Goal: Task Accomplishment & Management: Manage account settings

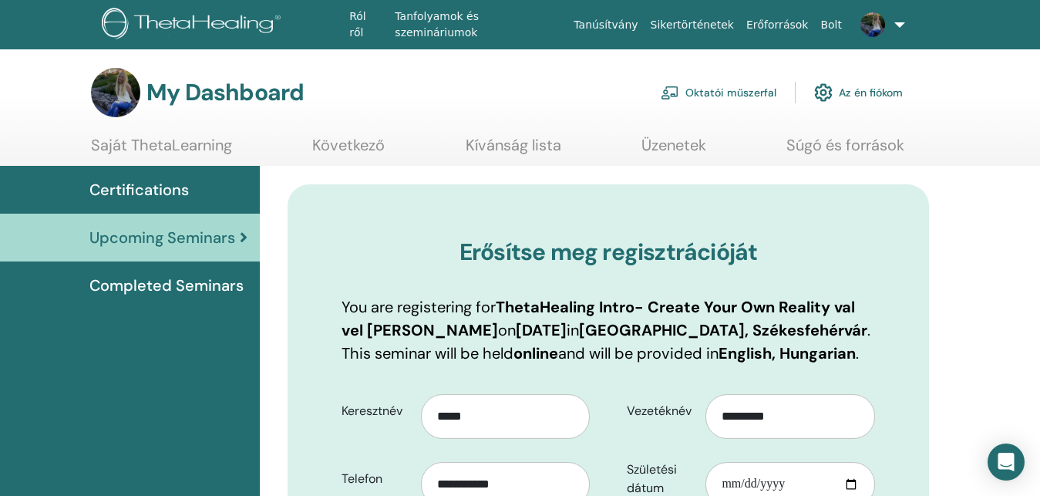
click at [872, 29] on img at bounding box center [872, 24] width 25 height 25
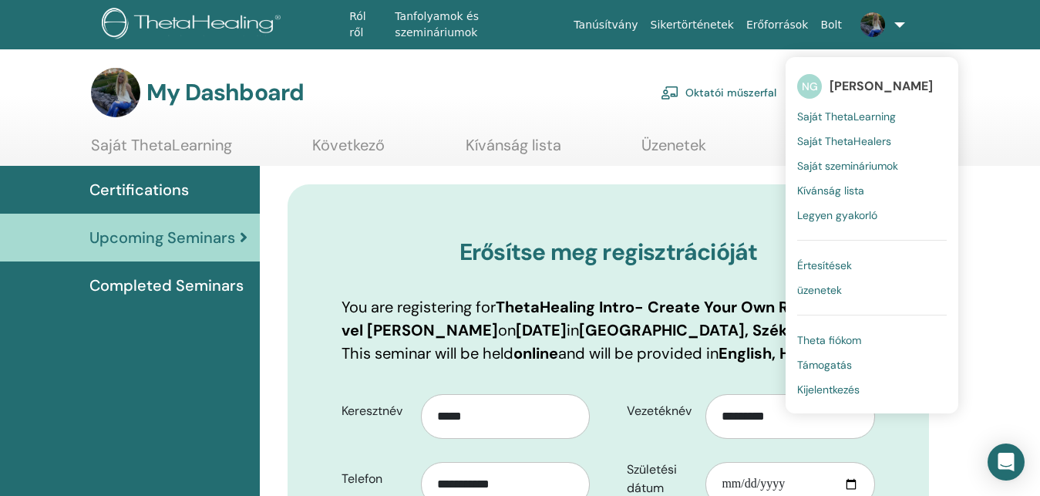
click at [859, 118] on span "Saját ThetaLearning" at bounding box center [846, 116] width 99 height 14
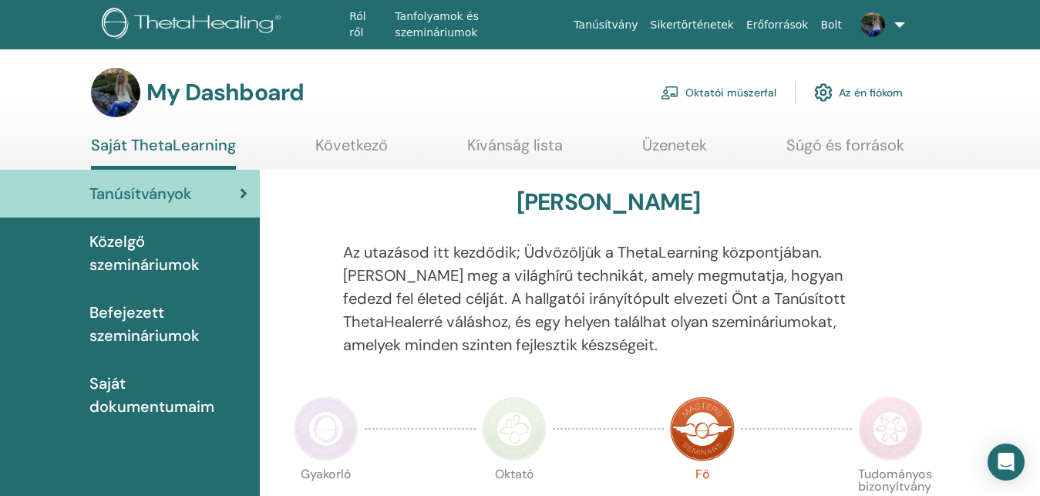
click at [876, 28] on img at bounding box center [872, 24] width 25 height 25
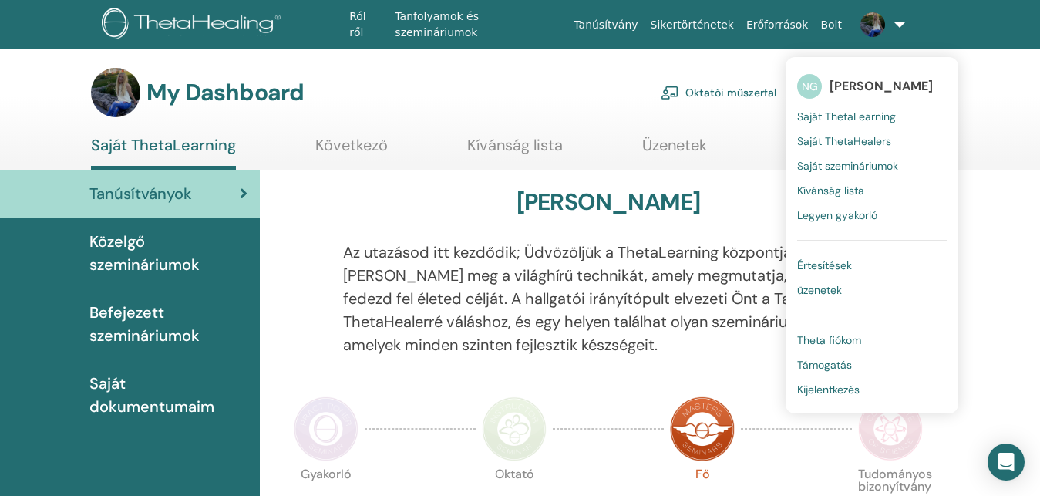
click at [850, 173] on link "Saját szemináriumok" at bounding box center [872, 165] width 150 height 25
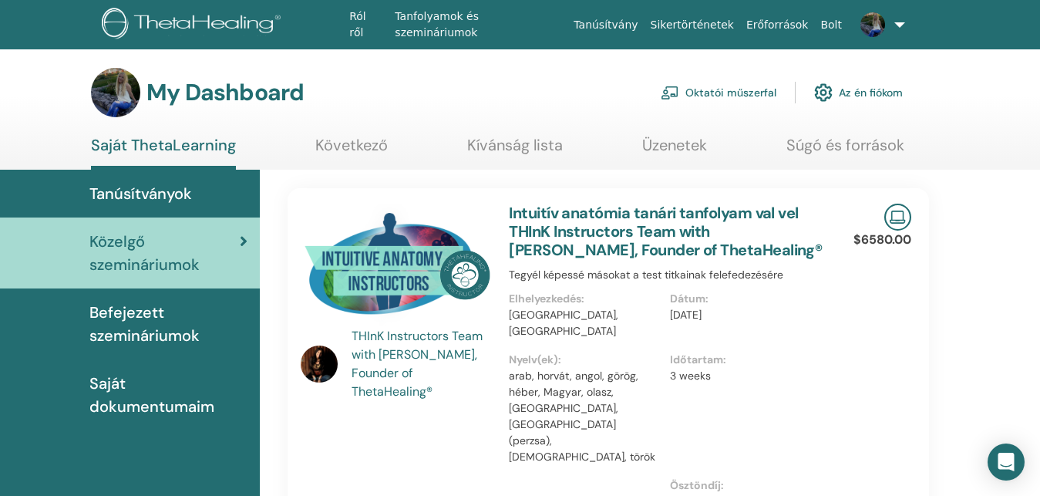
click at [726, 96] on link "Oktatói műszerfal" at bounding box center [719, 93] width 116 height 34
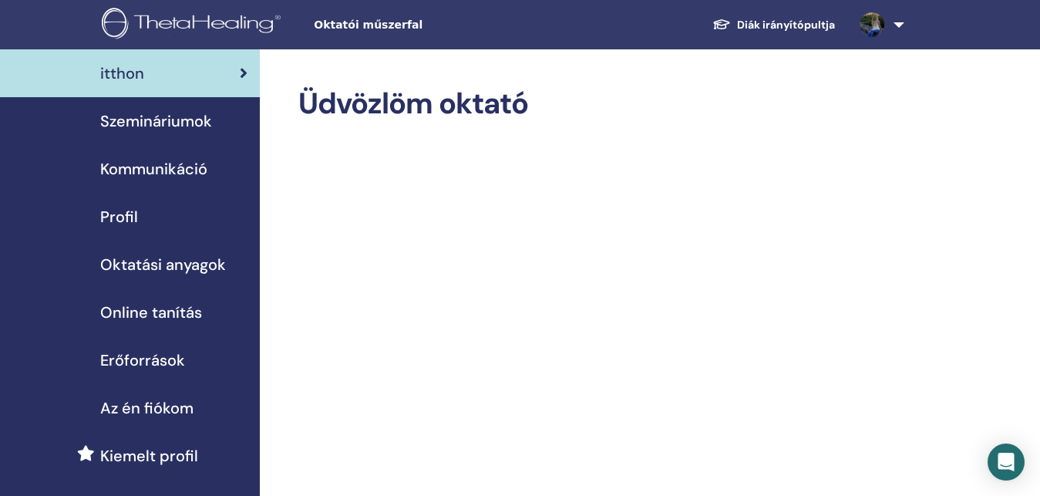
click at [152, 125] on span "Szemináriumok" at bounding box center [156, 120] width 112 height 23
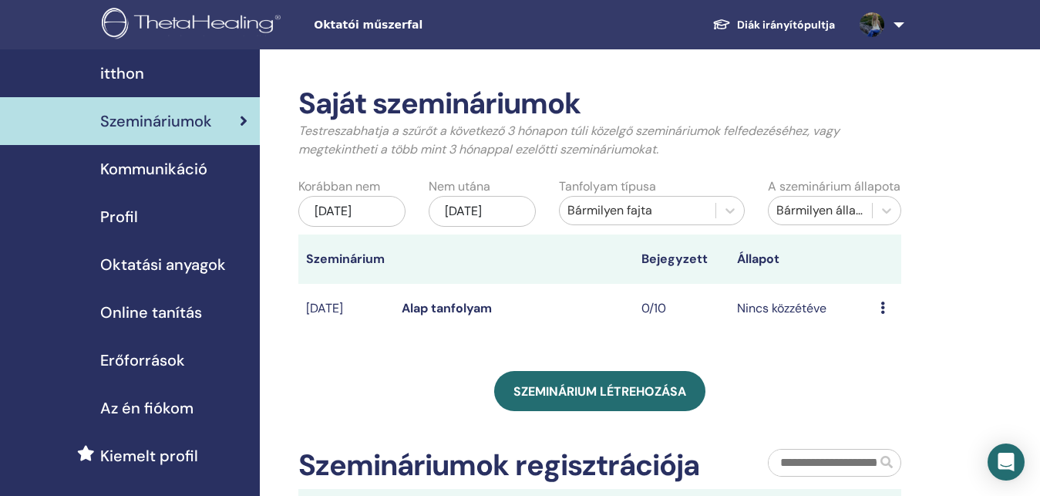
click at [445, 316] on link "Alap tanfolyam" at bounding box center [447, 308] width 90 height 16
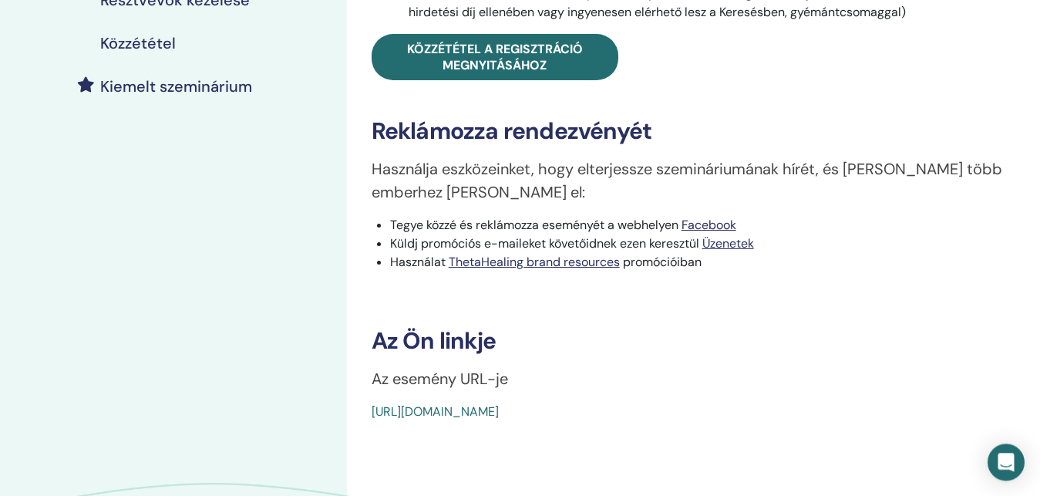
scroll to position [393, 0]
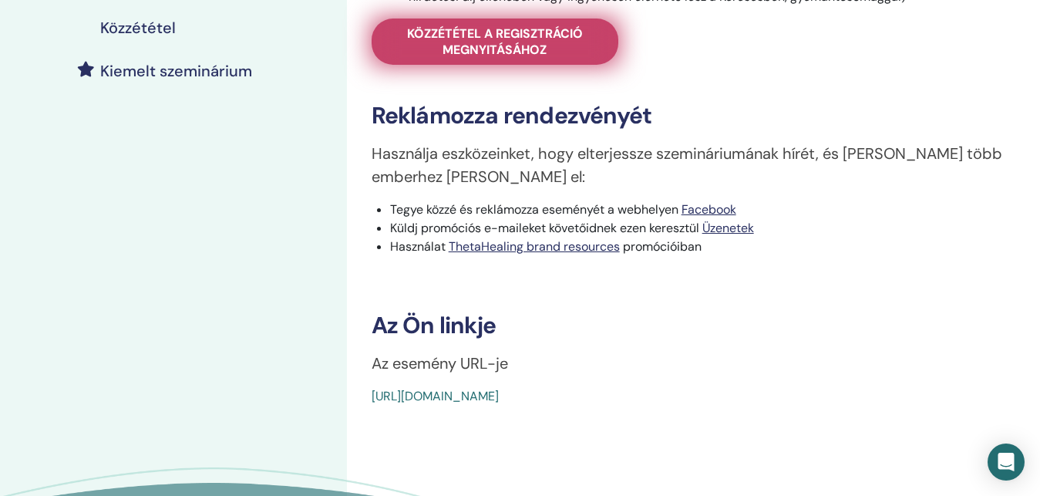
click at [510, 58] on span "Közzététel a regisztráció megnyitásához" at bounding box center [495, 41] width 208 height 32
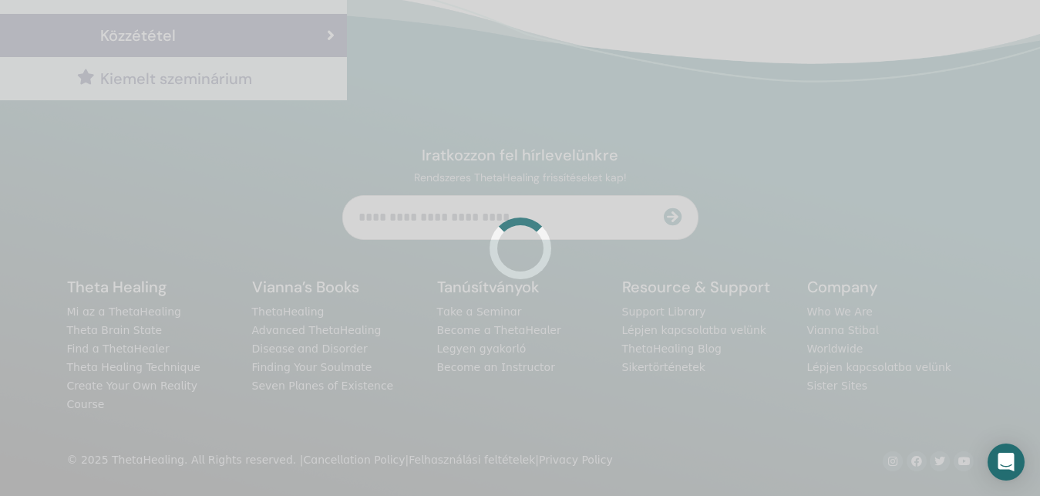
scroll to position [367, 0]
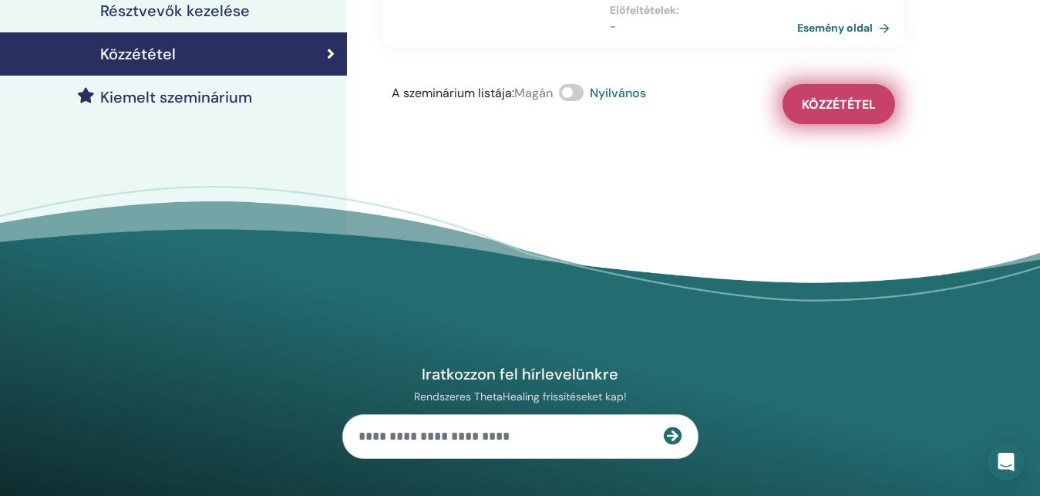
click at [839, 106] on span "Közzététel" at bounding box center [839, 104] width 74 height 16
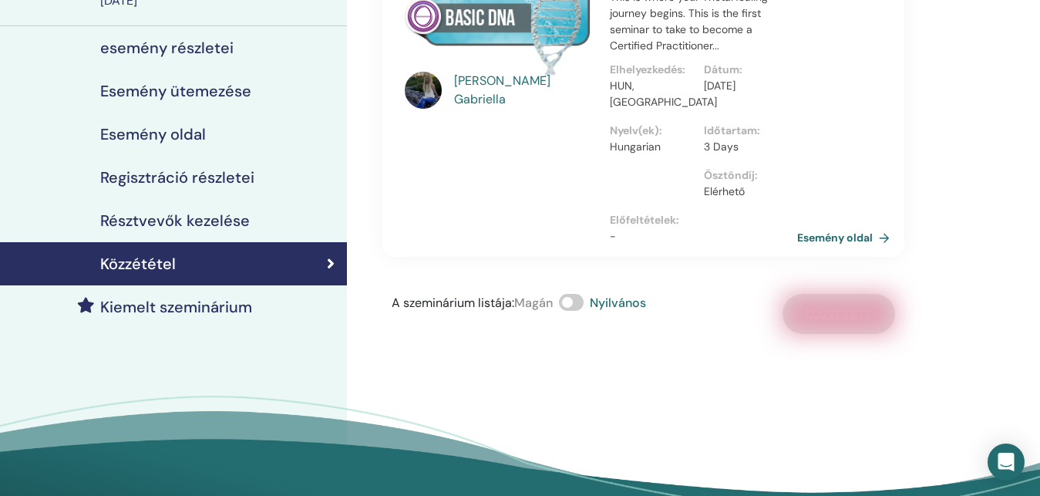
scroll to position [0, 0]
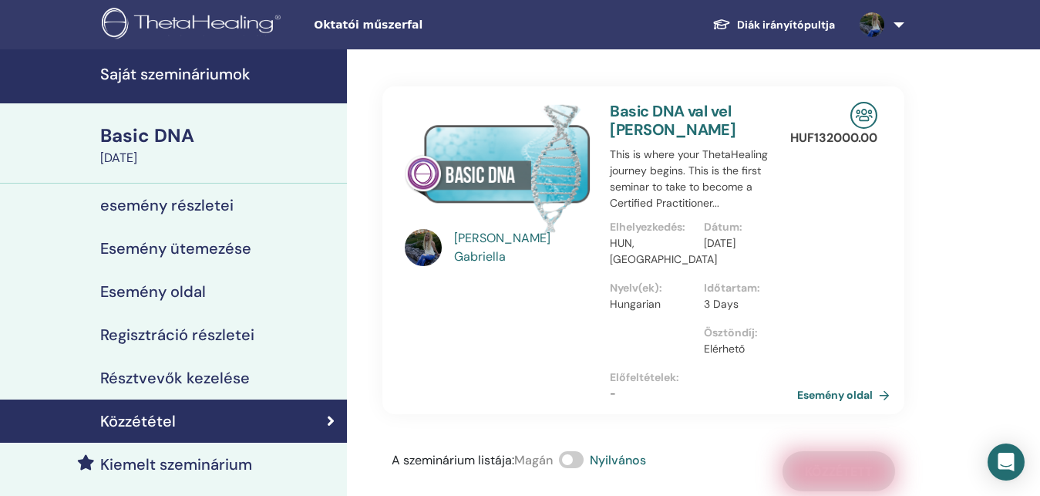
click at [214, 207] on h4 "esemény részletei" at bounding box center [166, 205] width 133 height 19
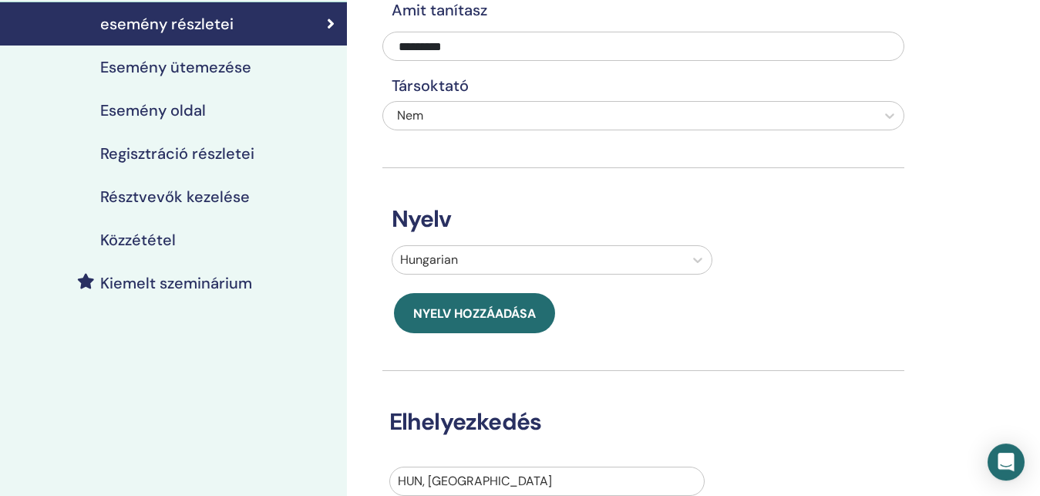
scroll to position [79, 0]
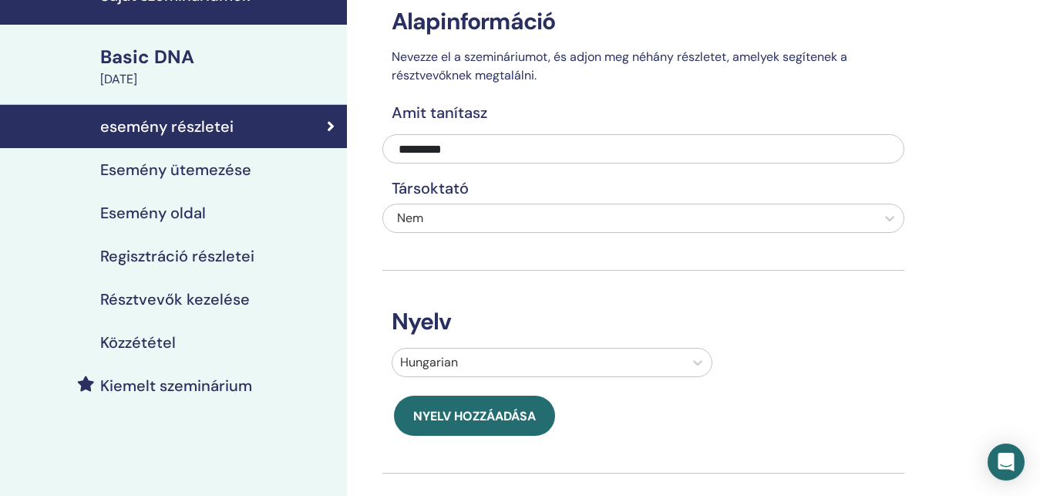
click at [220, 260] on h4 "Regisztráció részletei" at bounding box center [177, 256] width 154 height 19
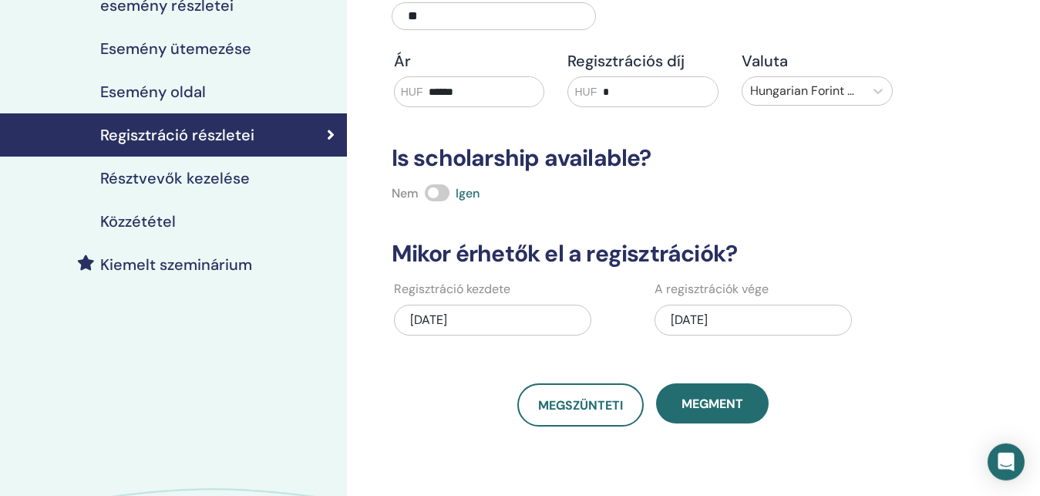
scroll to position [236, 0]
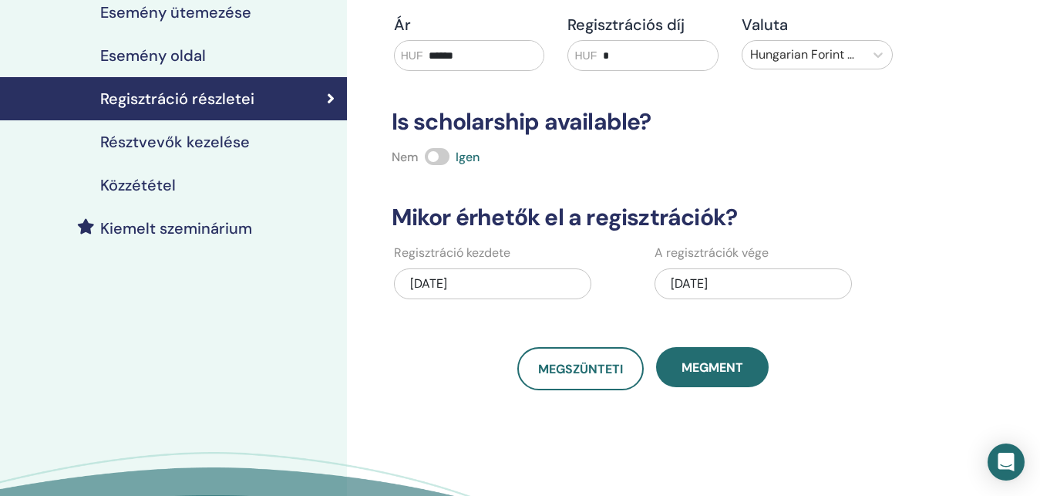
click at [237, 143] on h4 "Résztvevők kezelése" at bounding box center [175, 142] width 150 height 19
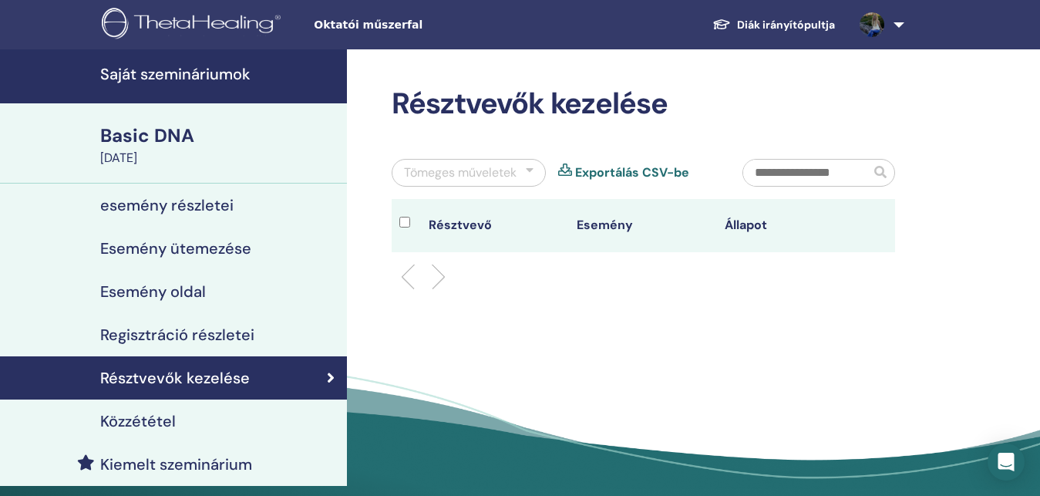
click at [193, 421] on div "Közzététel" at bounding box center [173, 421] width 322 height 19
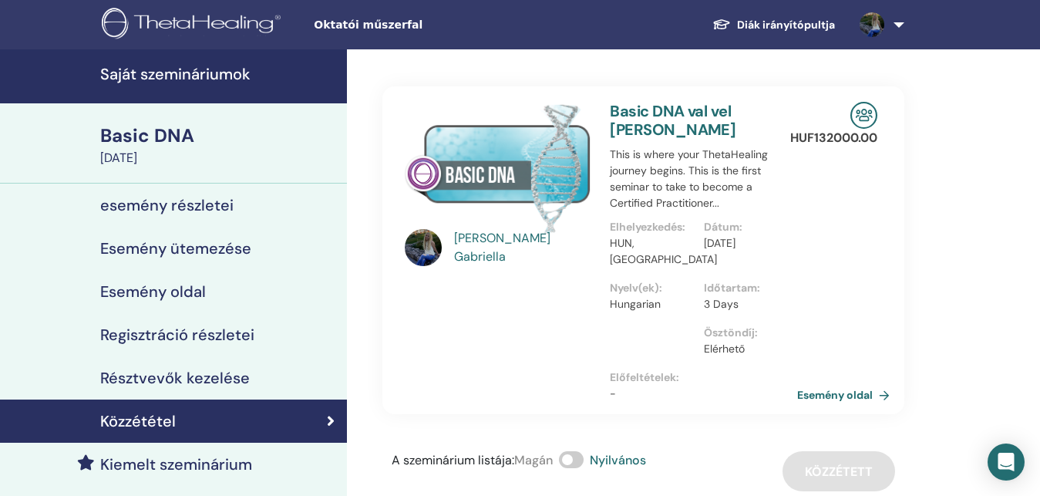
click at [181, 328] on h4 "Regisztráció részletei" at bounding box center [177, 334] width 154 height 19
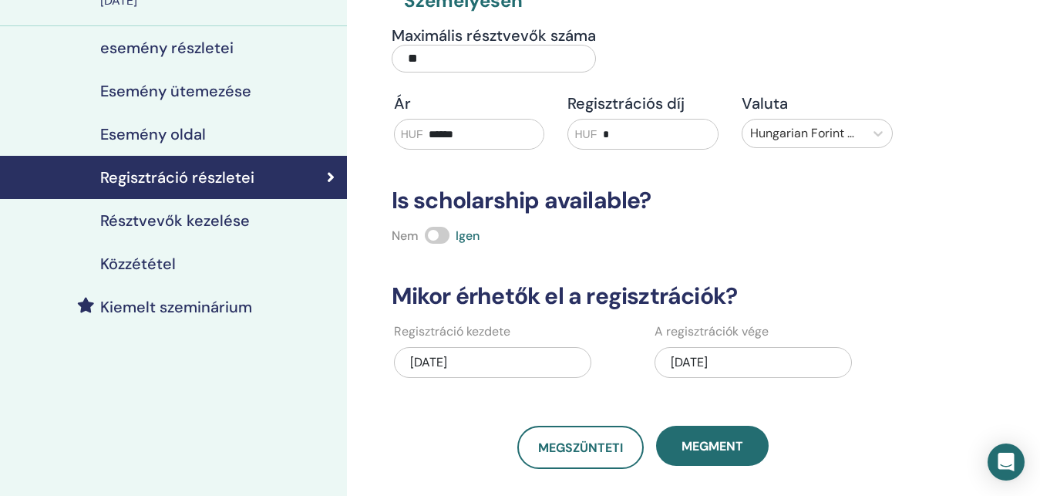
scroll to position [236, 0]
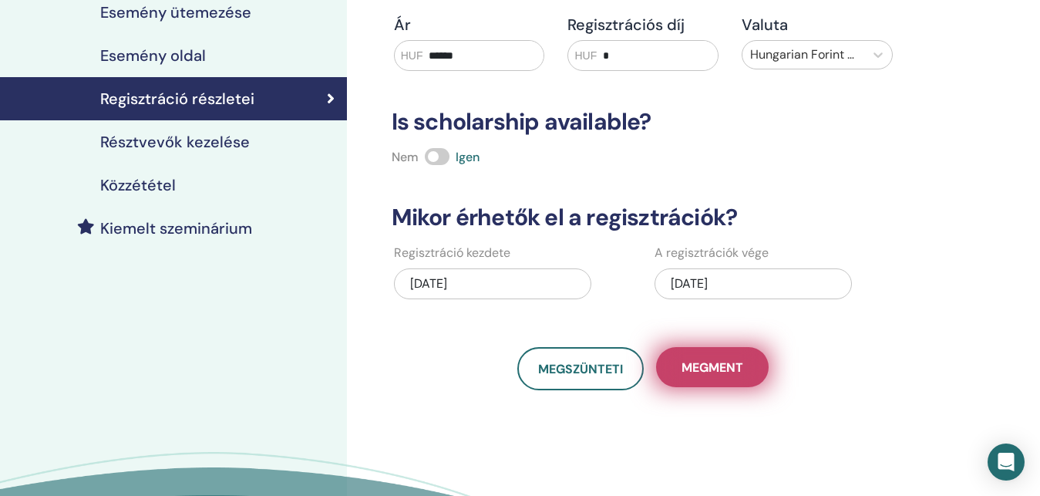
click at [729, 379] on button "Megment" at bounding box center [712, 367] width 113 height 40
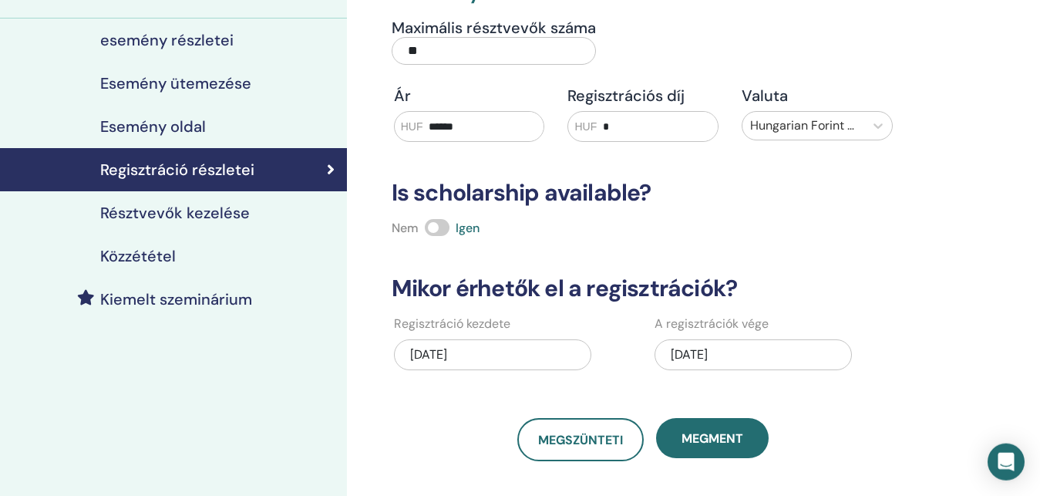
scroll to position [79, 0]
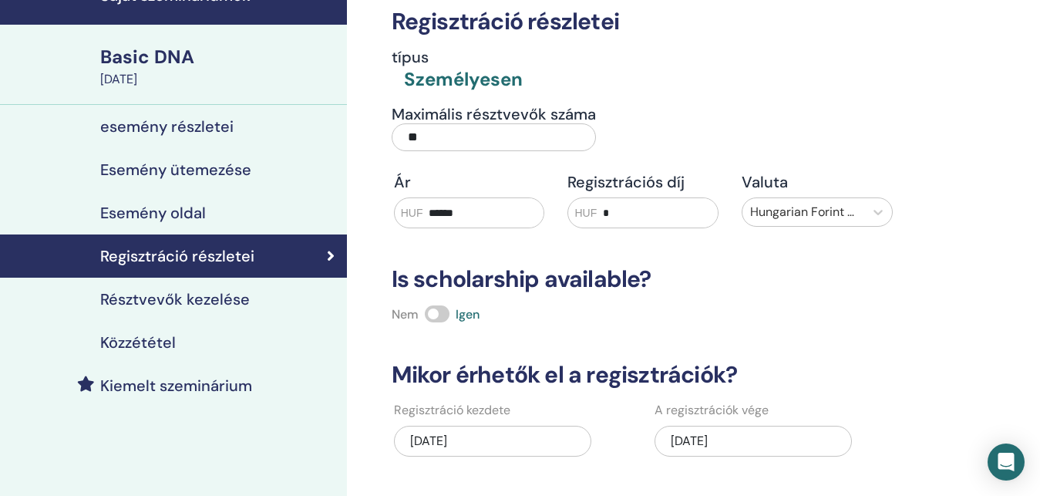
click at [251, 123] on div "esemény részletei" at bounding box center [173, 126] width 322 height 19
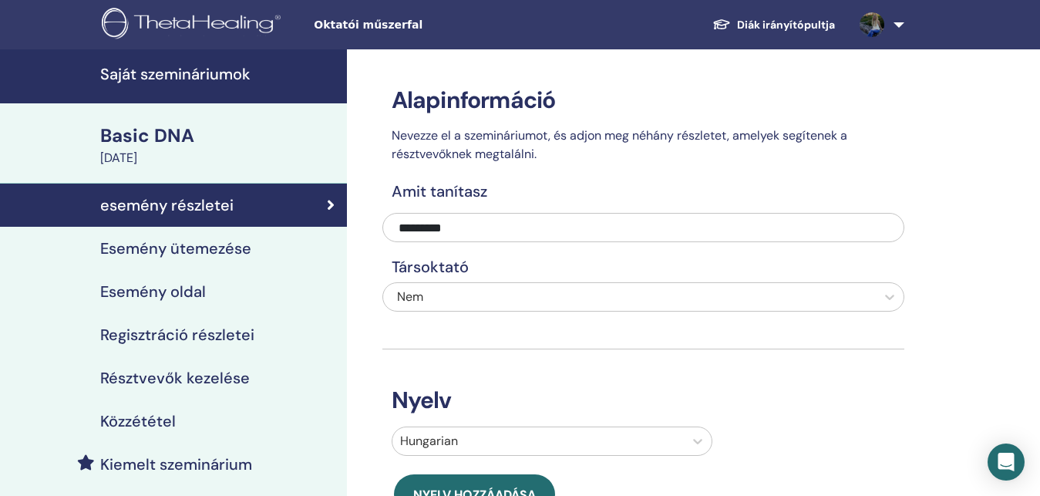
click at [231, 251] on h4 "Esemény ütemezése" at bounding box center [175, 248] width 151 height 19
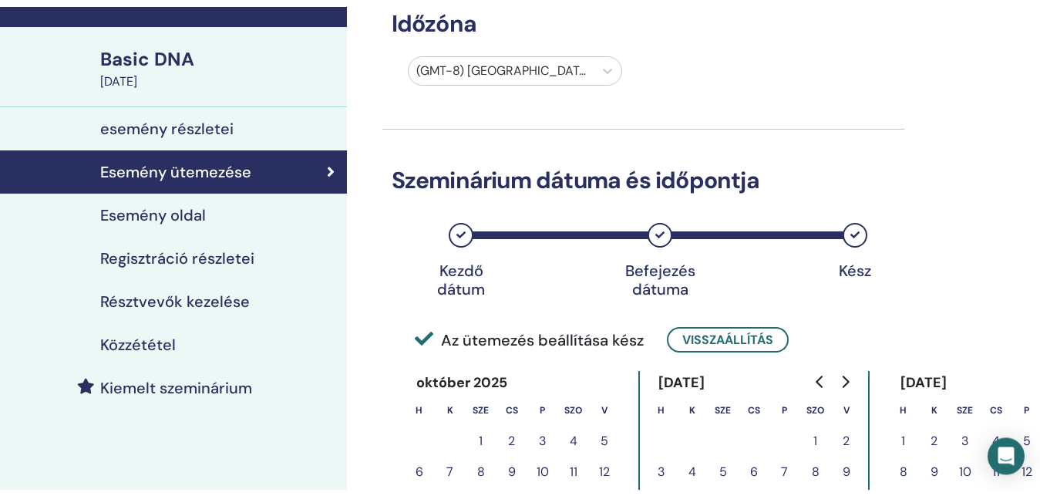
scroll to position [79, 0]
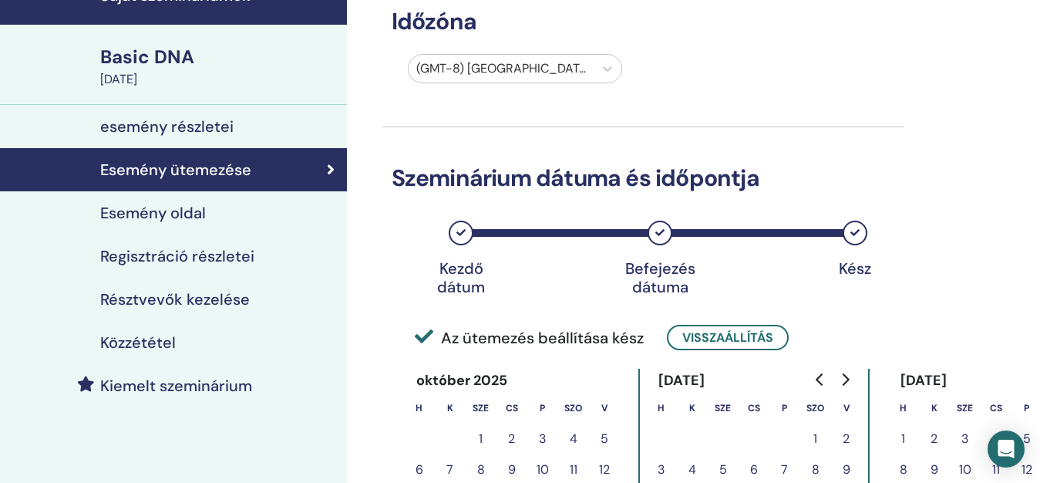
click at [227, 217] on div "Esemény oldal" at bounding box center [173, 213] width 322 height 19
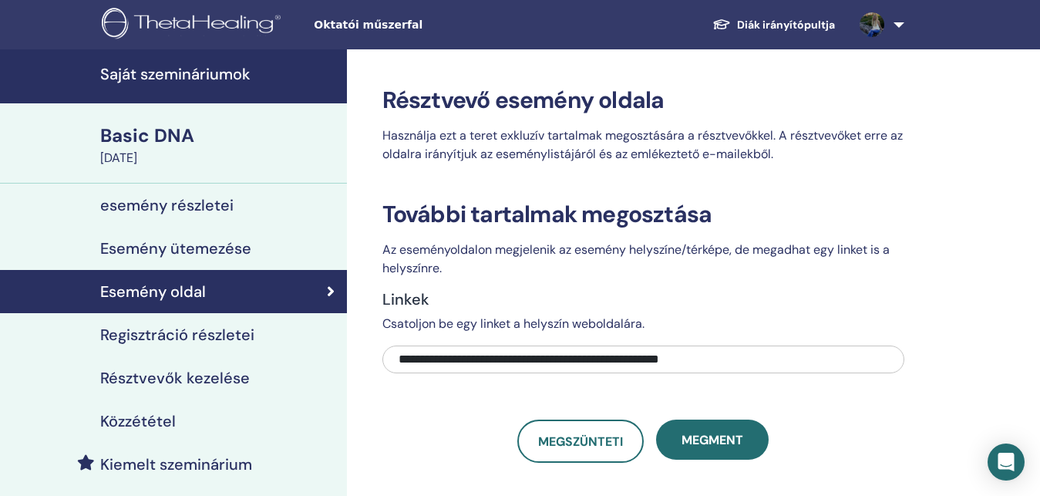
click at [220, 338] on h4 "Regisztráció részletei" at bounding box center [177, 334] width 154 height 19
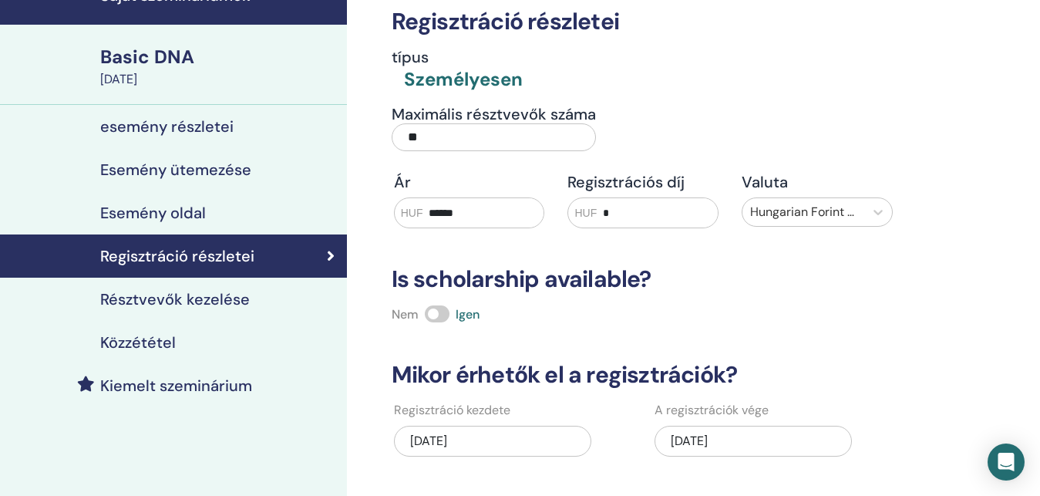
scroll to position [157, 0]
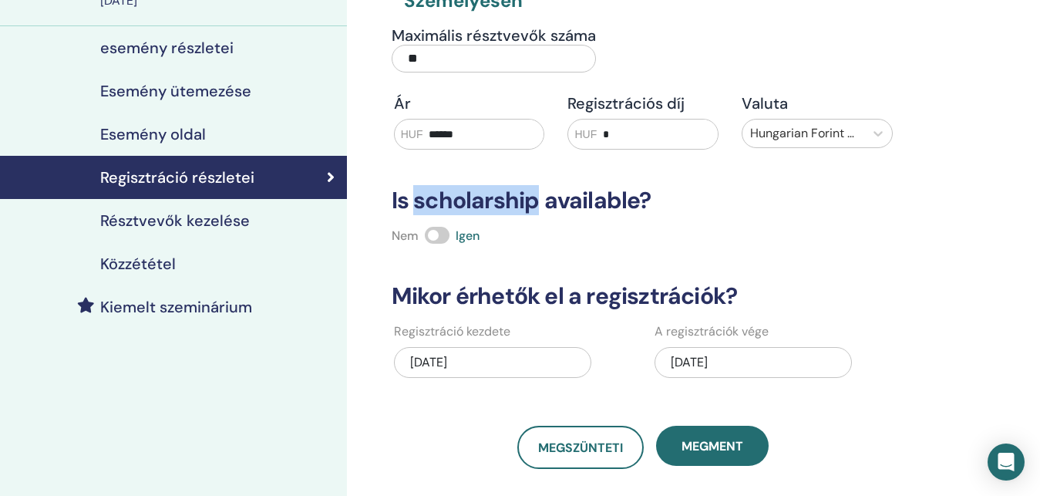
drag, startPoint x: 432, startPoint y: 204, endPoint x: 533, endPoint y: 203, distance: 101.0
click at [533, 203] on h3 "Is scholarship available?" at bounding box center [643, 201] width 522 height 28
click at [440, 234] on span at bounding box center [437, 235] width 25 height 17
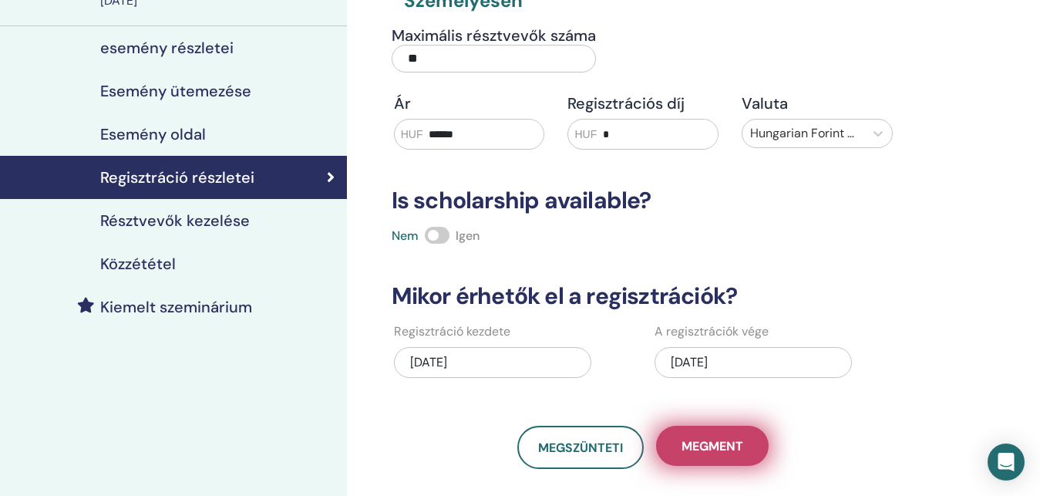
click at [746, 455] on button "Megment" at bounding box center [712, 446] width 113 height 40
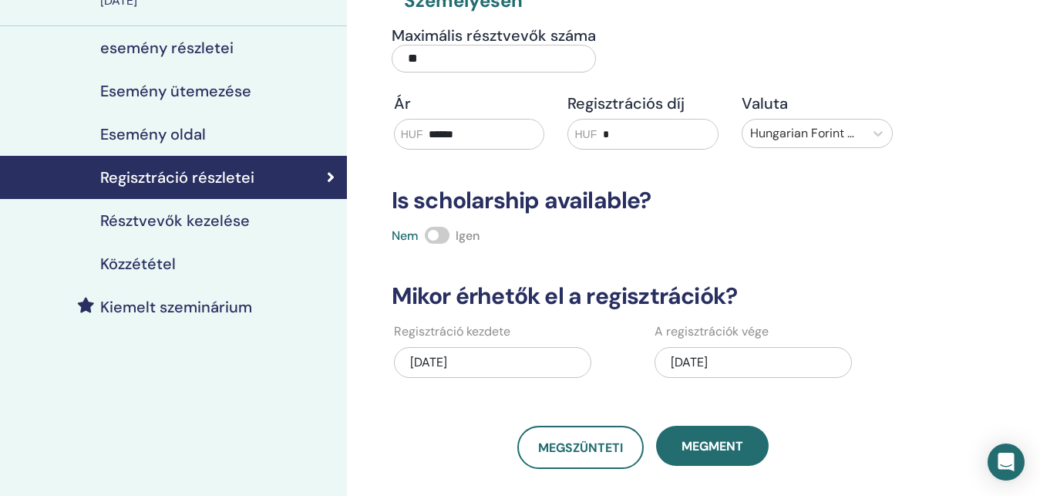
click at [445, 236] on span at bounding box center [437, 235] width 25 height 17
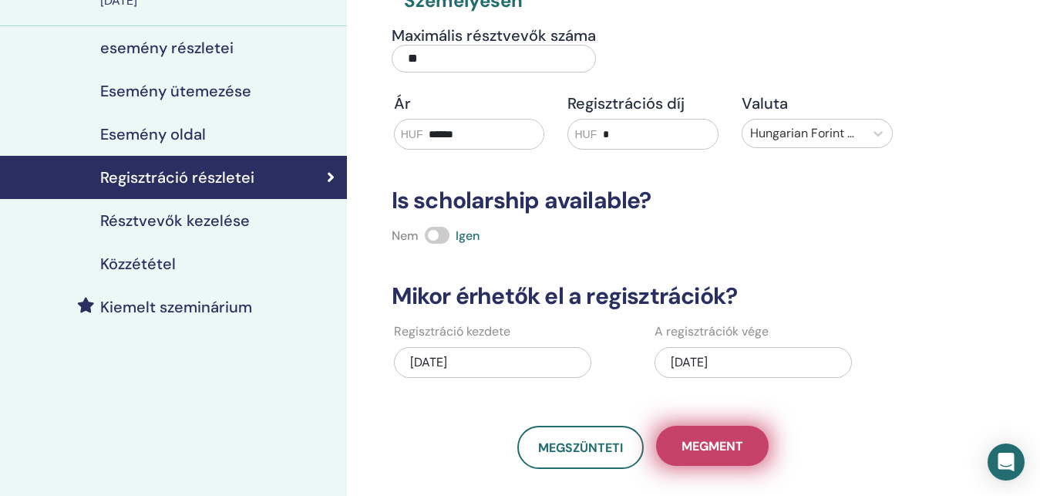
click at [727, 454] on span "Megment" at bounding box center [713, 446] width 62 height 16
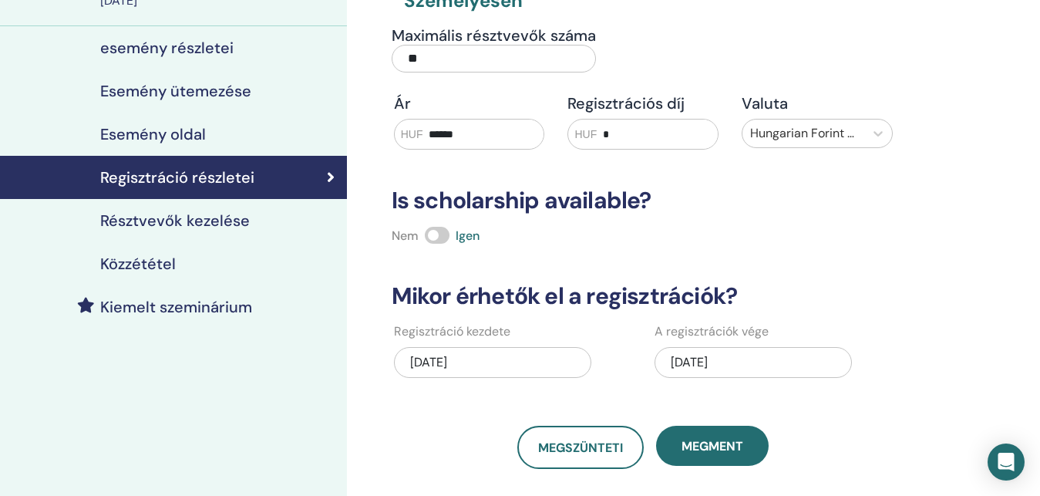
click at [233, 214] on h4 "Résztvevők kezelése" at bounding box center [175, 220] width 150 height 19
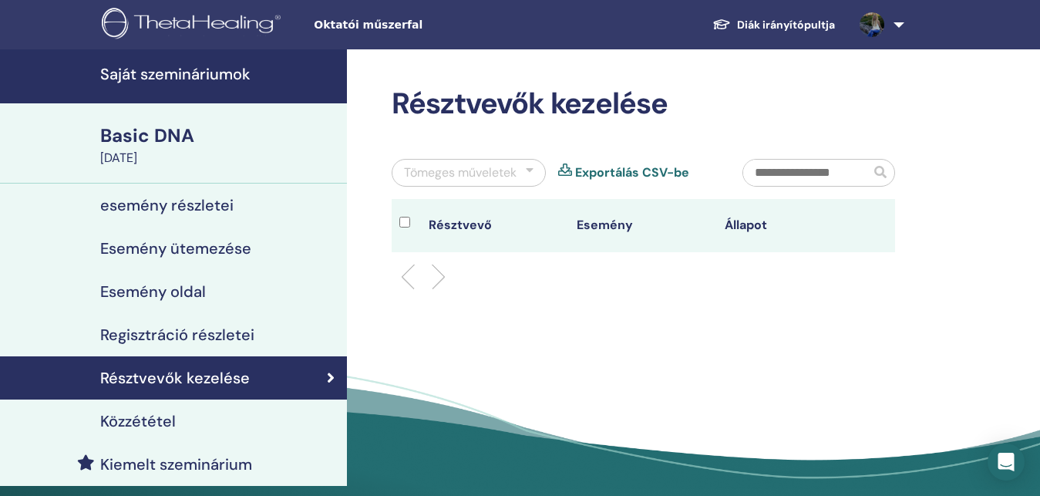
click at [200, 333] on h4 "Regisztráció részletei" at bounding box center [177, 334] width 154 height 19
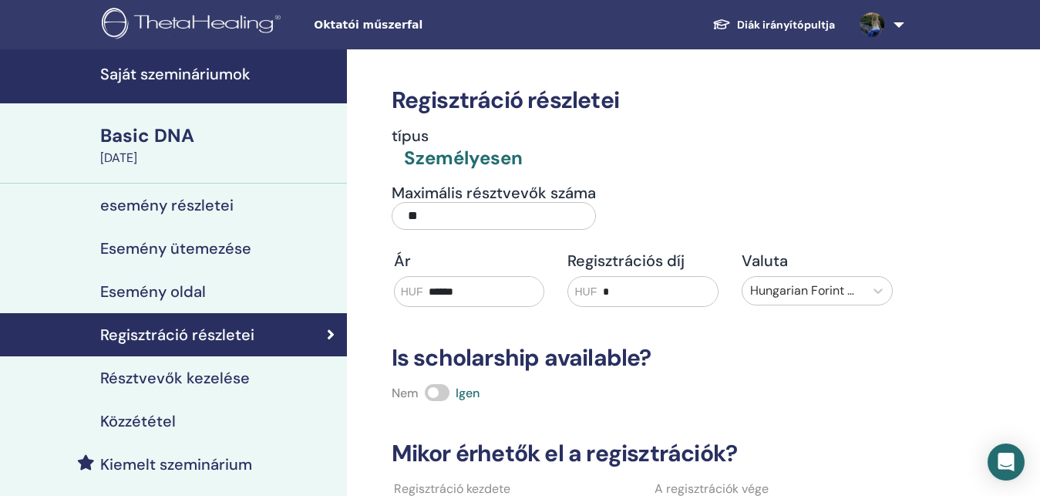
click at [206, 365] on link "Résztvevők kezelése" at bounding box center [173, 377] width 347 height 43
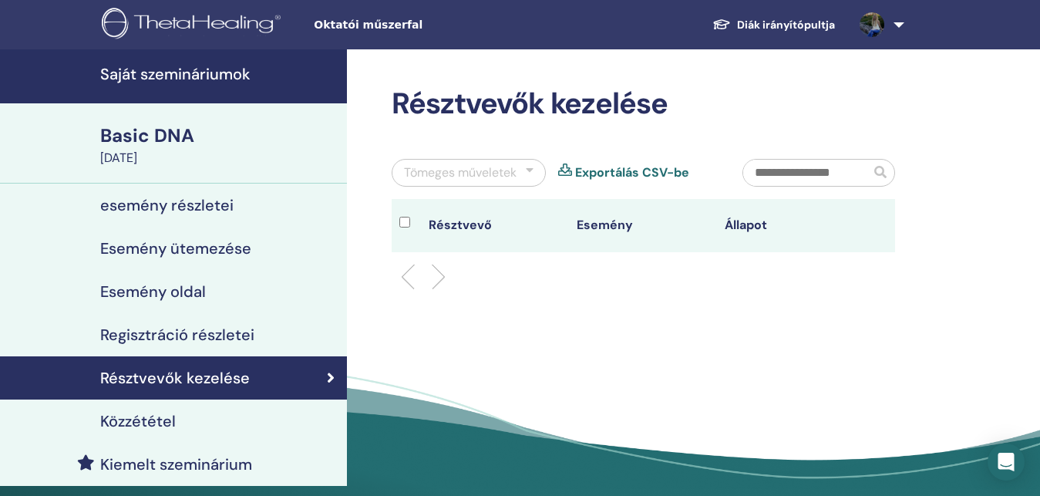
click at [447, 281] on ul at bounding box center [643, 277] width 477 height 19
click at [429, 279] on li at bounding box center [432, 277] width 26 height 26
click at [401, 276] on div at bounding box center [643, 276] width 527 height 49
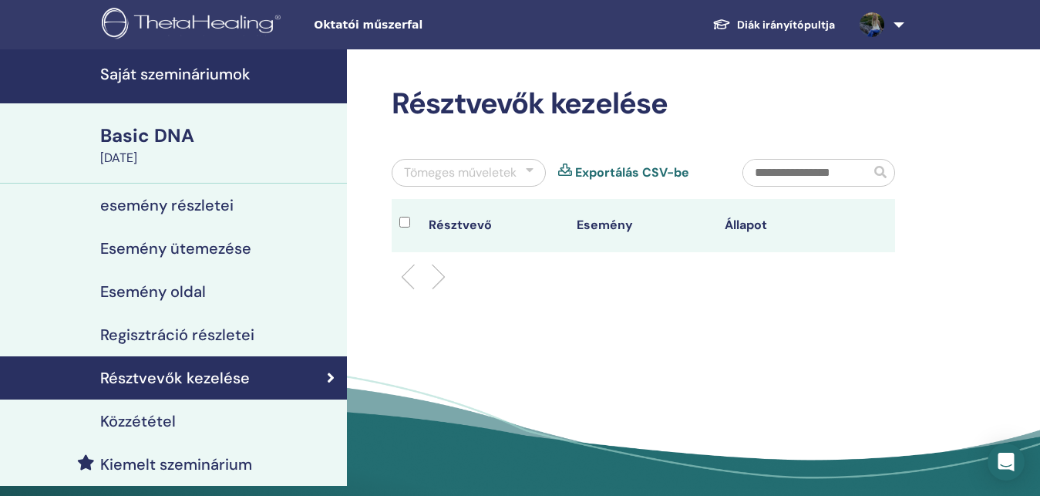
drag, startPoint x: 452, startPoint y: 278, endPoint x: 437, endPoint y: 278, distance: 14.7
click at [451, 278] on ul at bounding box center [643, 277] width 477 height 19
click at [268, 419] on div "Közzététel" at bounding box center [173, 421] width 322 height 19
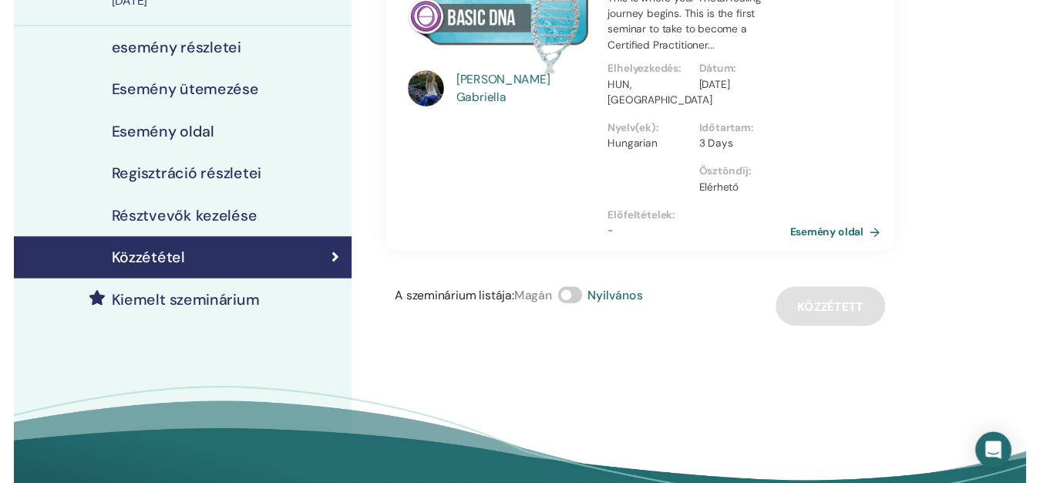
scroll to position [157, 0]
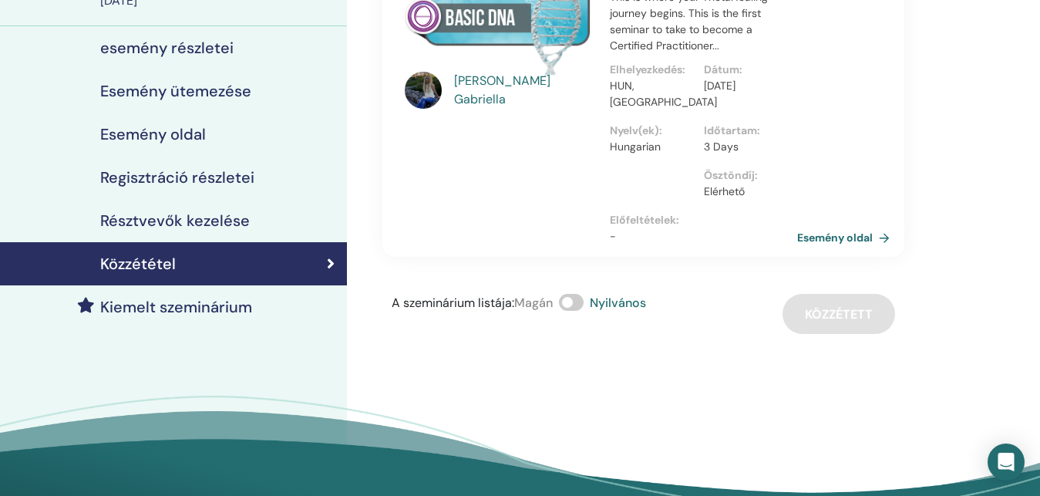
click at [249, 311] on h4 "Kiemelt szeminárium" at bounding box center [176, 307] width 152 height 19
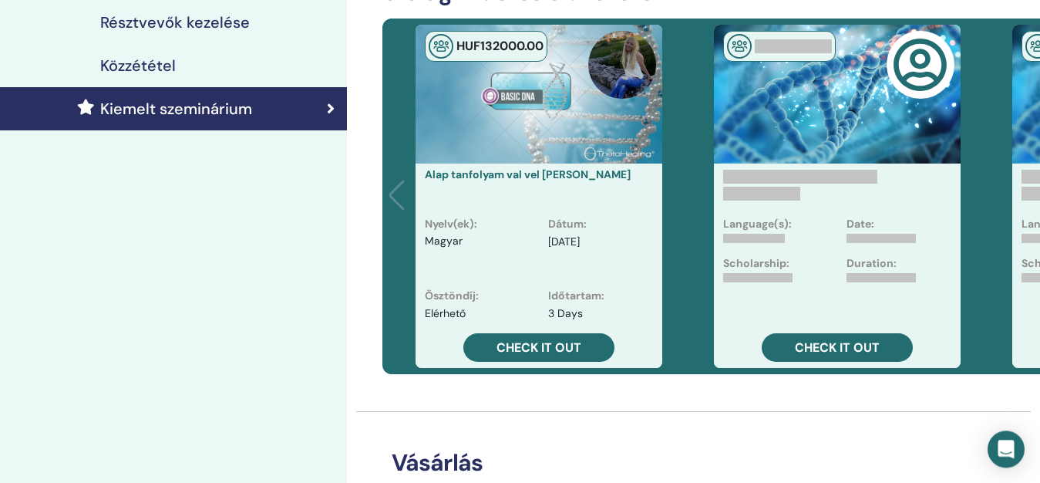
scroll to position [393, 0]
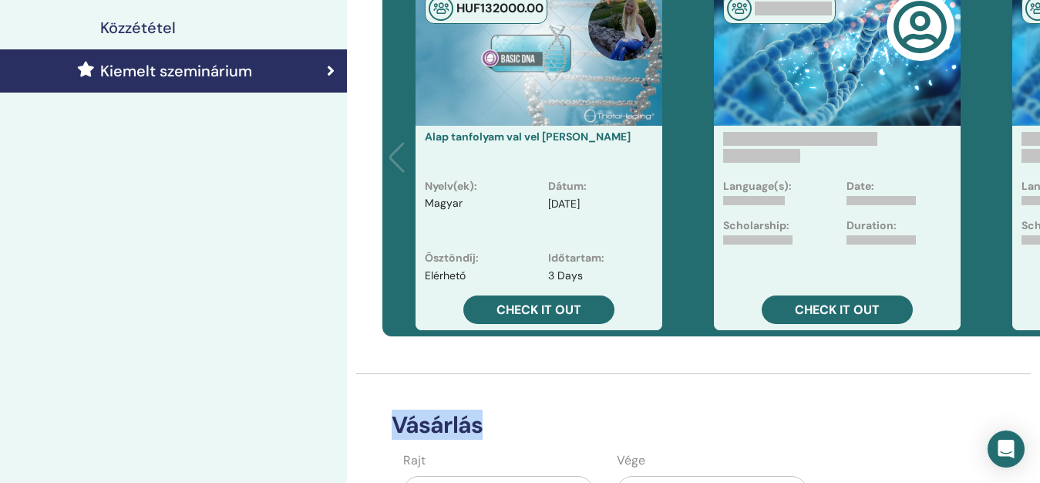
drag, startPoint x: 662, startPoint y: 374, endPoint x: 716, endPoint y: 369, distance: 54.2
click at [716, 371] on div "Aktív kiemelések Elhelyezkedés Rajt Vége No highlights purchased Szalaghirdetés…" at bounding box center [693, 273] width 693 height 1234
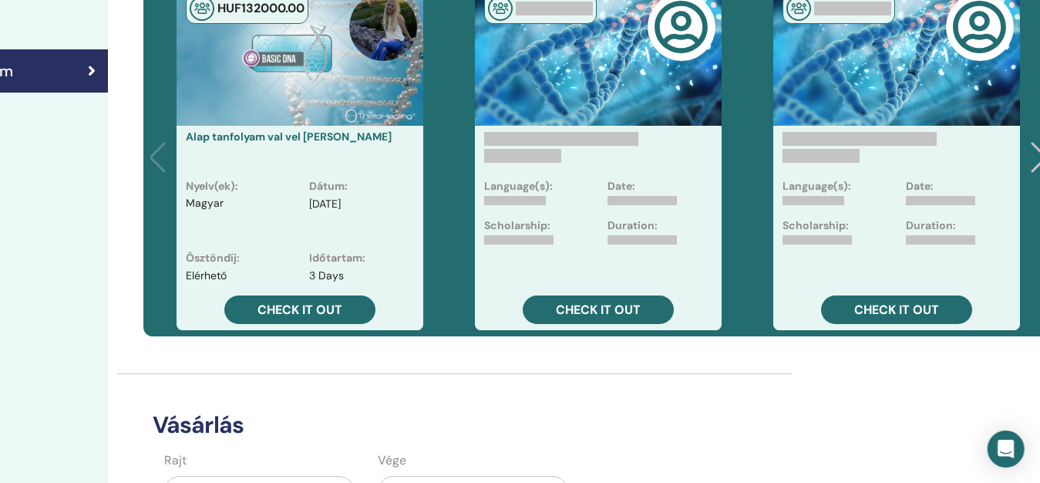
scroll to position [393, 252]
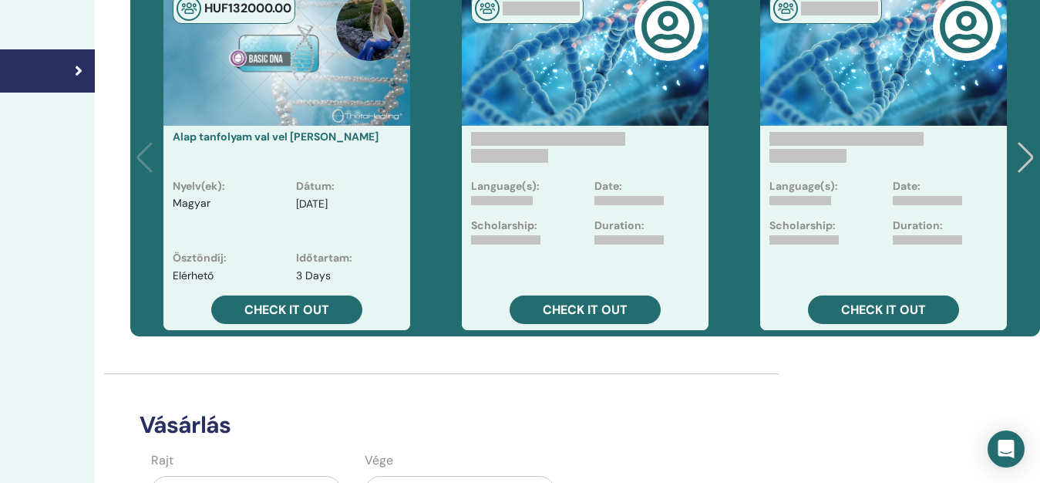
click at [1025, 164] on div at bounding box center [1028, 159] width 21 height 34
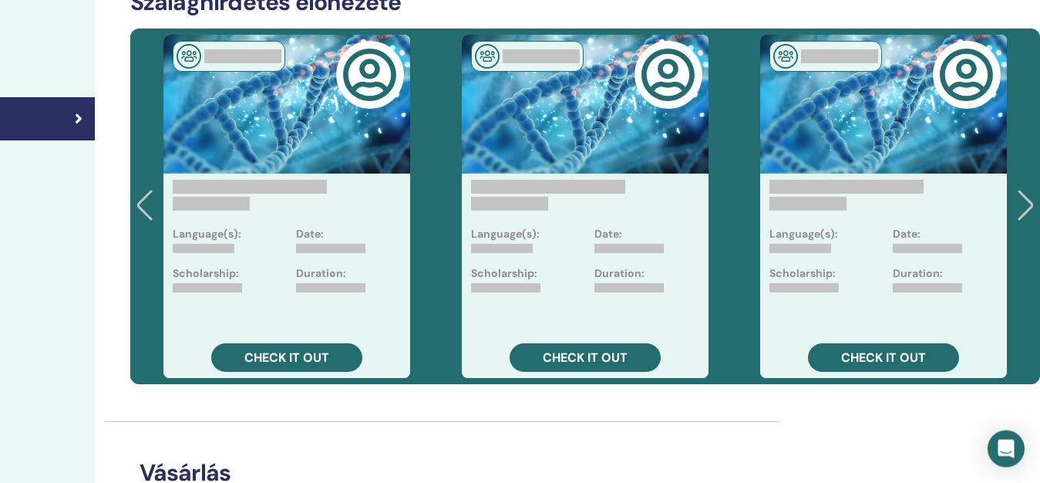
scroll to position [315, 252]
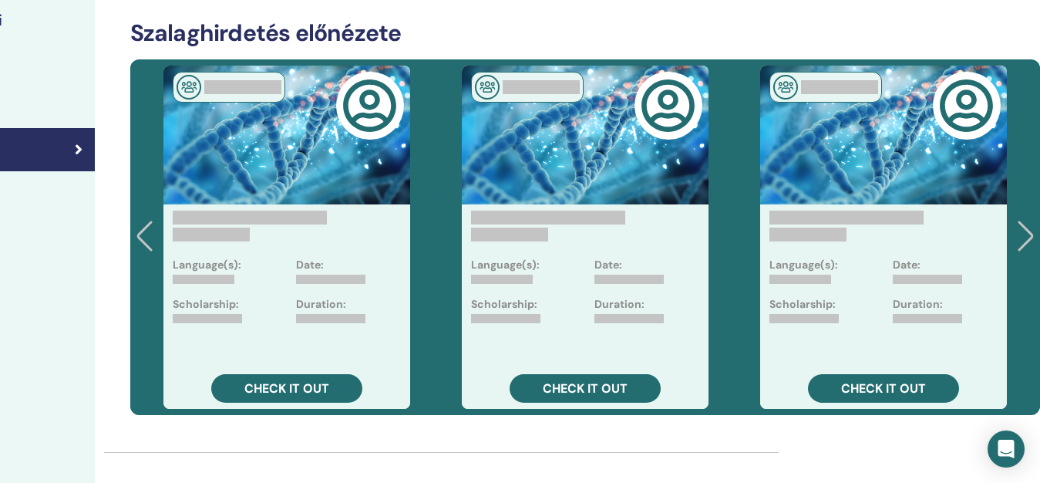
click at [1032, 226] on div at bounding box center [1028, 238] width 21 height 34
click at [1032, 226] on div "HUF 132000 .00 Alap tanfolyam val vel Nagy Gabriella Nyelv(ek) : Magyar Dátum :…" at bounding box center [585, 236] width 910 height 355
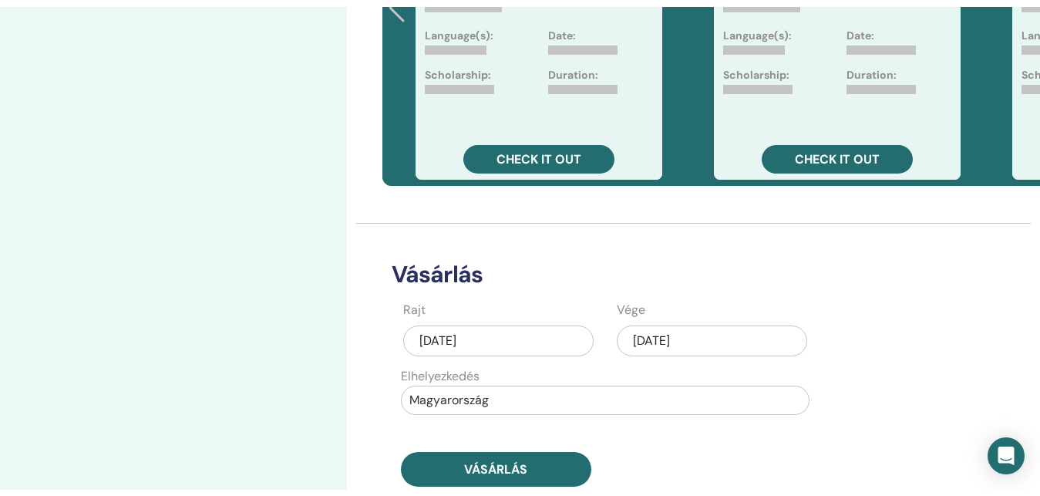
scroll to position [236, 0]
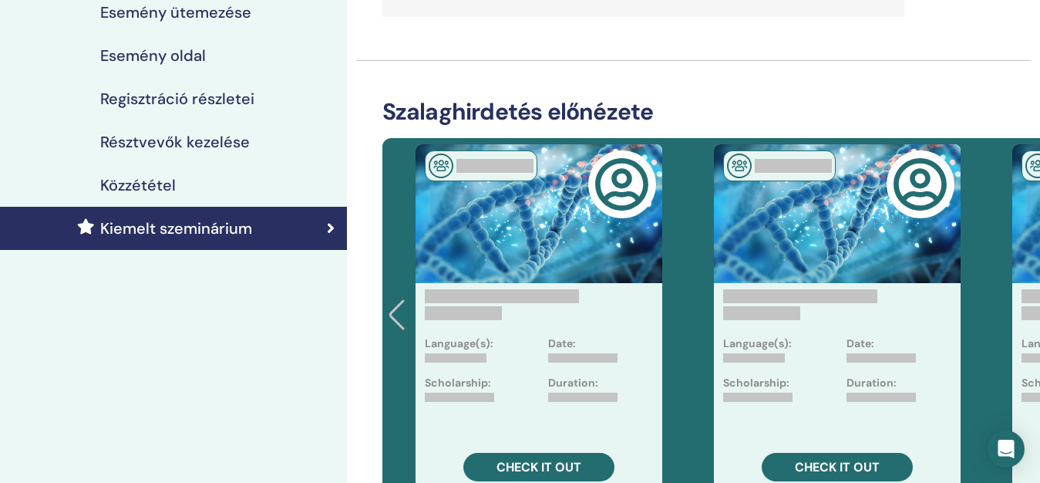
click at [256, 130] on link "Résztvevők kezelése" at bounding box center [173, 141] width 347 height 43
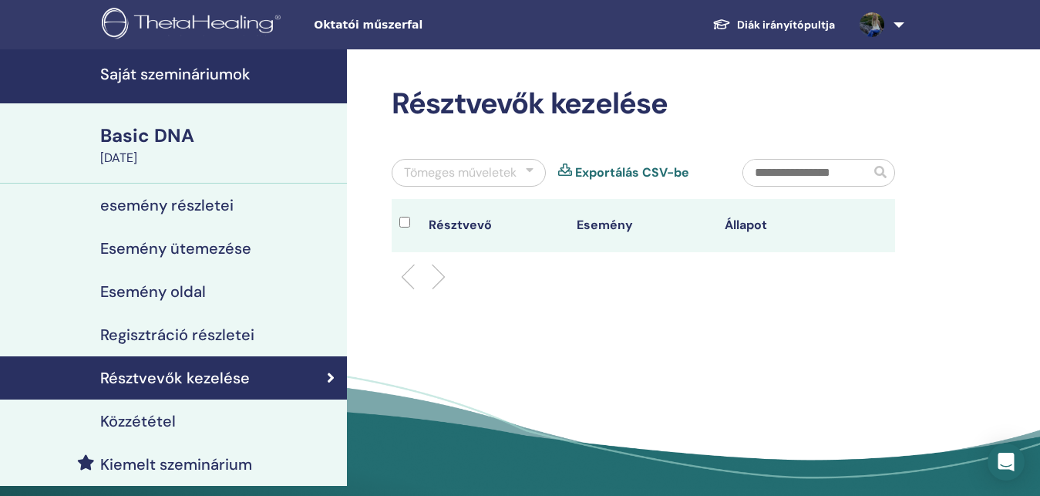
click at [183, 333] on h4 "Regisztráció részletei" at bounding box center [177, 334] width 154 height 19
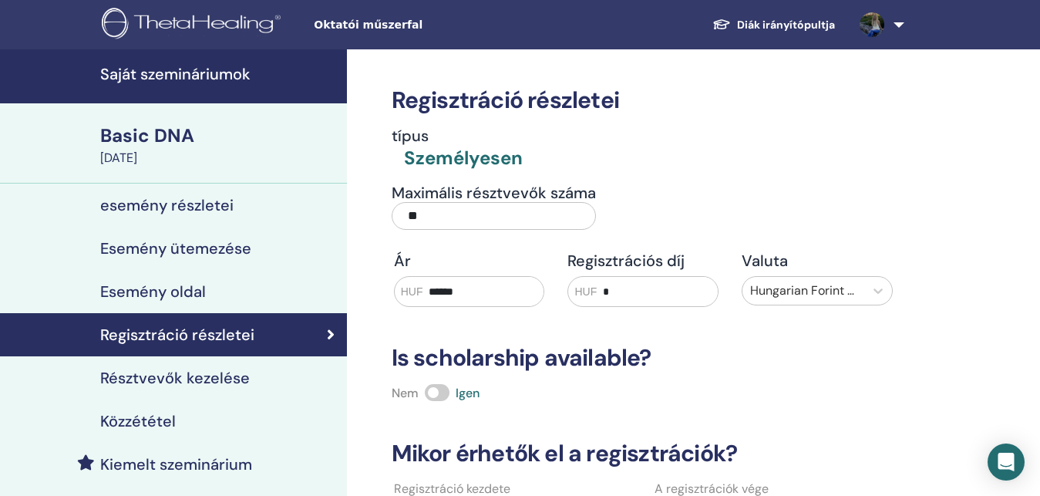
click at [207, 287] on div "Esemény oldal" at bounding box center [173, 291] width 322 height 19
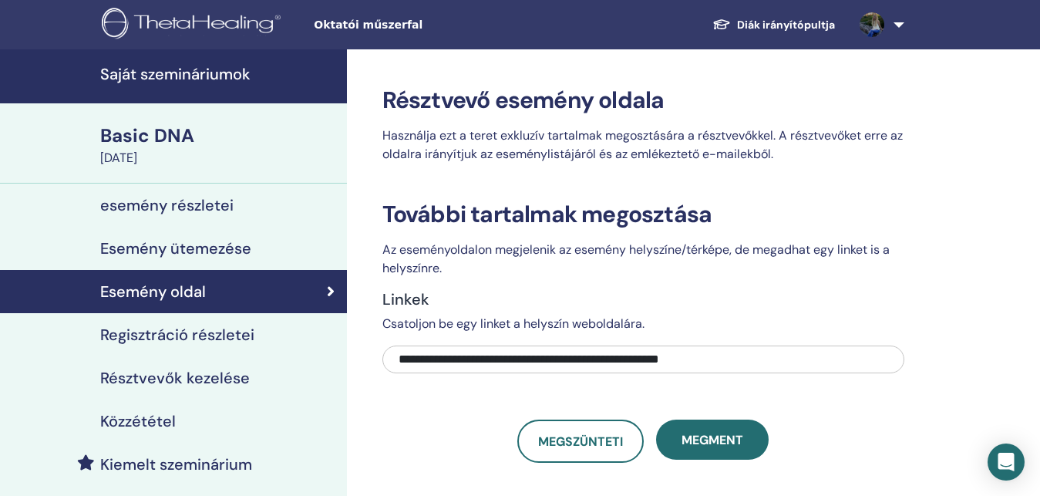
click at [184, 250] on h4 "Esemény ütemezése" at bounding box center [175, 248] width 151 height 19
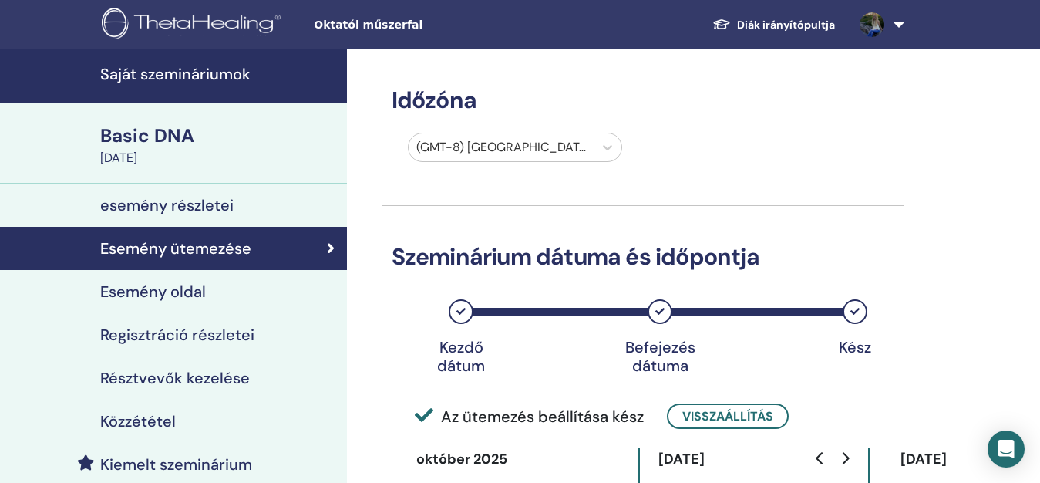
click at [261, 200] on div "esemény részletei" at bounding box center [173, 205] width 322 height 19
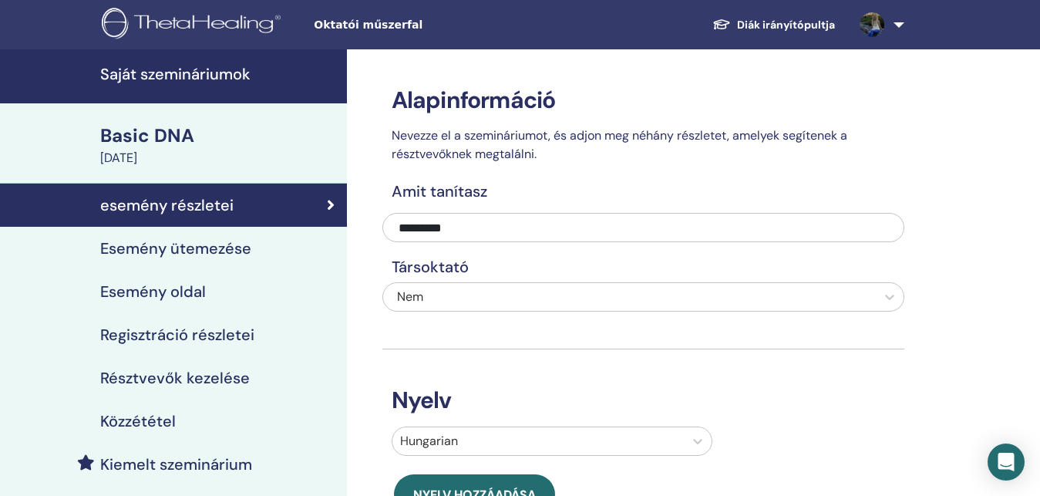
click at [195, 143] on div "Basic DNA" at bounding box center [218, 136] width 237 height 26
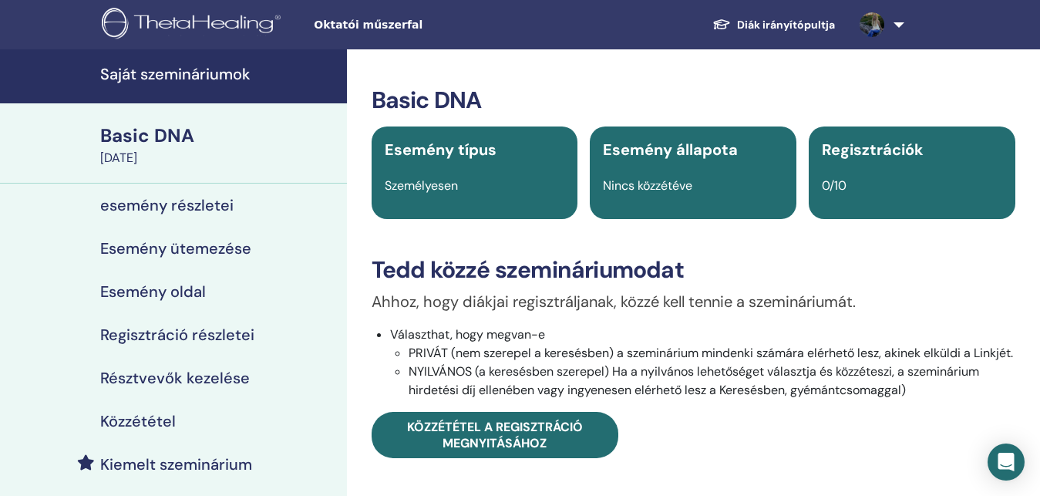
click at [661, 177] on div "Nincs közzétéve" at bounding box center [693, 186] width 199 height 19
click at [642, 214] on div "Esemény állapota Nincs közzétéve" at bounding box center [693, 172] width 207 height 93
click at [645, 208] on div "Esemény állapota Nincs közzétéve" at bounding box center [693, 172] width 207 height 93
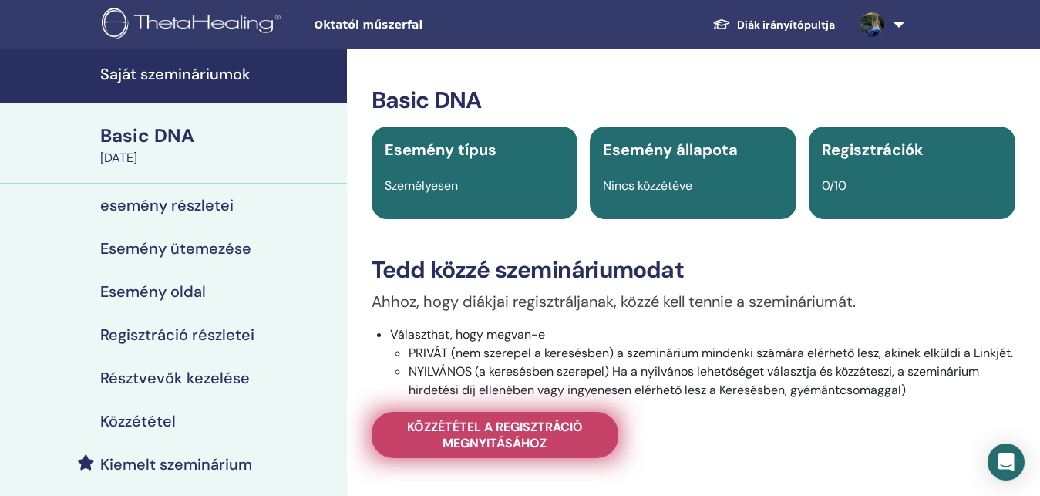
click at [503, 451] on span "Közzététel a regisztráció megnyitásához" at bounding box center [495, 435] width 208 height 32
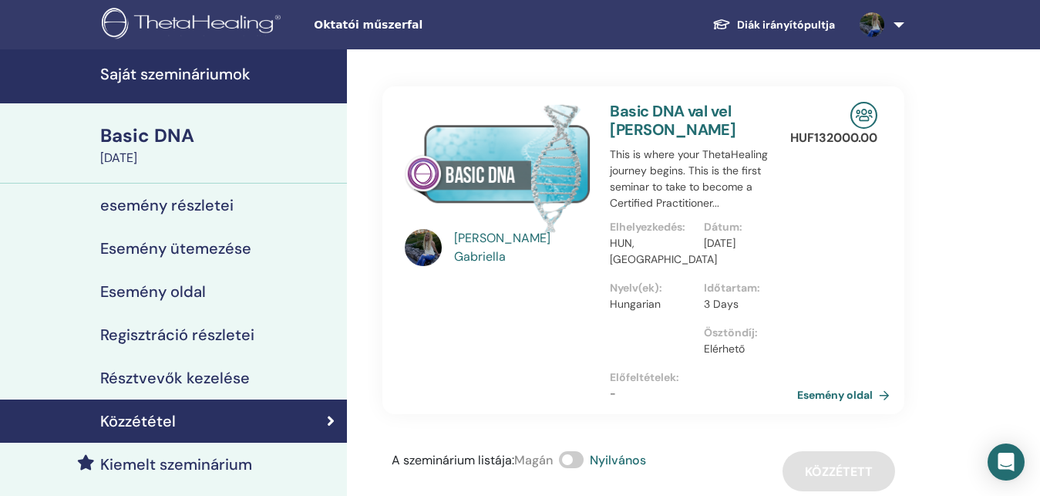
scroll to position [79, 0]
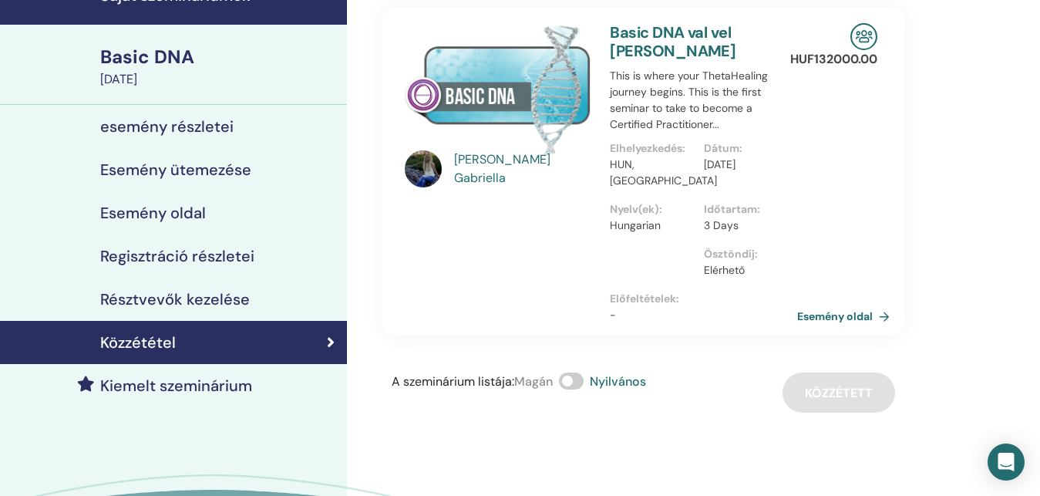
click at [172, 41] on div "Basic DNA October 24, 2025" at bounding box center [173, 65] width 347 height 80
click at [170, 58] on div "Basic DNA" at bounding box center [218, 57] width 237 height 26
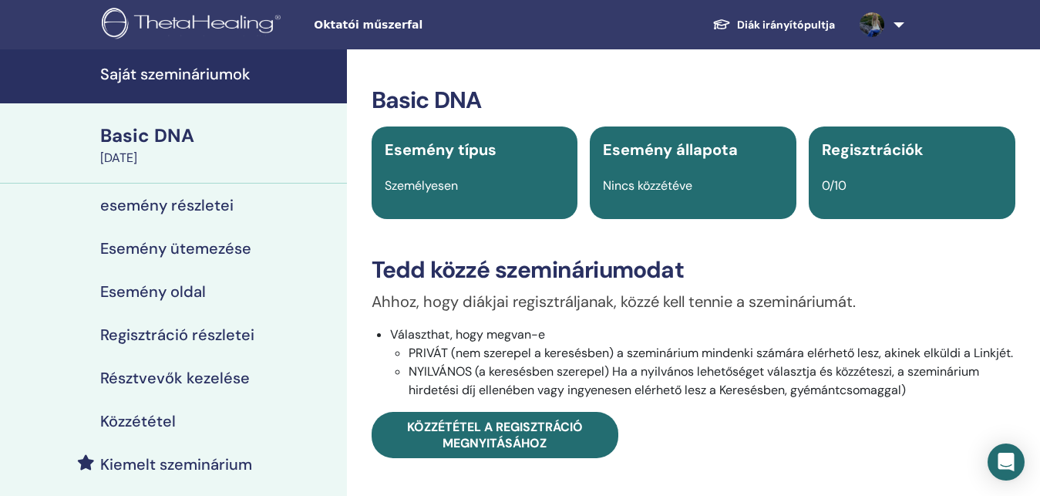
click at [170, 14] on img at bounding box center [194, 25] width 184 height 35
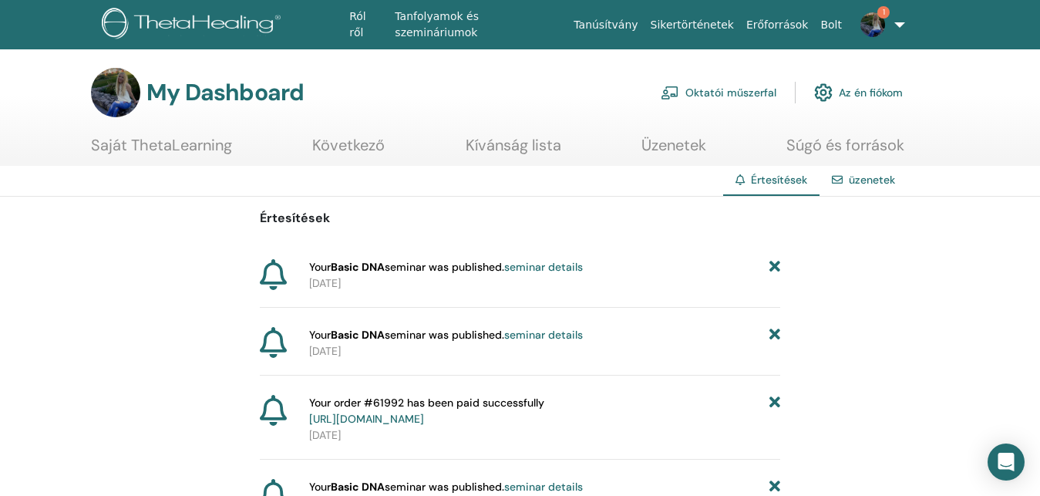
click at [746, 93] on link "Oktatói műszerfal" at bounding box center [719, 93] width 116 height 34
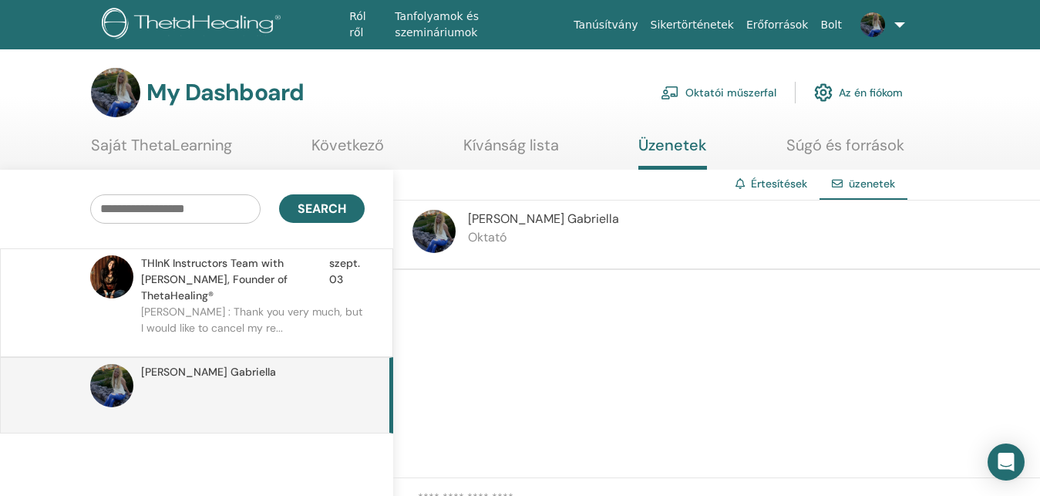
click at [174, 145] on link "Saját ThetaLearning" at bounding box center [161, 151] width 141 height 30
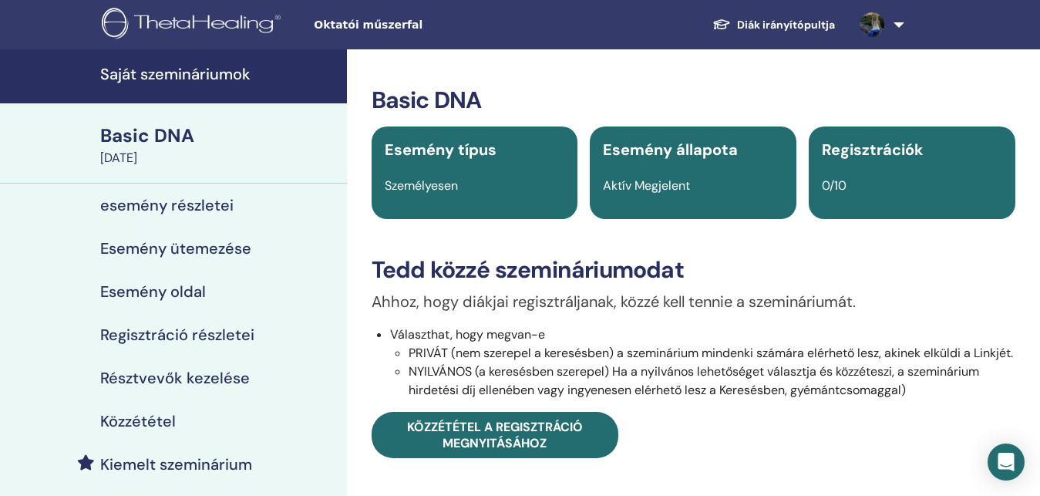
click at [818, 22] on link "Diák irányítópultja" at bounding box center [773, 25] width 147 height 29
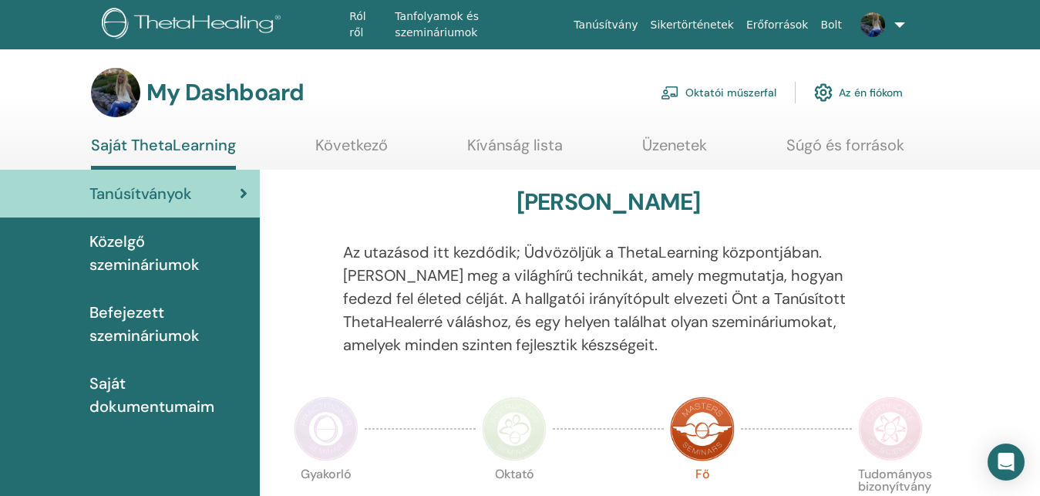
click at [742, 88] on link "Oktatói műszerfal" at bounding box center [719, 93] width 116 height 34
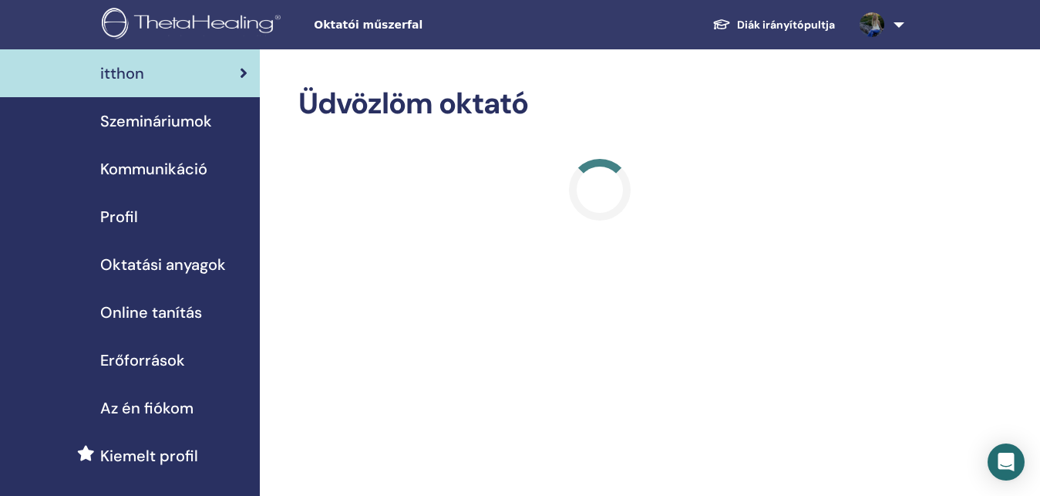
click at [151, 216] on div "Profil" at bounding box center [129, 216] width 235 height 23
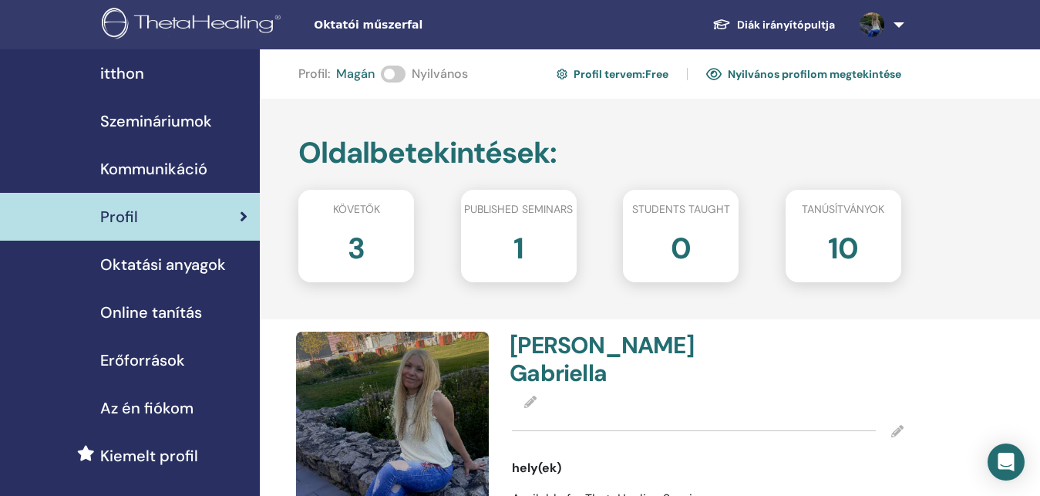
click at [146, 307] on span "Online tanítás" at bounding box center [151, 312] width 102 height 23
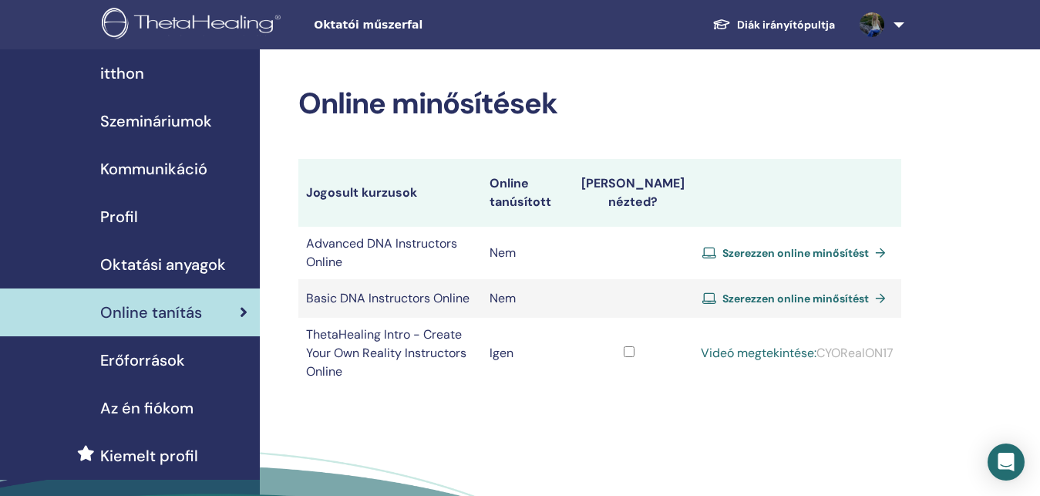
click at [122, 363] on span "Erőforrások" at bounding box center [142, 359] width 85 height 23
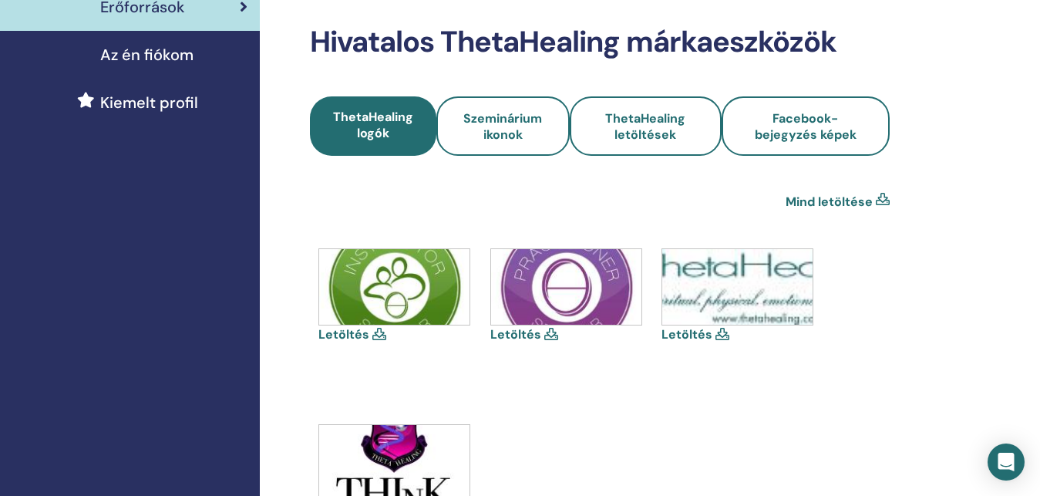
scroll to position [393, 0]
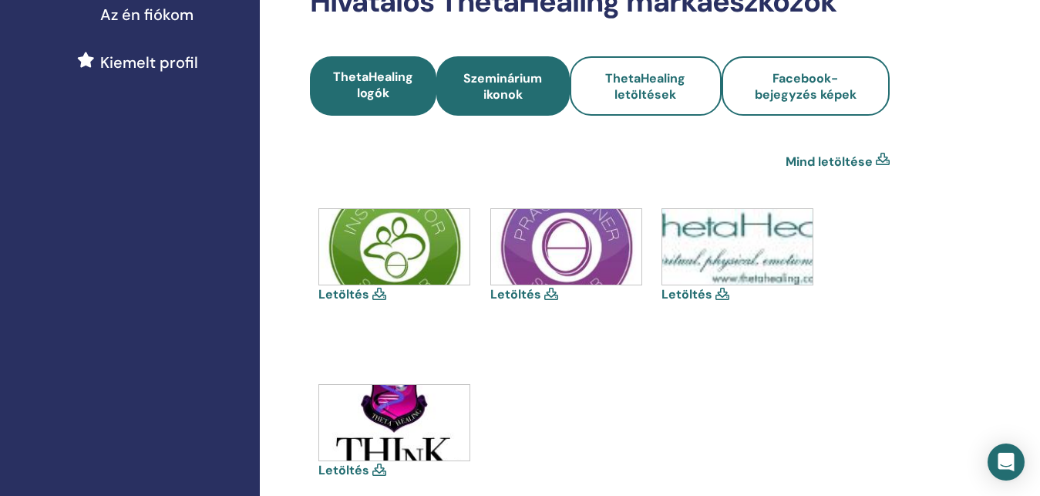
click at [537, 93] on span "Szeminárium ikonok" at bounding box center [503, 86] width 92 height 32
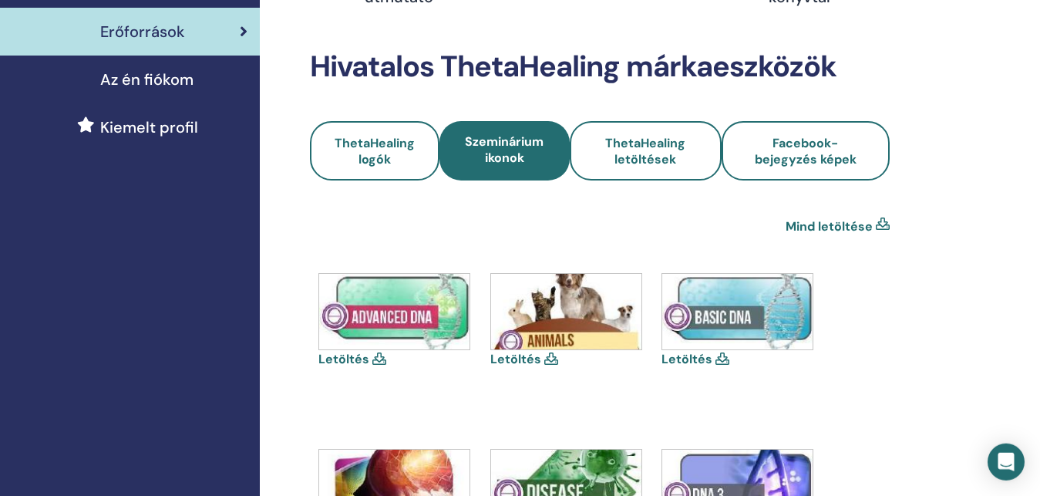
scroll to position [315, 0]
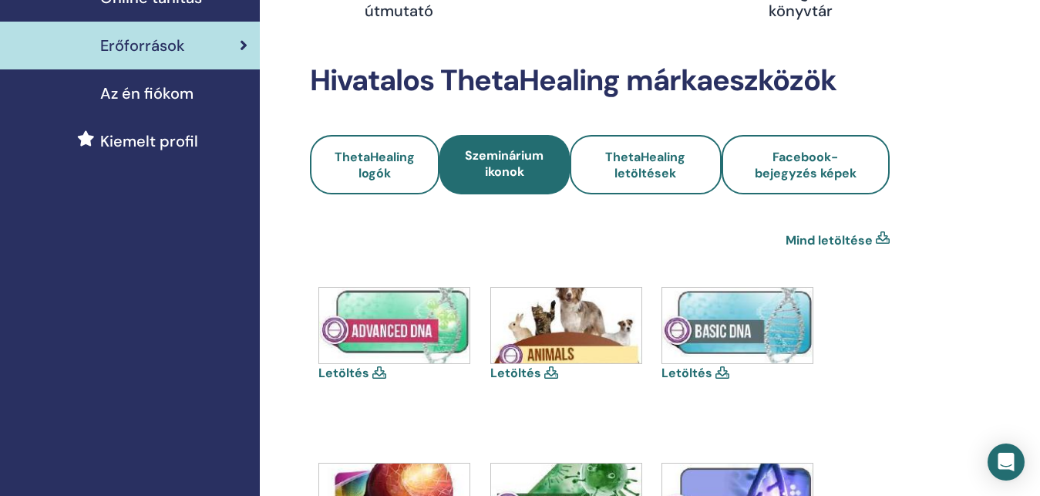
click at [148, 87] on span "Az én fiókom" at bounding box center [146, 93] width 93 height 23
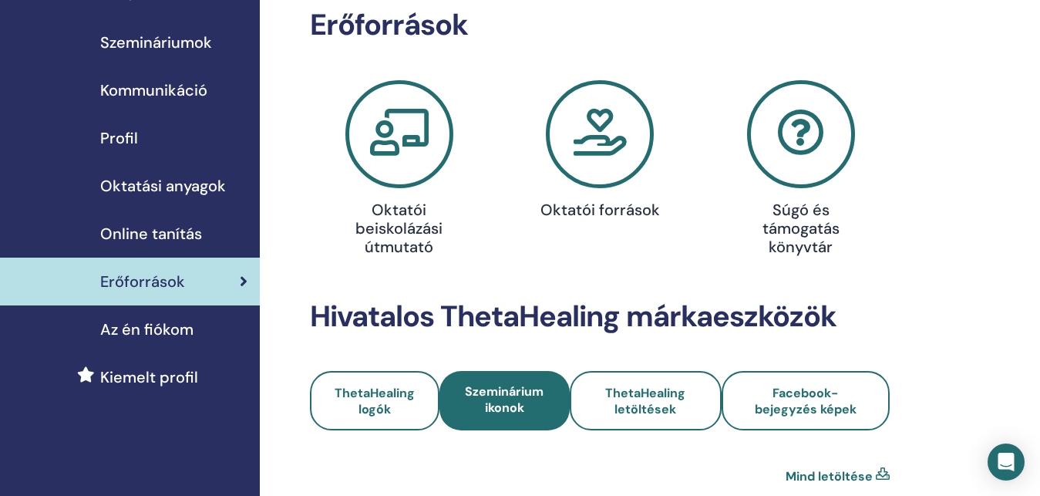
scroll to position [79, 0]
click at [183, 83] on span "Kommunikáció" at bounding box center [153, 90] width 107 height 23
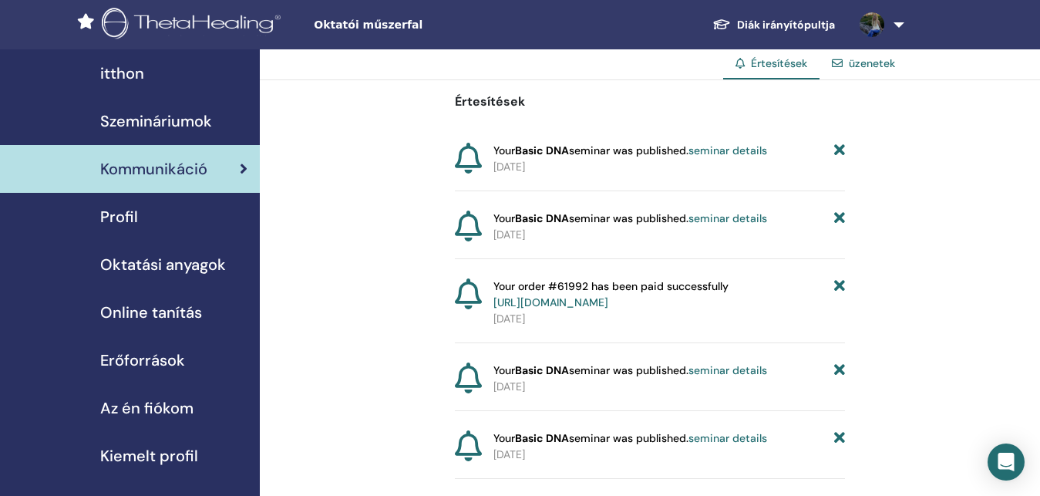
click at [146, 103] on link "Szemináriumok" at bounding box center [130, 121] width 260 height 48
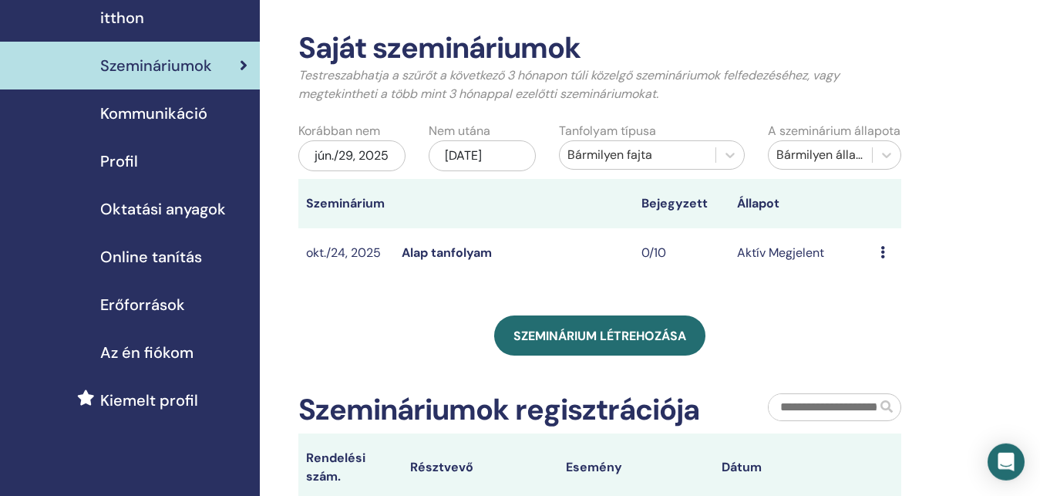
scroll to position [79, 0]
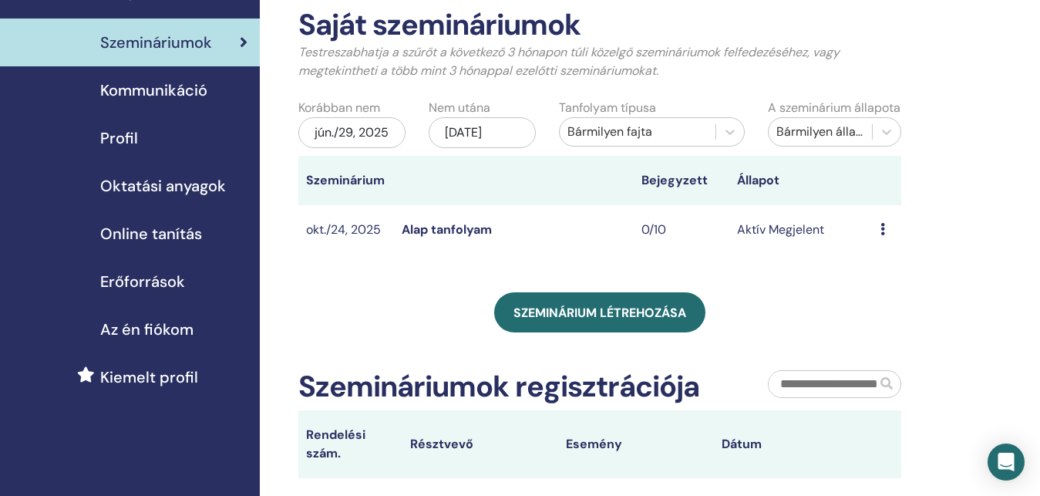
click at [884, 235] on icon at bounding box center [882, 229] width 5 height 12
click at [894, 283] on link "Szerkesztés" at bounding box center [890, 278] width 66 height 16
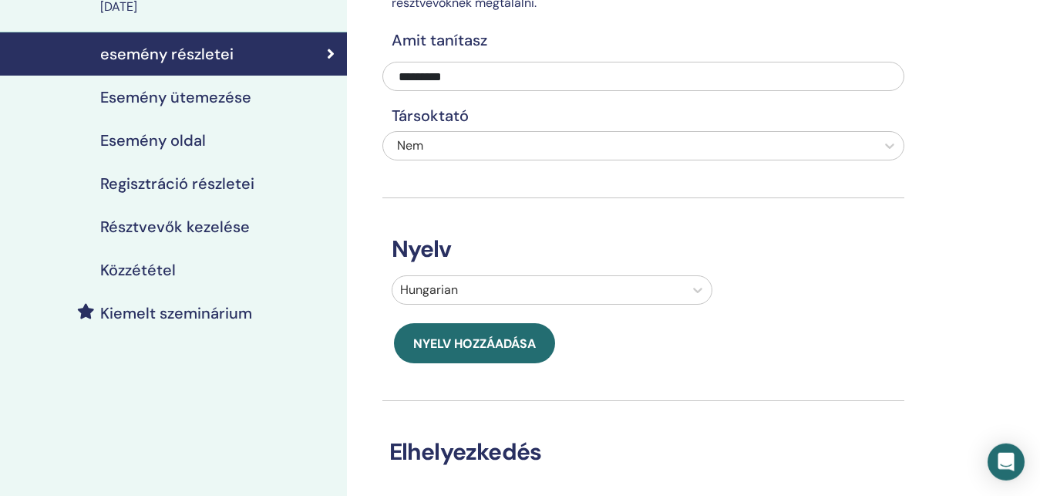
scroll to position [157, 0]
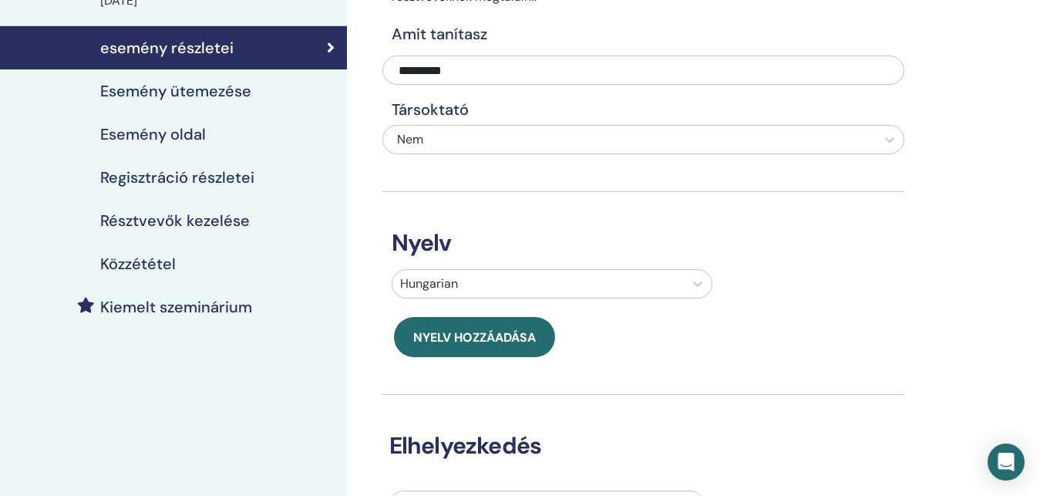
click at [246, 184] on h4 "Regisztráció részletei" at bounding box center [177, 177] width 154 height 19
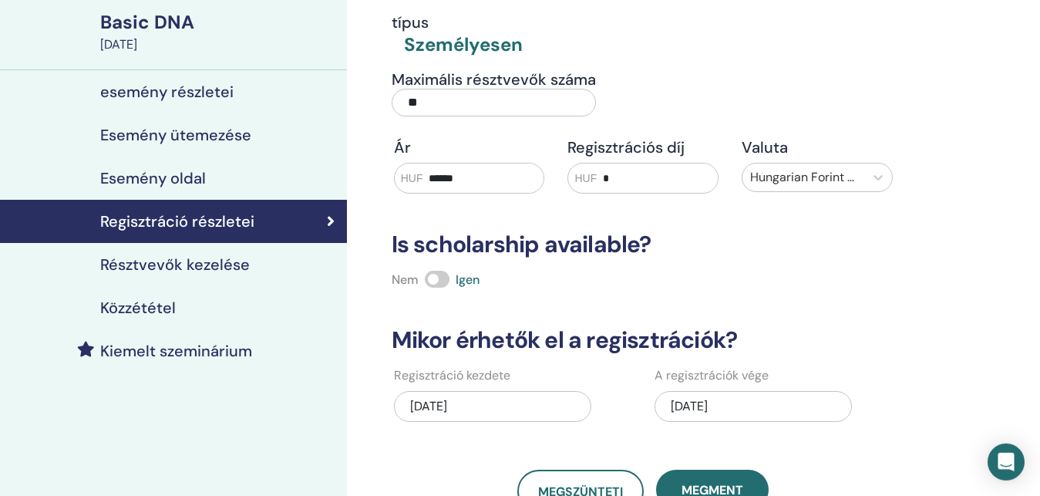
scroll to position [79, 0]
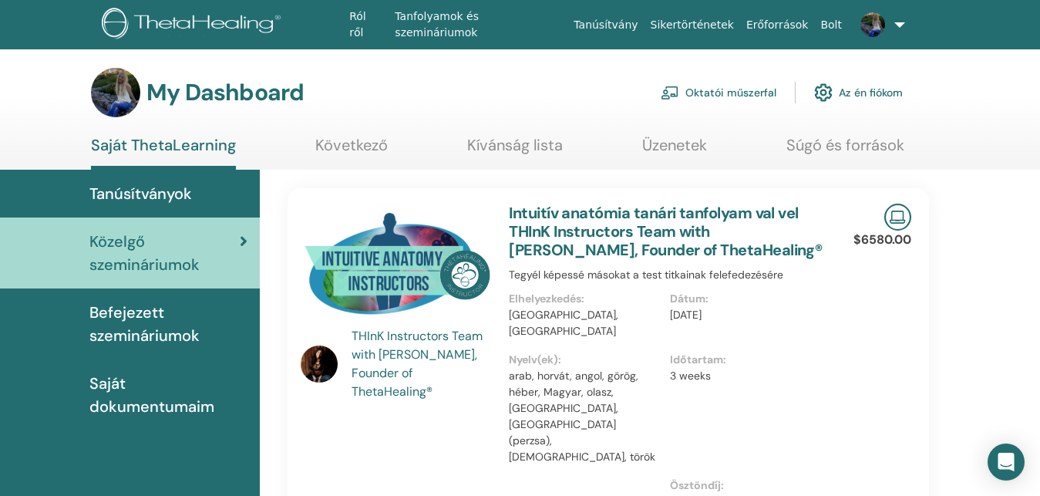
click at [395, 251] on img at bounding box center [396, 268] width 190 height 128
click at [562, 217] on link "Intuitív anatómia tanári tanfolyam val vel THInK Instructors Team with Vianna S…" at bounding box center [665, 231] width 313 height 57
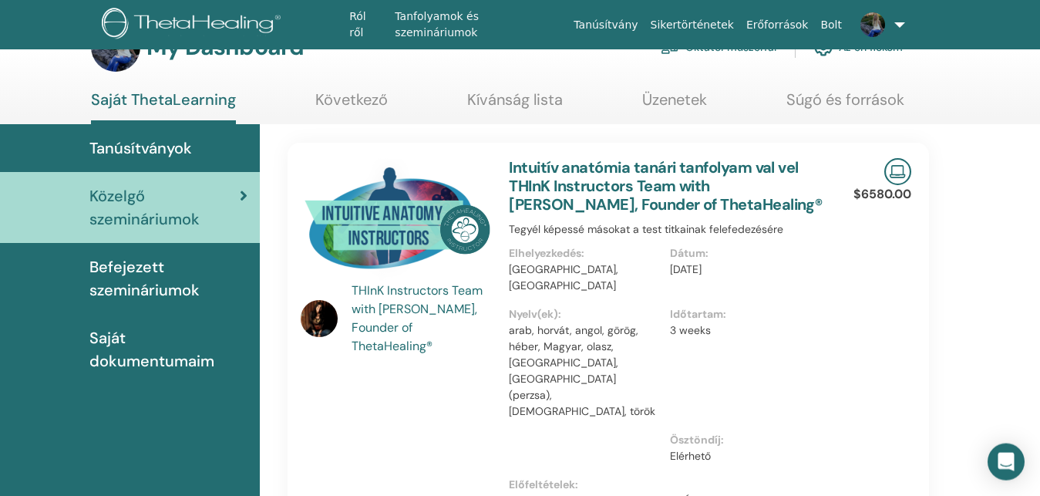
scroll to position [79, 0]
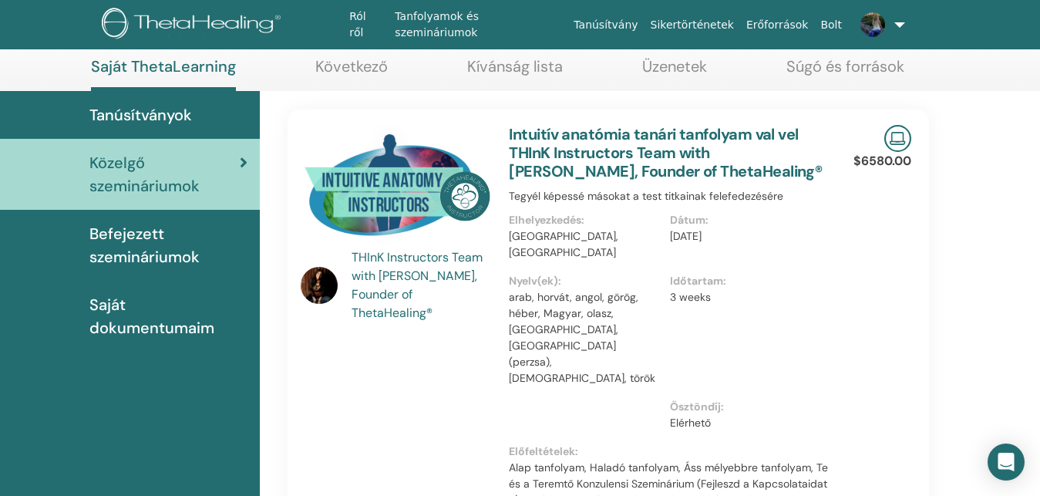
click at [588, 133] on link "Intuitív anatómia tanári tanfolyam val vel THInK Instructors Team with Vianna S…" at bounding box center [665, 152] width 313 height 57
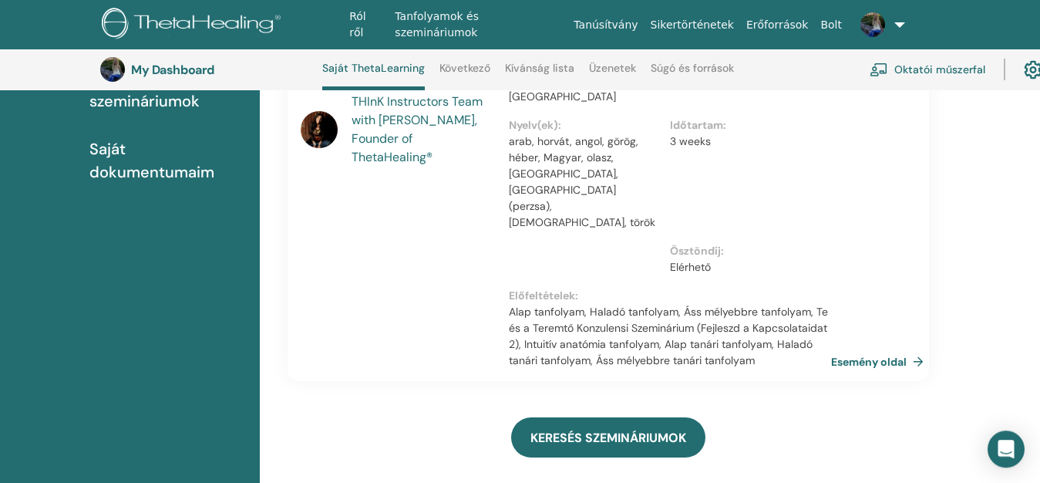
scroll to position [276, 0]
click at [877, 349] on link "Esemény oldal" at bounding box center [882, 360] width 99 height 23
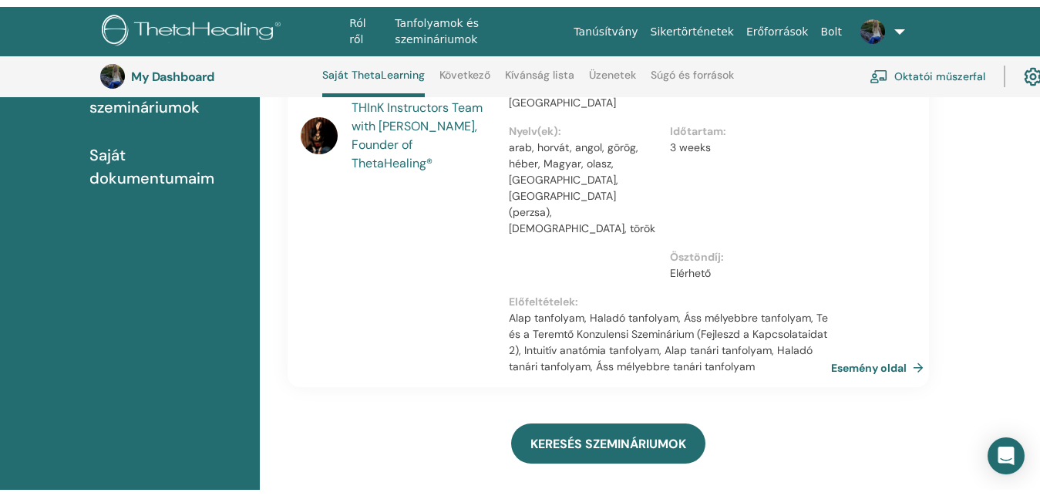
scroll to position [0, 0]
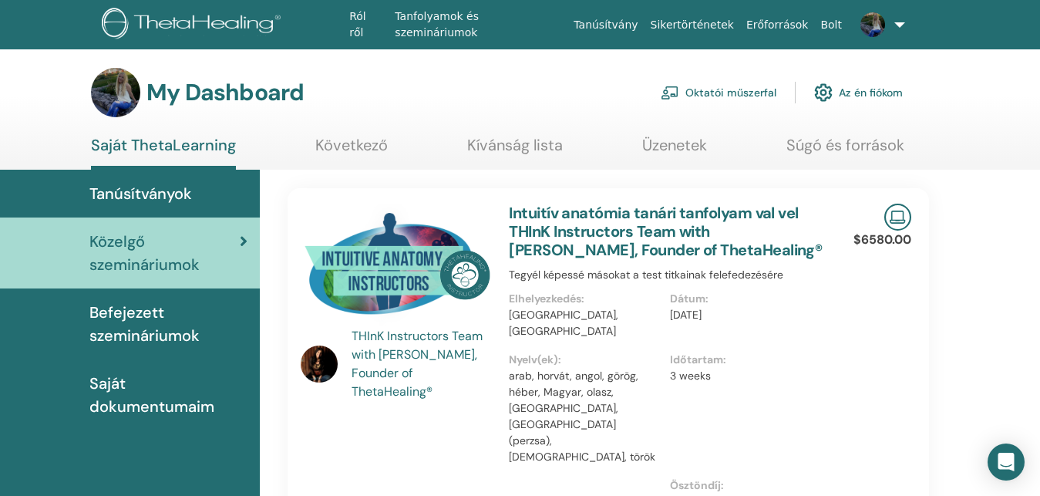
click at [751, 91] on link "Oktatói műszerfal" at bounding box center [719, 93] width 116 height 34
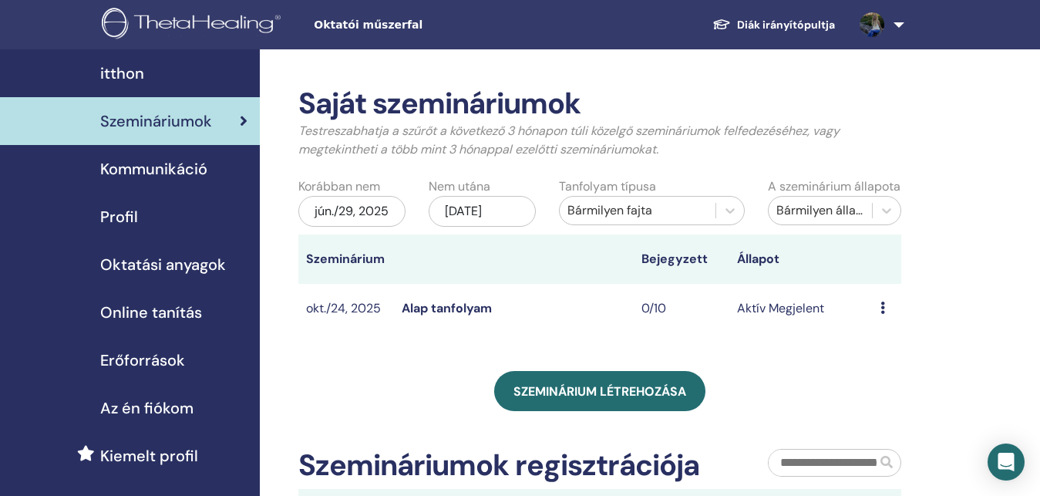
click at [430, 316] on link "Alap tanfolyam" at bounding box center [447, 308] width 90 height 16
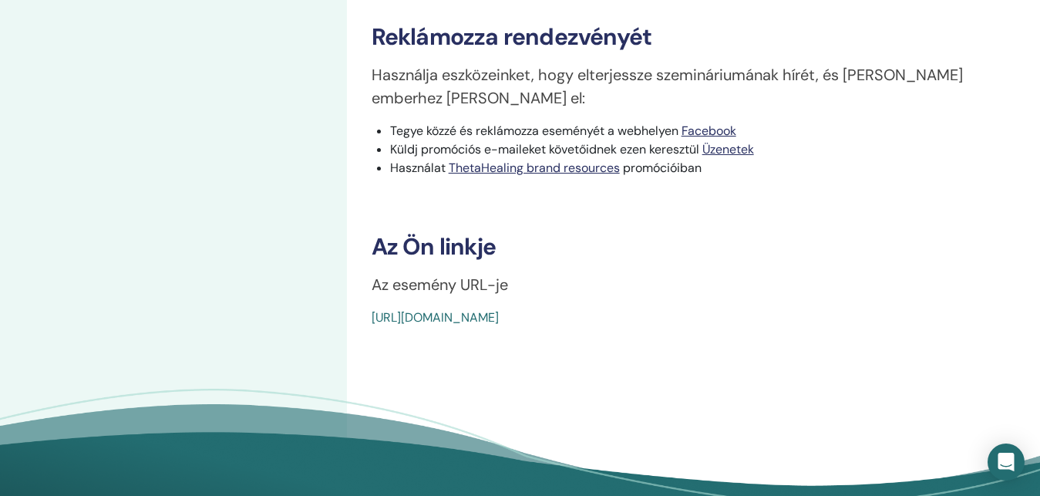
scroll to position [157, 0]
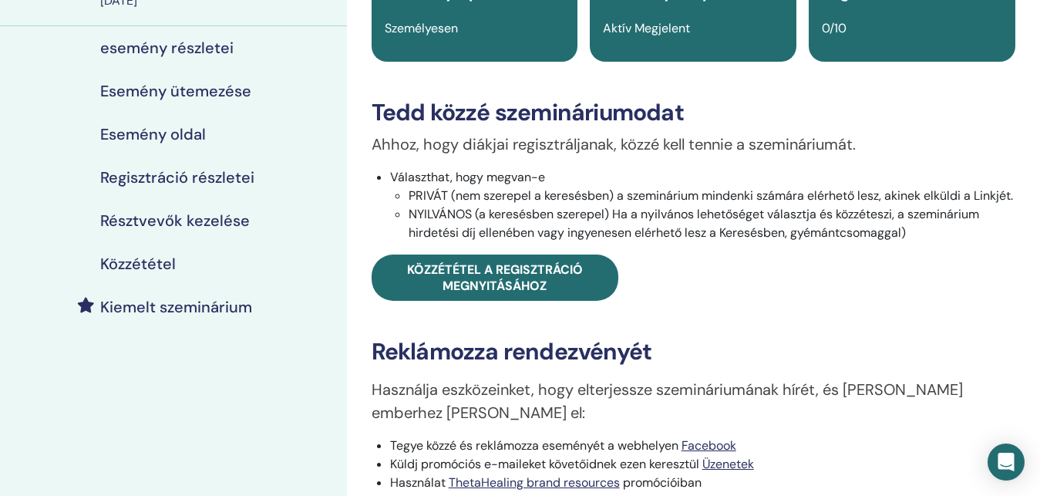
click at [143, 130] on h4 "Esemény oldal" at bounding box center [153, 134] width 106 height 19
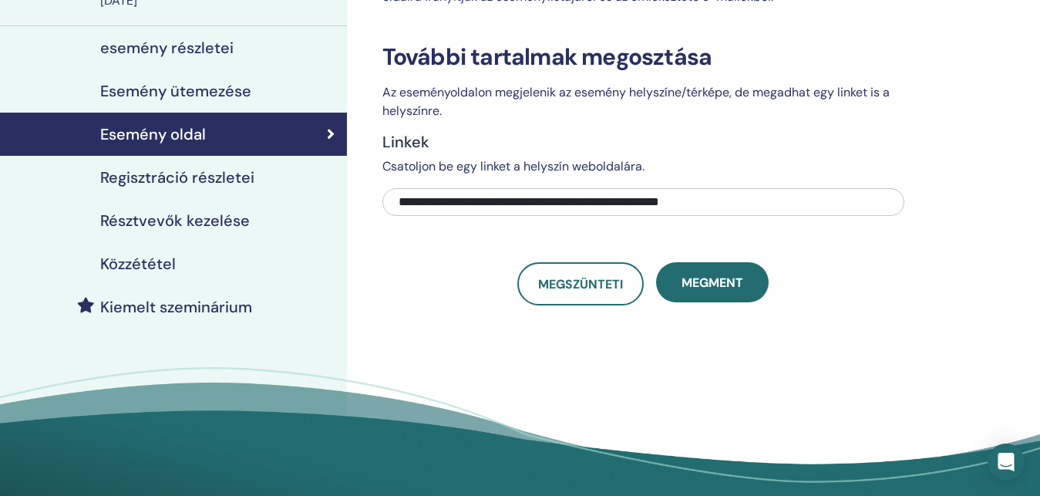
drag, startPoint x: 610, startPoint y: 194, endPoint x: 602, endPoint y: 194, distance: 7.7
click at [608, 194] on input "**********" at bounding box center [643, 202] width 522 height 28
click at [438, 298] on div "Megszünteti Megment" at bounding box center [643, 283] width 522 height 43
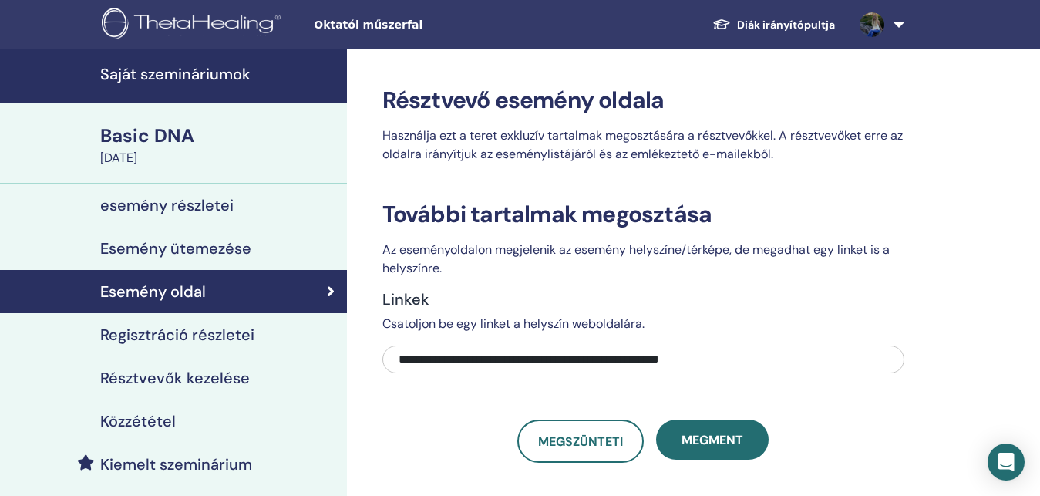
drag, startPoint x: 394, startPoint y: 361, endPoint x: 793, endPoint y: 359, distance: 398.6
click at [790, 358] on input "**********" at bounding box center [643, 359] width 522 height 28
click at [204, 407] on link "Közzététel" at bounding box center [173, 420] width 347 height 43
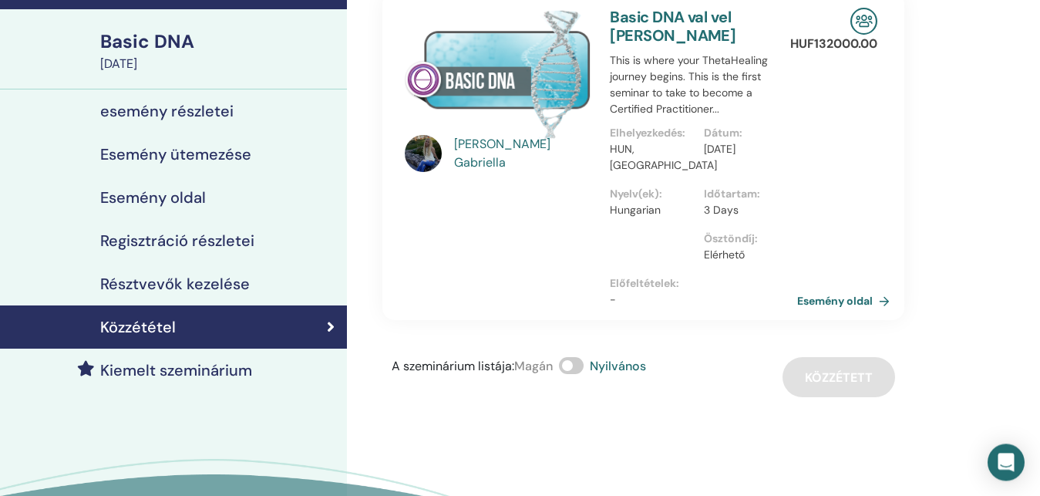
scroll to position [157, 0]
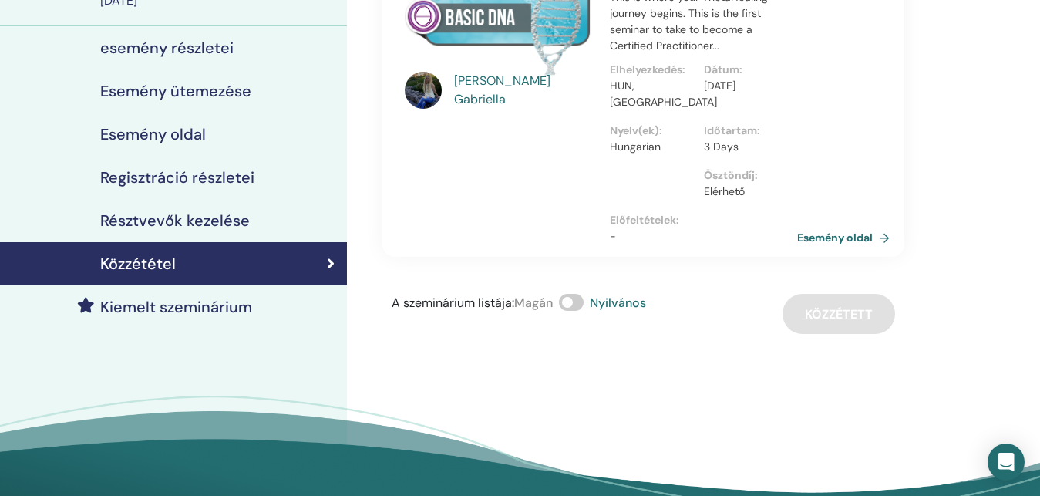
click at [227, 183] on h4 "Regisztráció részletei" at bounding box center [177, 177] width 154 height 19
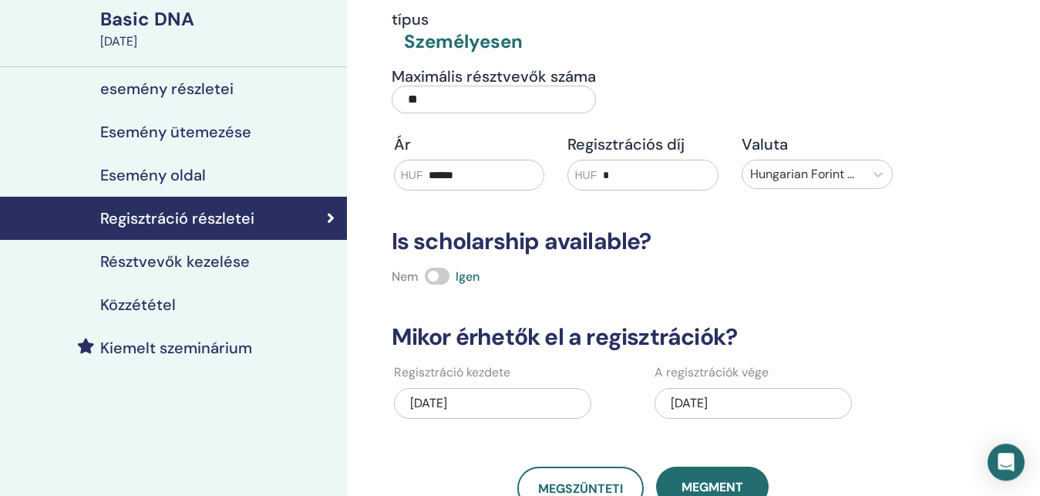
scroll to position [79, 0]
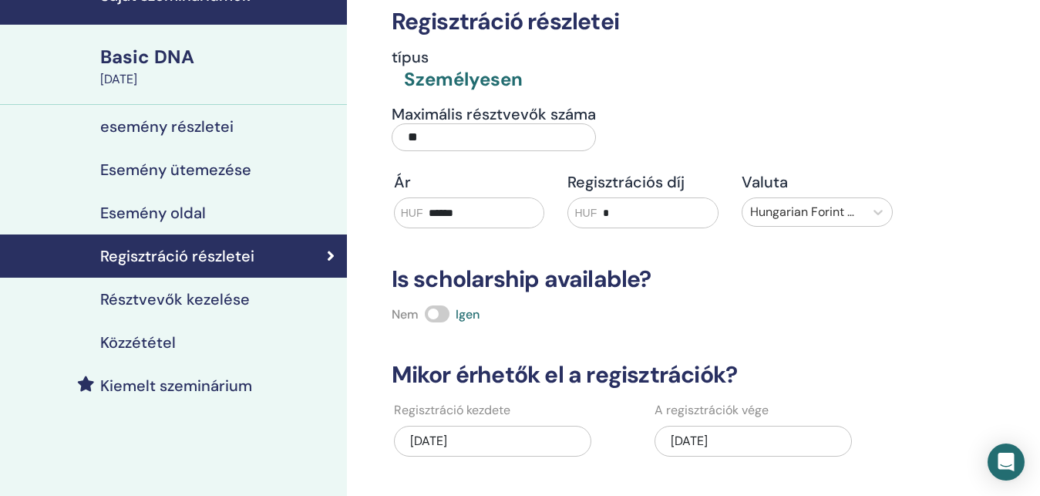
click at [232, 215] on div "Esemény oldal" at bounding box center [173, 213] width 322 height 19
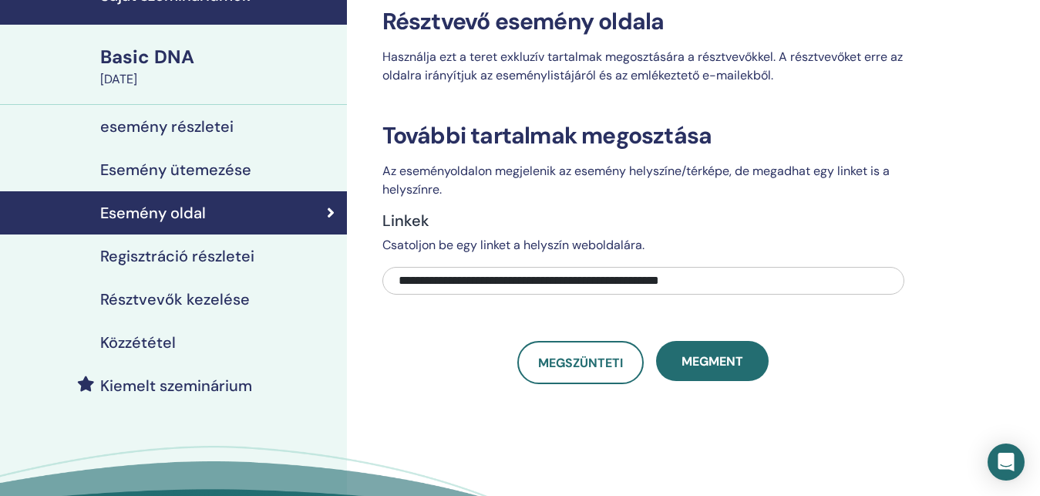
click at [262, 126] on div "esemény részletei" at bounding box center [173, 126] width 322 height 19
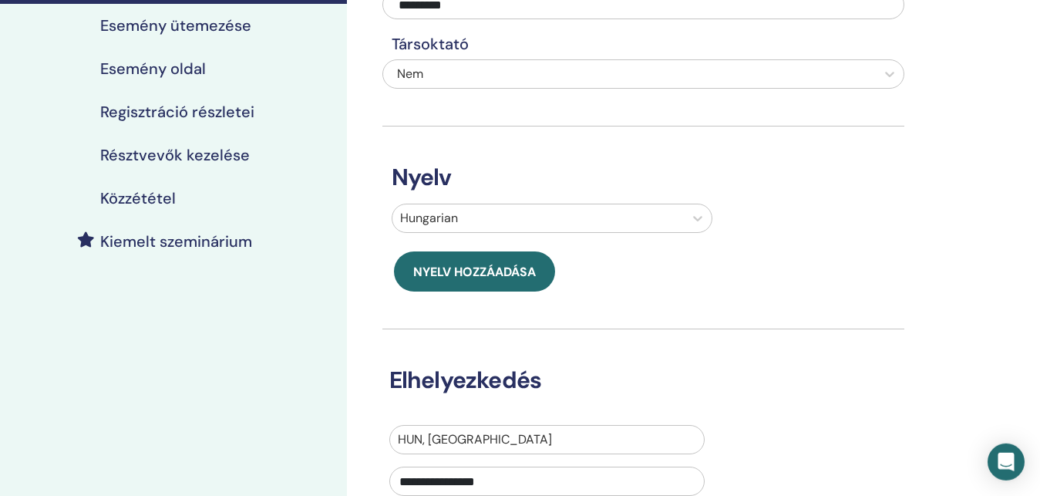
scroll to position [157, 0]
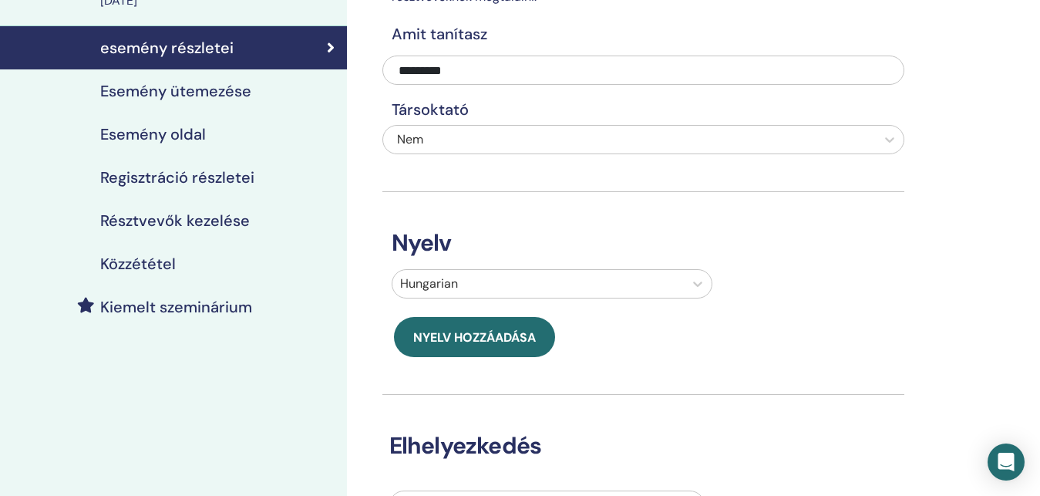
click at [264, 176] on div "Regisztráció részletei" at bounding box center [173, 177] width 322 height 19
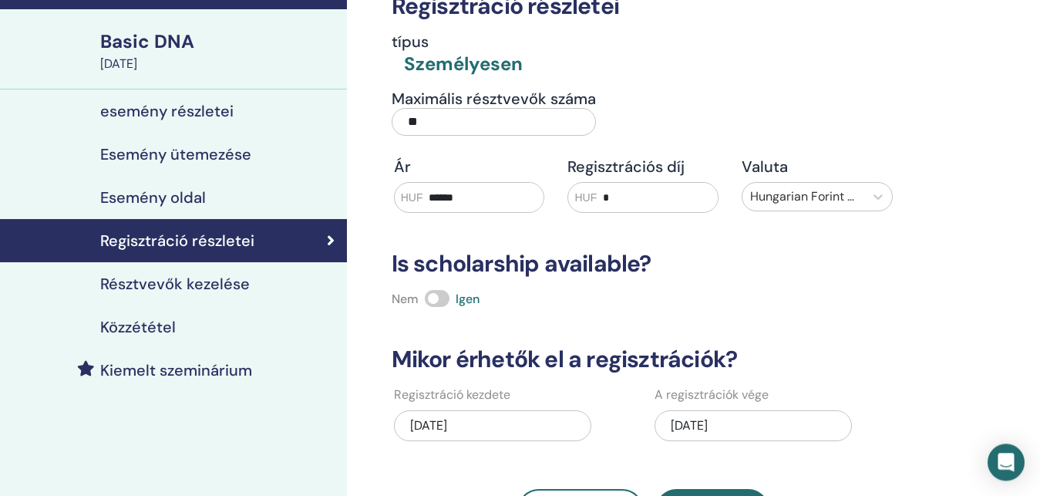
scroll to position [79, 0]
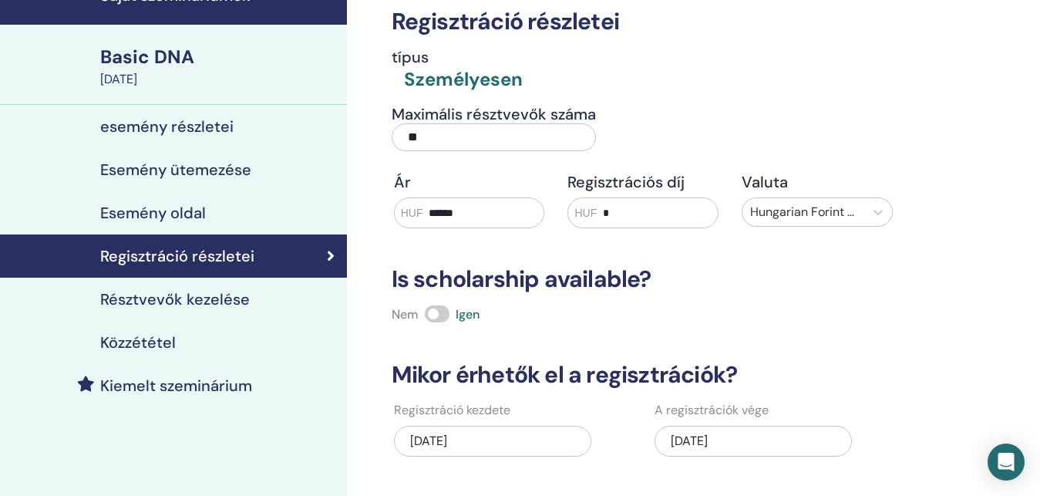
click at [214, 134] on h4 "esemény részletei" at bounding box center [166, 126] width 133 height 19
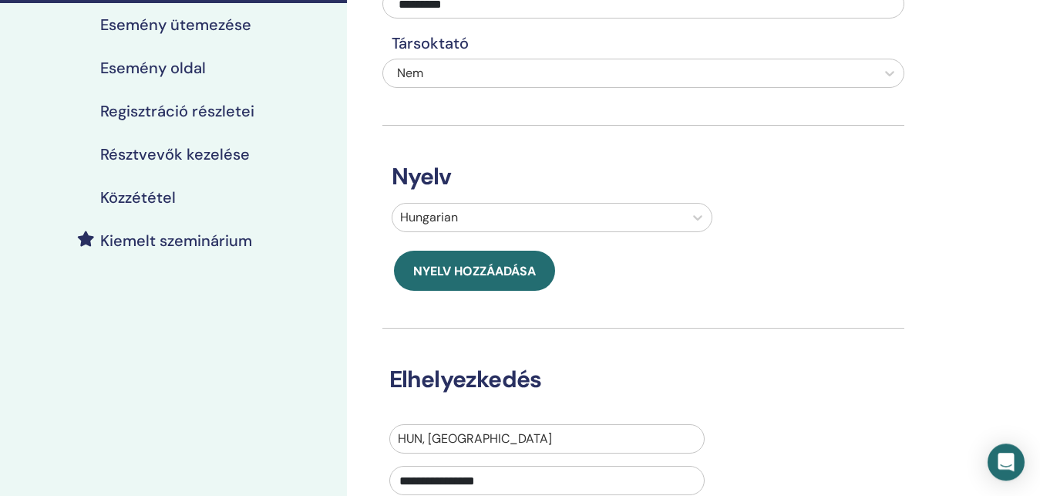
scroll to position [157, 0]
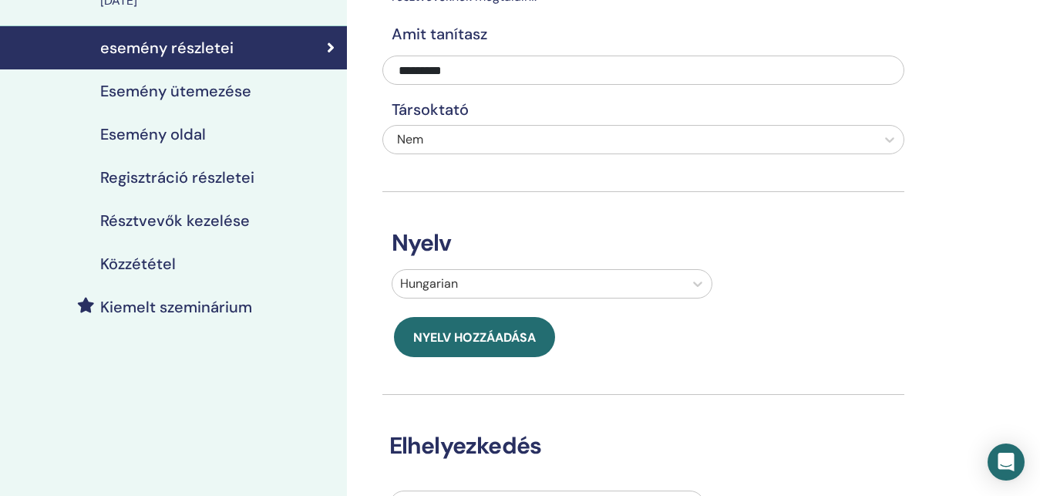
click at [180, 265] on div "Közzététel" at bounding box center [173, 263] width 322 height 19
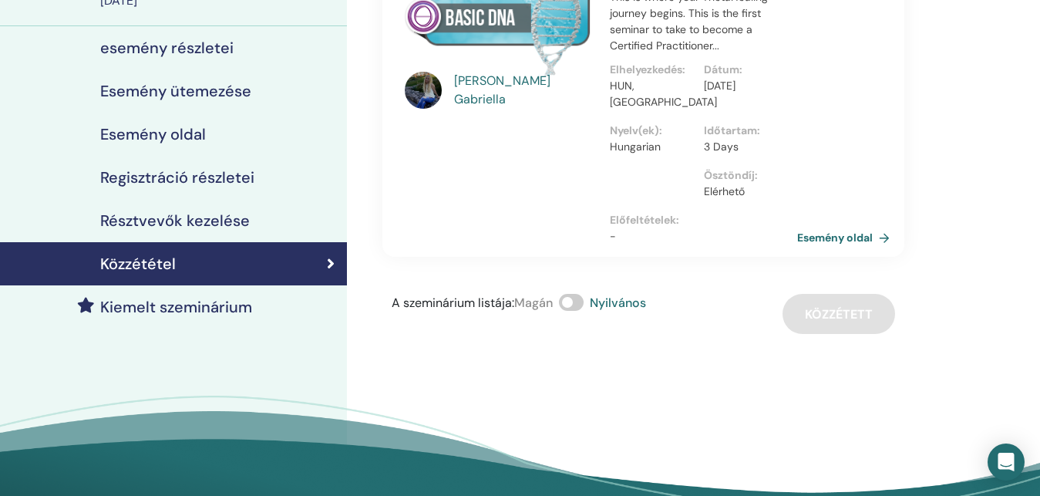
click at [627, 301] on span "Nyilvános" at bounding box center [618, 303] width 56 height 16
drag, startPoint x: 880, startPoint y: 360, endPoint x: 841, endPoint y: 383, distance: 45.6
click at [880, 361] on div "Nagy Gabriella Basic DNA val vel Nagy Gabriella This is where your ThetaHealing…" at bounding box center [693, 221] width 693 height 658
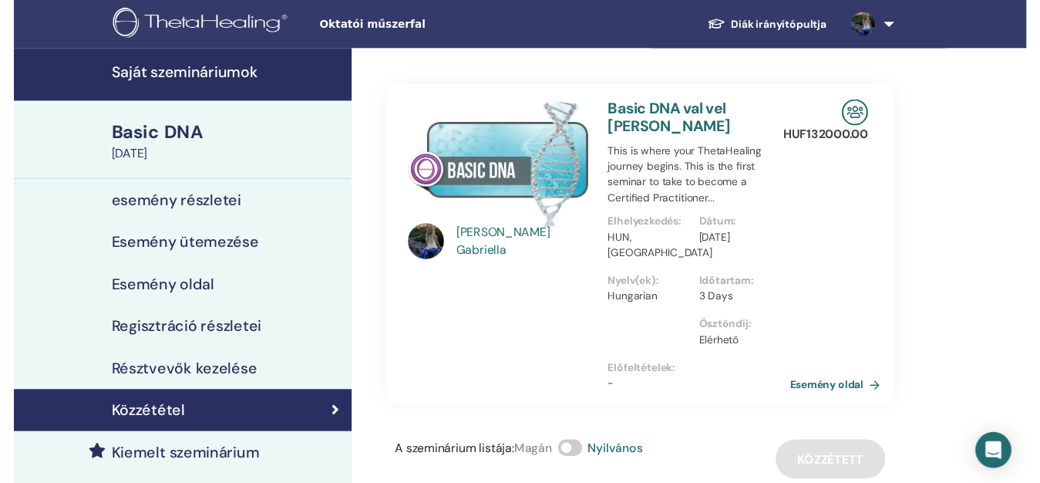
scroll to position [79, 0]
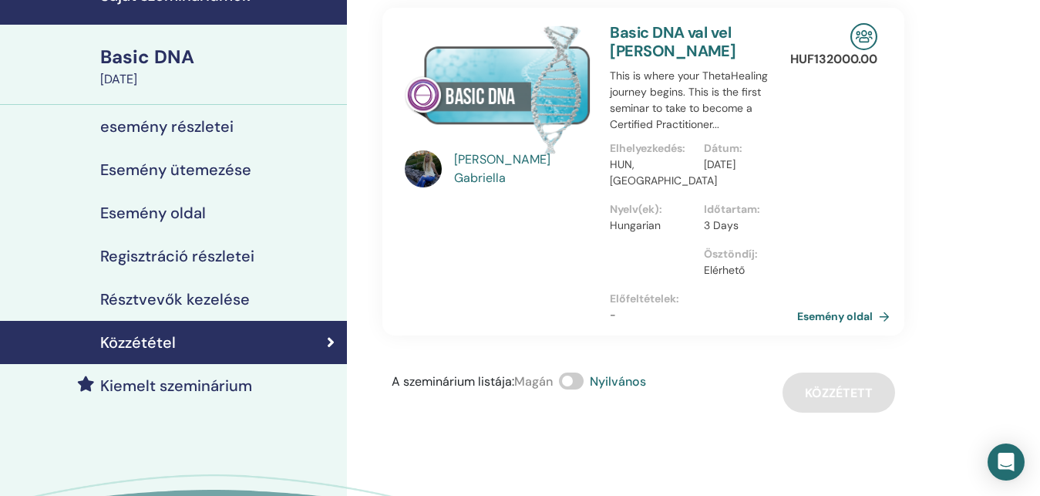
click at [250, 168] on h4 "Esemény ütemezése" at bounding box center [175, 169] width 151 height 19
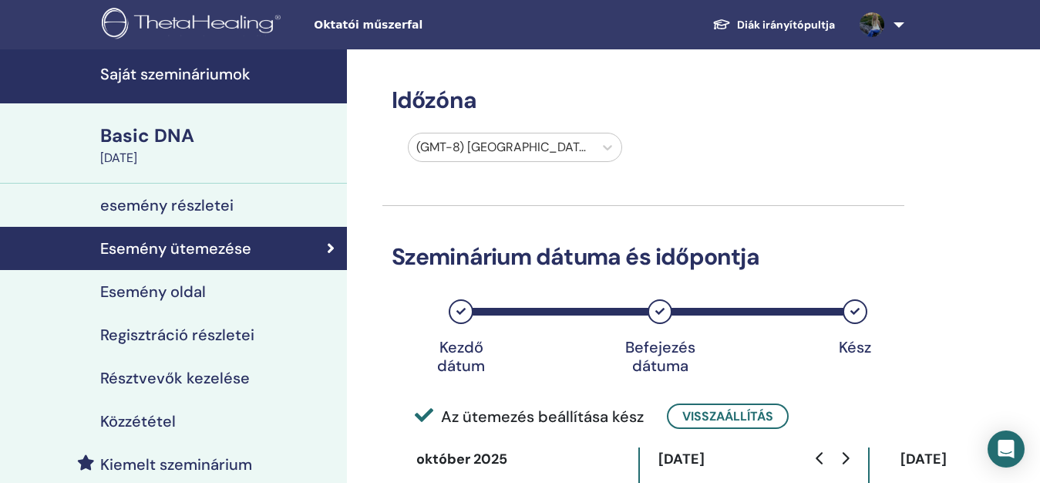
click at [582, 155] on div at bounding box center [501, 147] width 170 height 22
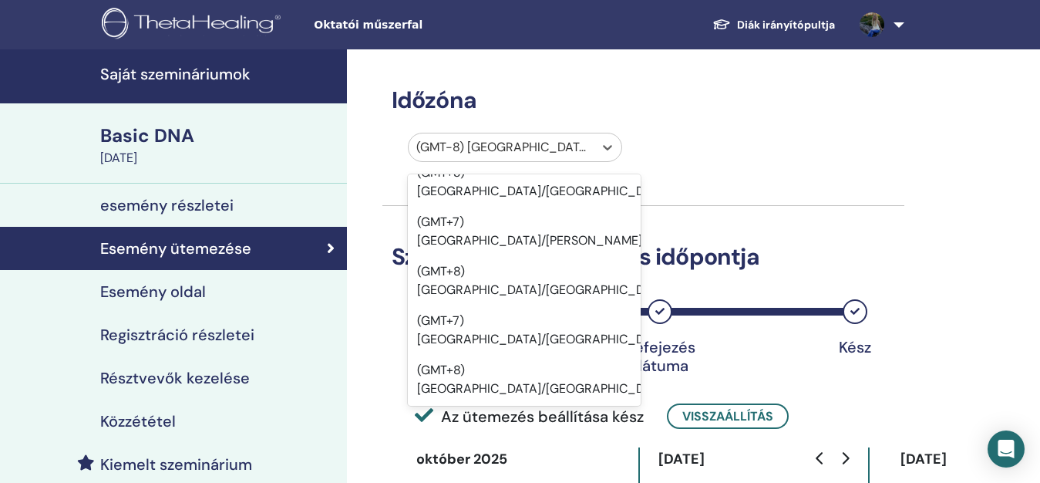
scroll to position [14086, 0]
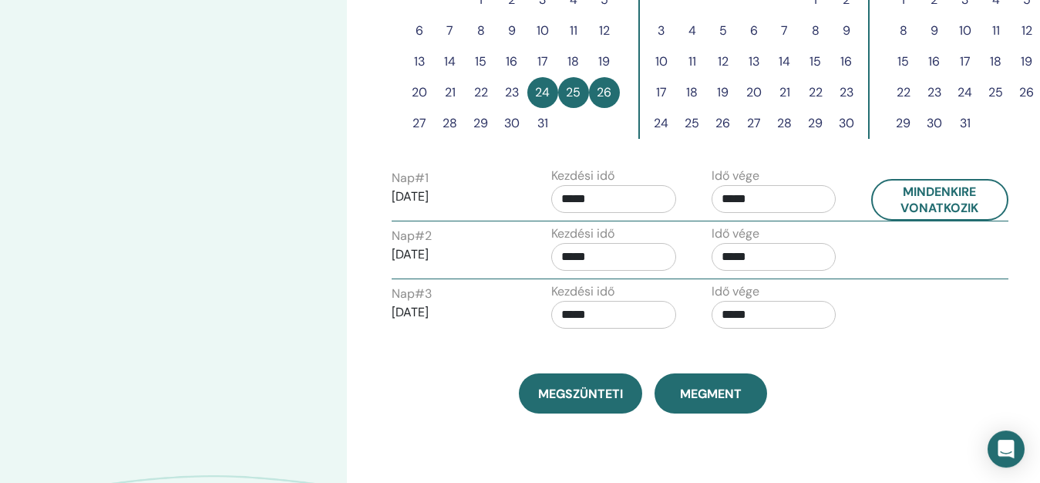
scroll to position [551, 0]
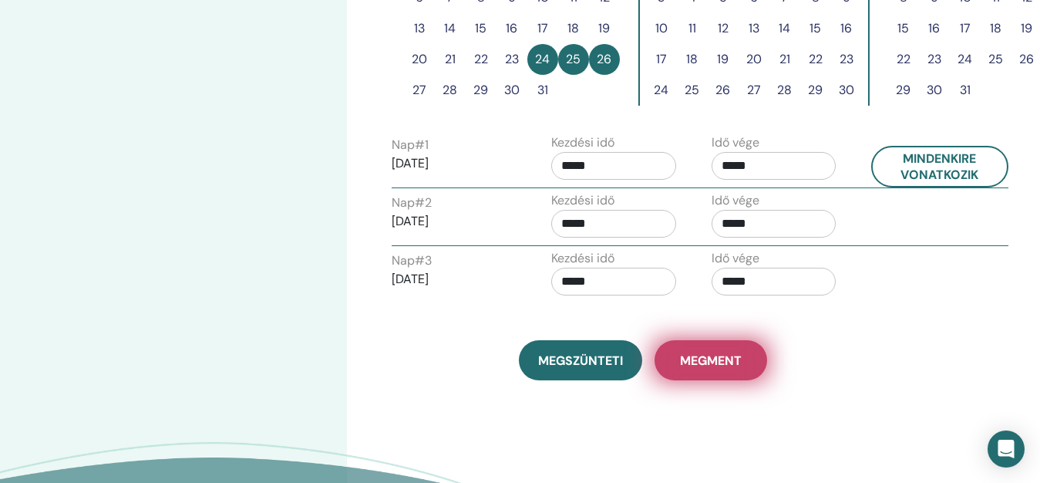
click at [725, 364] on span "Megment" at bounding box center [711, 360] width 62 height 16
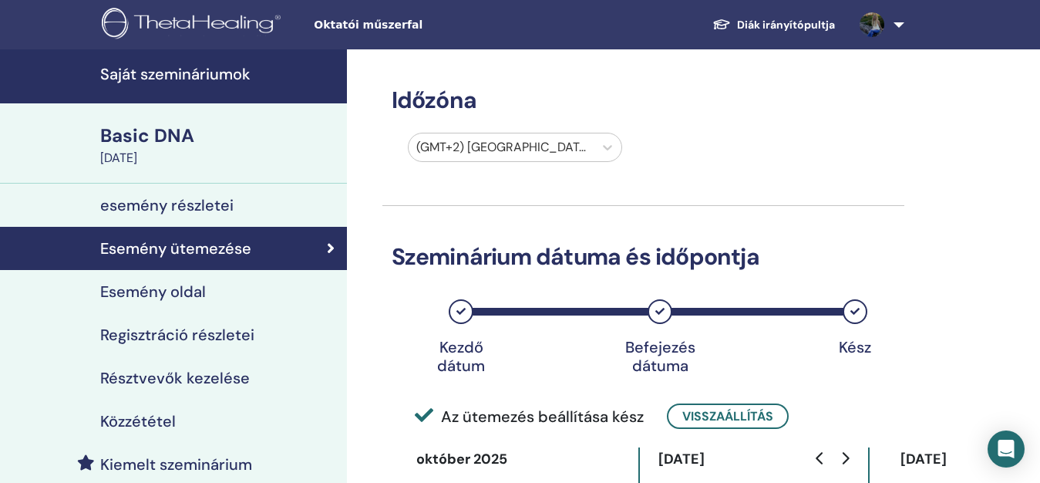
click at [336, 247] on link "Esemény ütemezése" at bounding box center [173, 248] width 347 height 43
click at [332, 247] on icon at bounding box center [331, 248] width 8 height 15
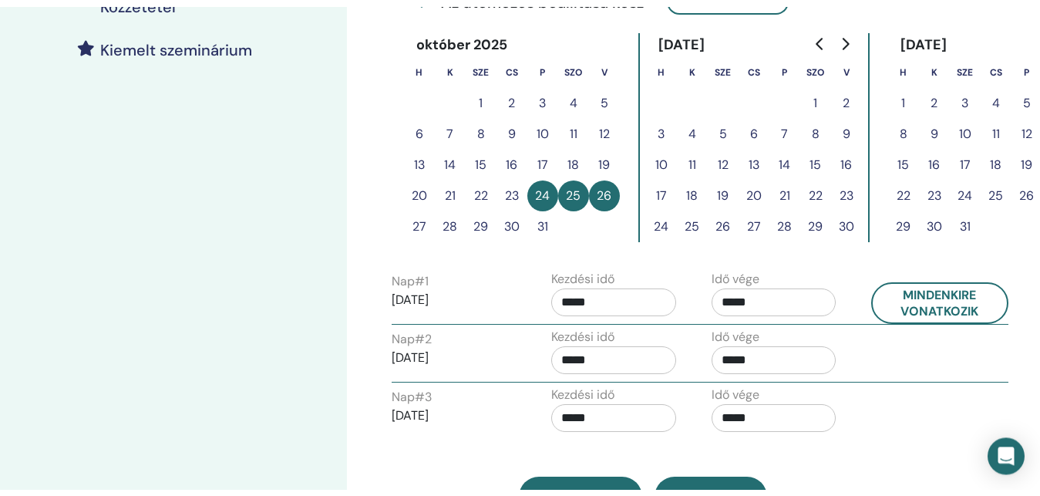
scroll to position [157, 0]
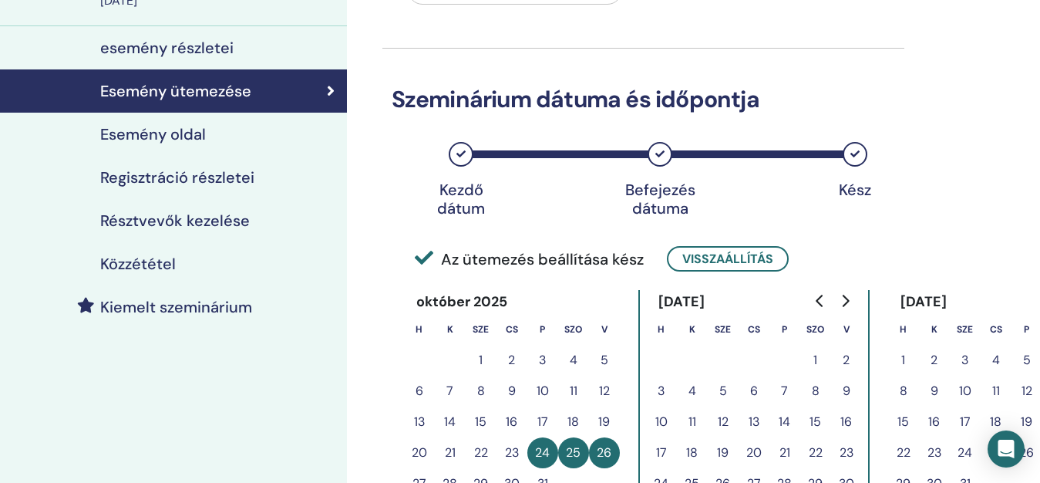
click at [210, 180] on h4 "Regisztráció részletei" at bounding box center [177, 177] width 154 height 19
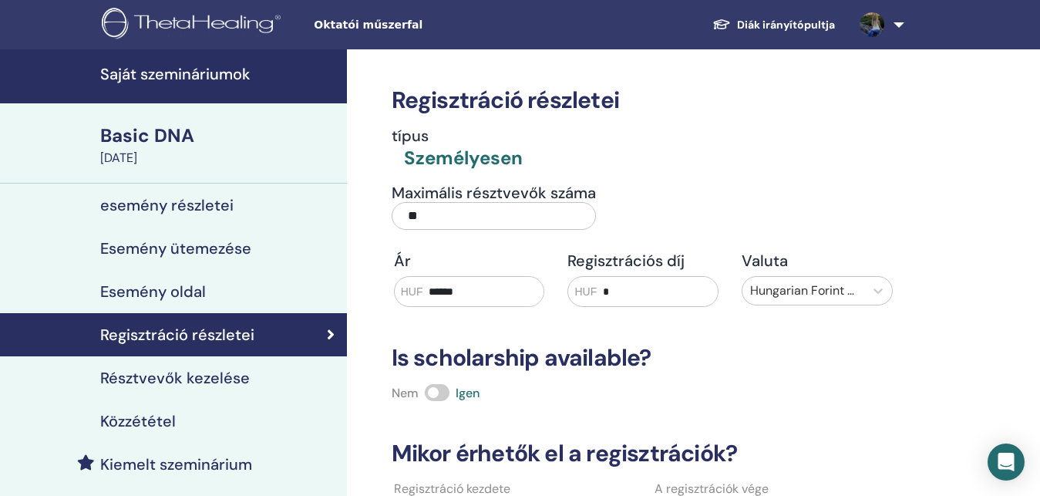
click at [429, 159] on div "Személyesen" at bounding box center [463, 158] width 119 height 26
click at [428, 153] on div "Személyesen" at bounding box center [463, 158] width 119 height 26
click at [418, 137] on h4 "típus" at bounding box center [457, 135] width 131 height 19
drag, startPoint x: 433, startPoint y: 178, endPoint x: 439, endPoint y: 166, distance: 13.8
click at [433, 176] on div "Regisztráció részletei típus Személyesen Maximális résztvevők száma ** Ár HUF *…" at bounding box center [643, 337] width 522 height 577
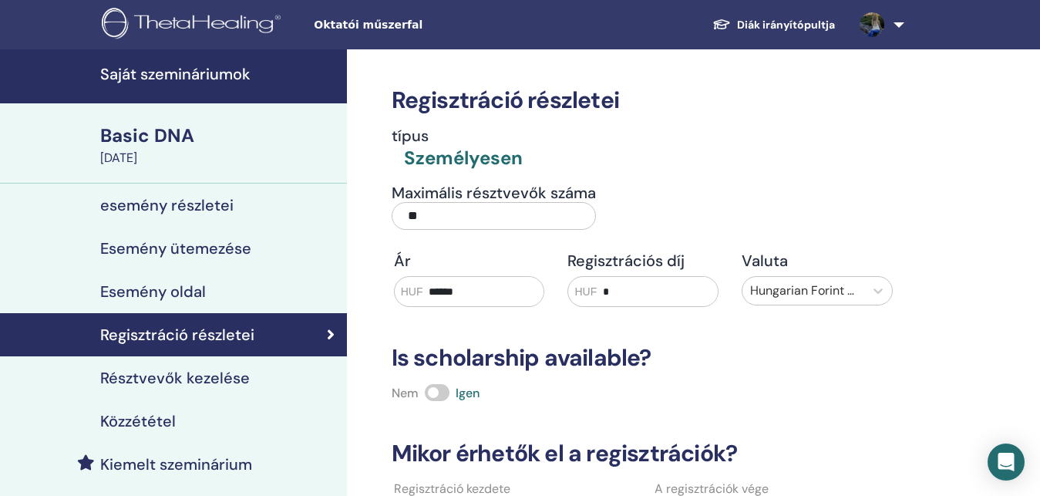
click at [439, 166] on div "Személyesen" at bounding box center [463, 158] width 119 height 26
click at [442, 163] on div "Személyesen" at bounding box center [463, 158] width 119 height 26
click at [443, 163] on div "Személyesen" at bounding box center [463, 158] width 119 height 26
click at [443, 162] on div "Személyesen" at bounding box center [463, 158] width 119 height 26
click at [434, 153] on div "Személyesen" at bounding box center [463, 158] width 119 height 26
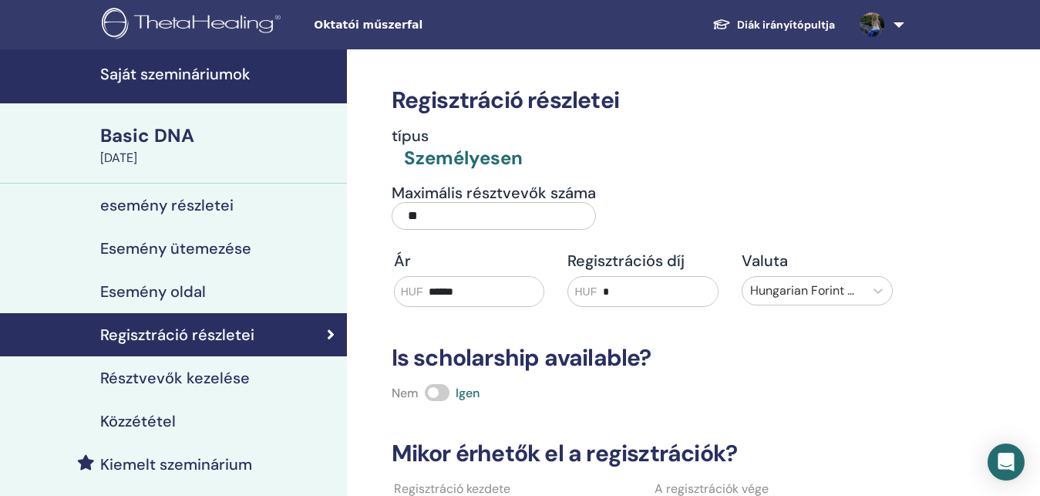
click at [439, 128] on h4 "típus" at bounding box center [457, 135] width 131 height 19
click at [212, 288] on div "Esemény oldal" at bounding box center [173, 291] width 322 height 19
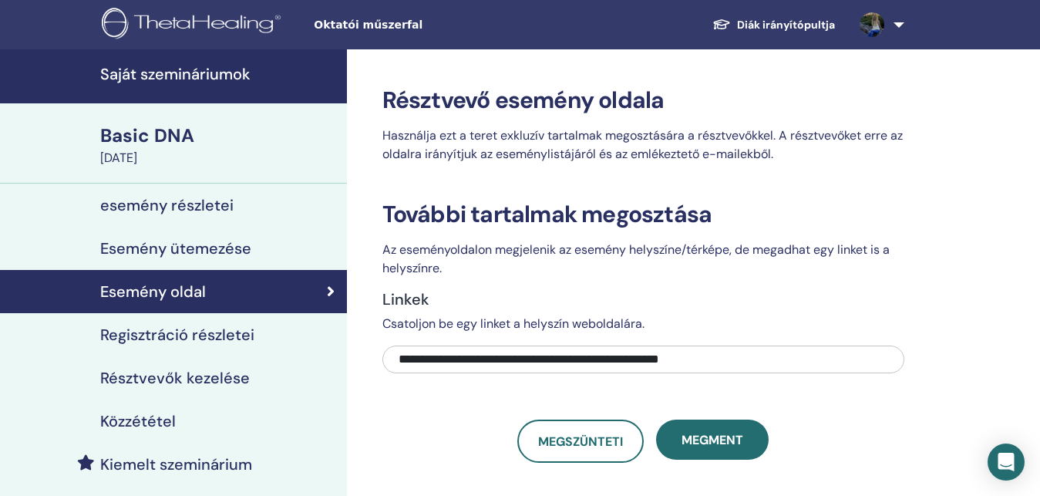
click at [214, 332] on h4 "Regisztráció részletei" at bounding box center [177, 334] width 154 height 19
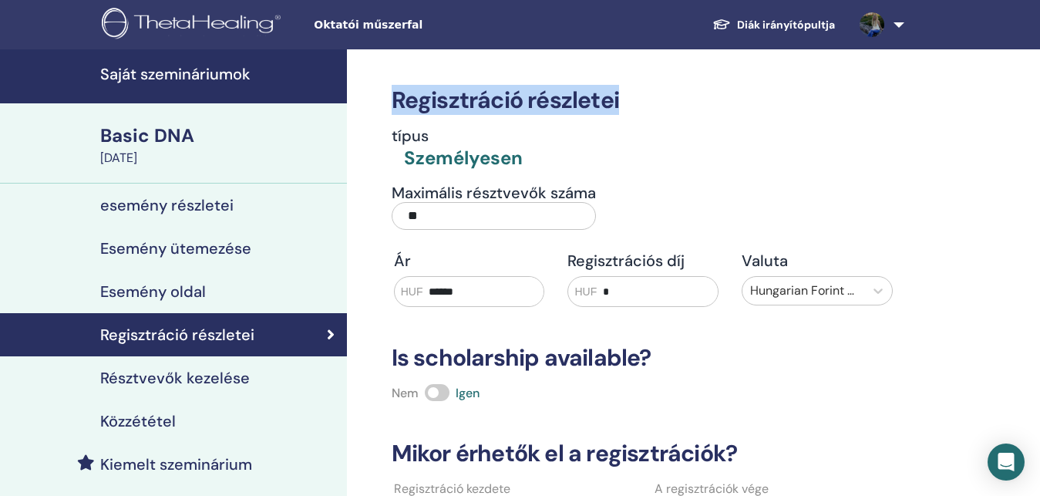
drag, startPoint x: 397, startPoint y: 101, endPoint x: 630, endPoint y: 106, distance: 232.9
click at [630, 106] on h3 "Regisztráció részletei" at bounding box center [643, 100] width 522 height 28
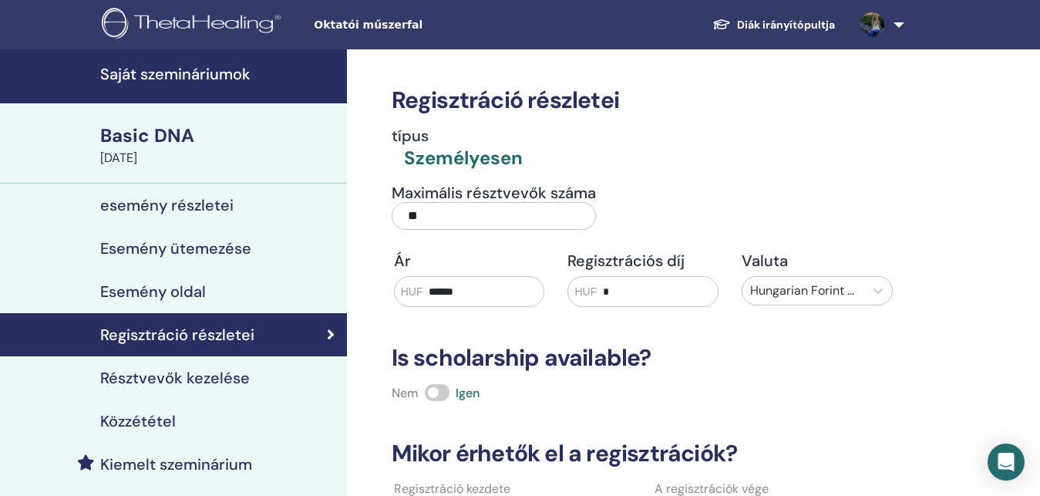
click at [632, 103] on h3 "Regisztráció részletei" at bounding box center [643, 100] width 522 height 28
click at [430, 160] on div "Személyesen" at bounding box center [463, 158] width 119 height 26
drag, startPoint x: 432, startPoint y: 160, endPoint x: 430, endPoint y: 136, distance: 24.0
click at [432, 158] on div "Személyesen" at bounding box center [463, 158] width 119 height 26
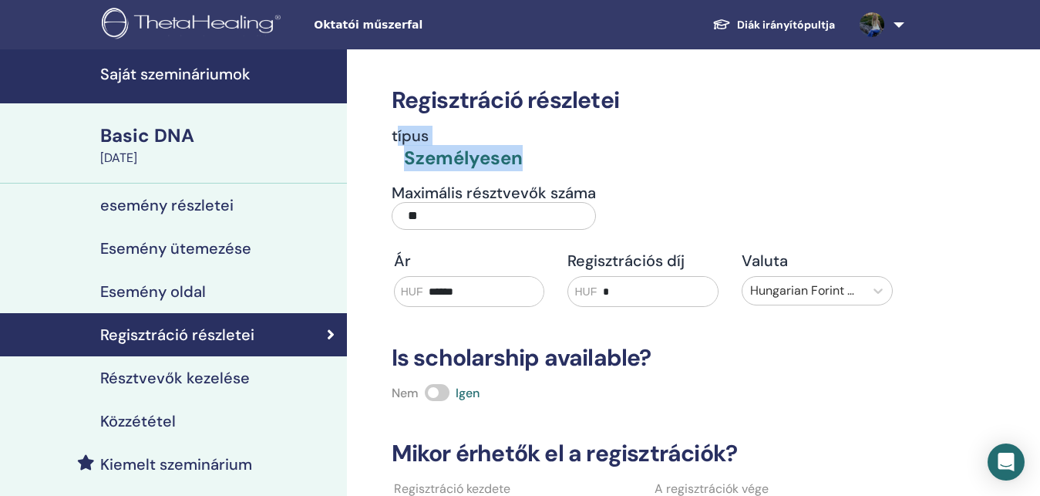
drag, startPoint x: 429, startPoint y: 149, endPoint x: 530, endPoint y: 159, distance: 100.7
click at [530, 159] on div "típus Személyesen" at bounding box center [643, 148] width 522 height 45
click at [531, 154] on div "típus Személyesen" at bounding box center [643, 148] width 522 height 45
drag, startPoint x: 509, startPoint y: 164, endPoint x: 391, endPoint y: 132, distance: 122.3
click at [386, 135] on div "típus Személyesen" at bounding box center [643, 148] width 522 height 45
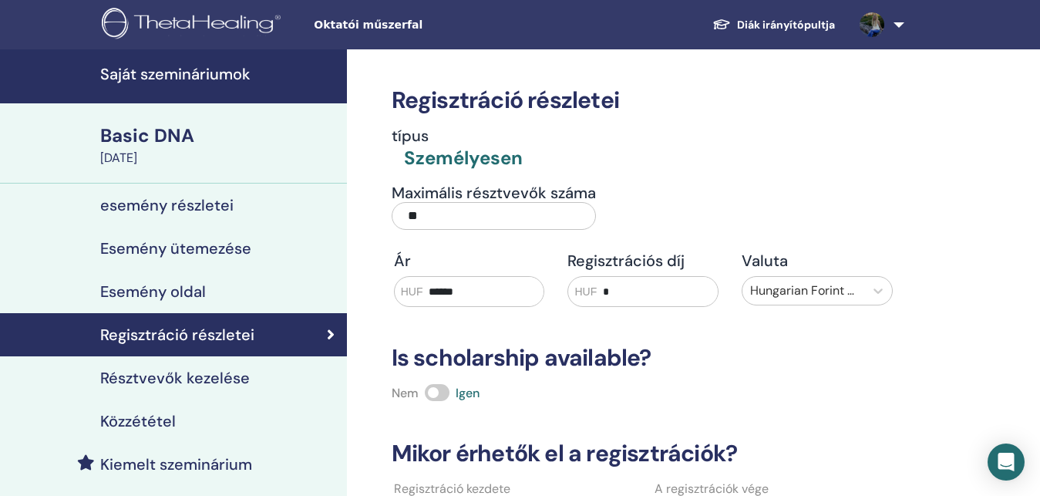
click at [391, 132] on div "típus Személyesen" at bounding box center [643, 148] width 522 height 45
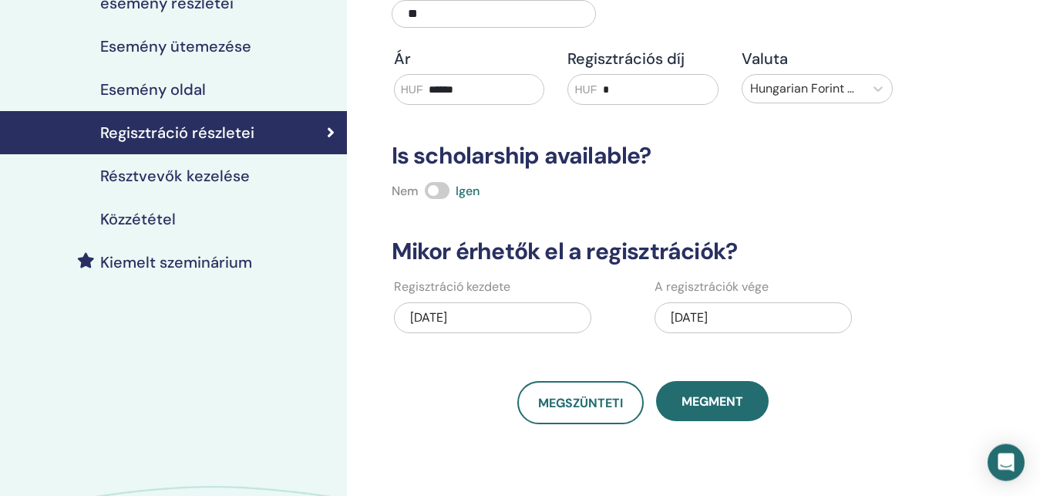
scroll to position [236, 0]
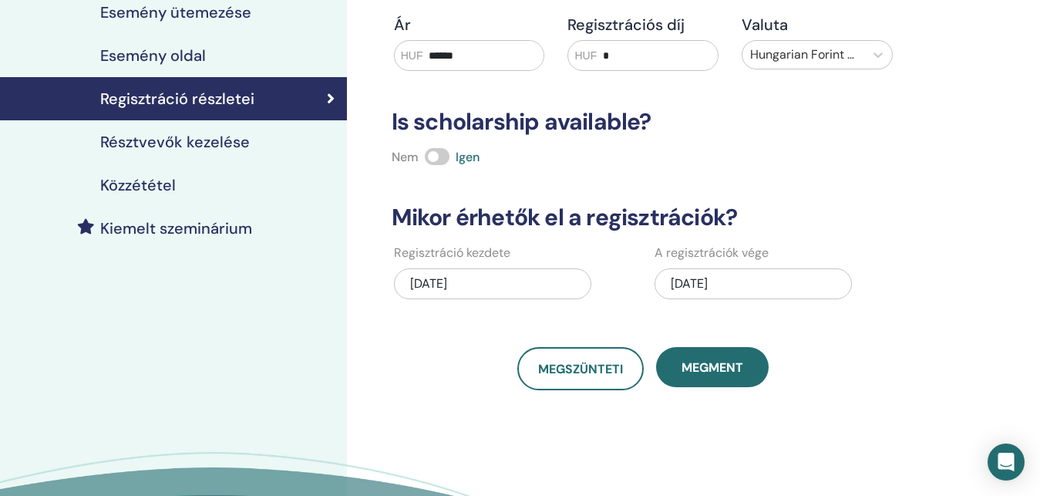
click at [220, 144] on h4 "Résztvevők kezelése" at bounding box center [175, 142] width 150 height 19
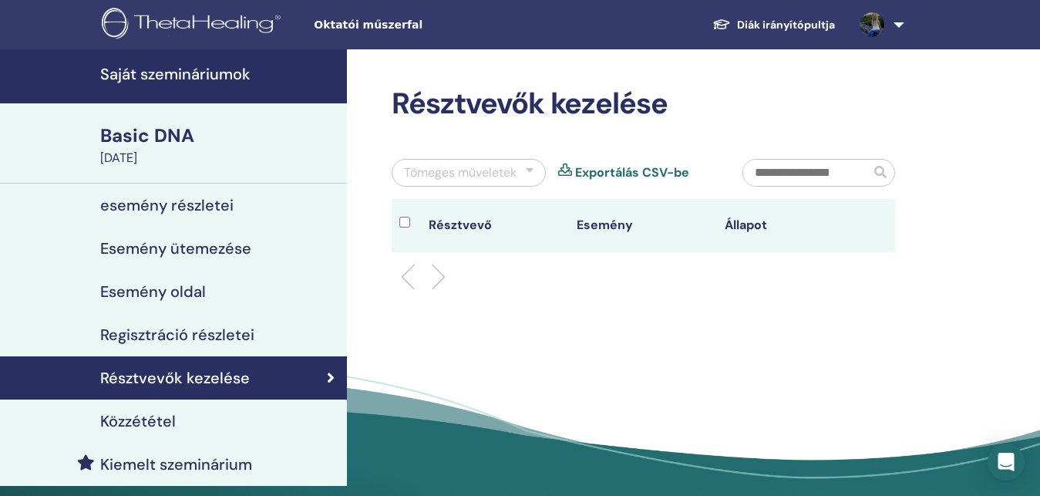
click at [162, 328] on h4 "Regisztráció részletei" at bounding box center [177, 334] width 154 height 19
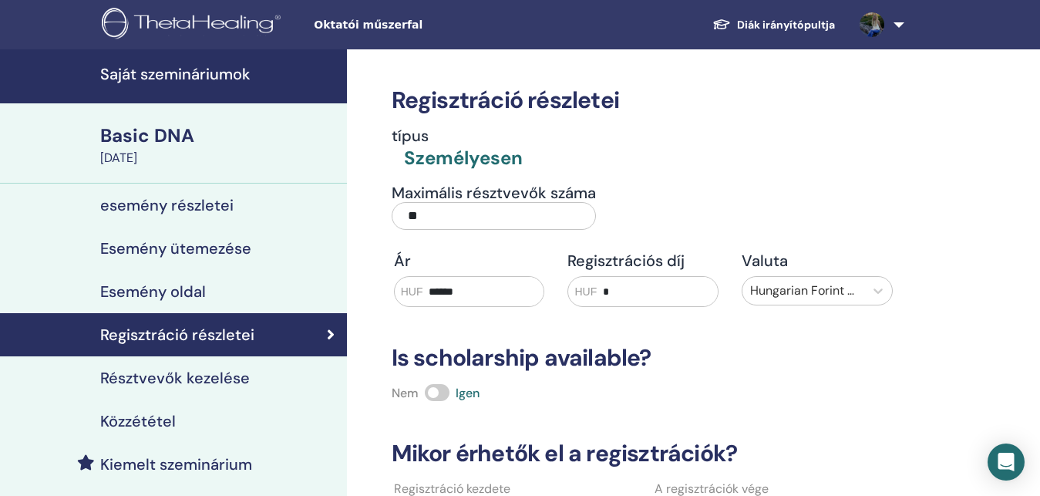
drag, startPoint x: 413, startPoint y: 214, endPoint x: 431, endPoint y: 212, distance: 17.8
click at [428, 214] on input "**" at bounding box center [494, 216] width 204 height 28
click at [431, 212] on input "**" at bounding box center [494, 216] width 204 height 28
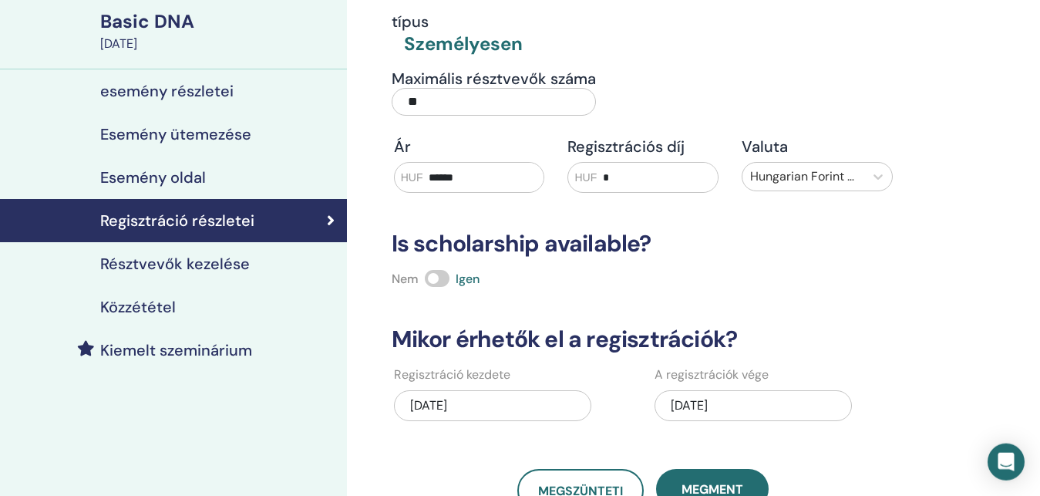
scroll to position [157, 0]
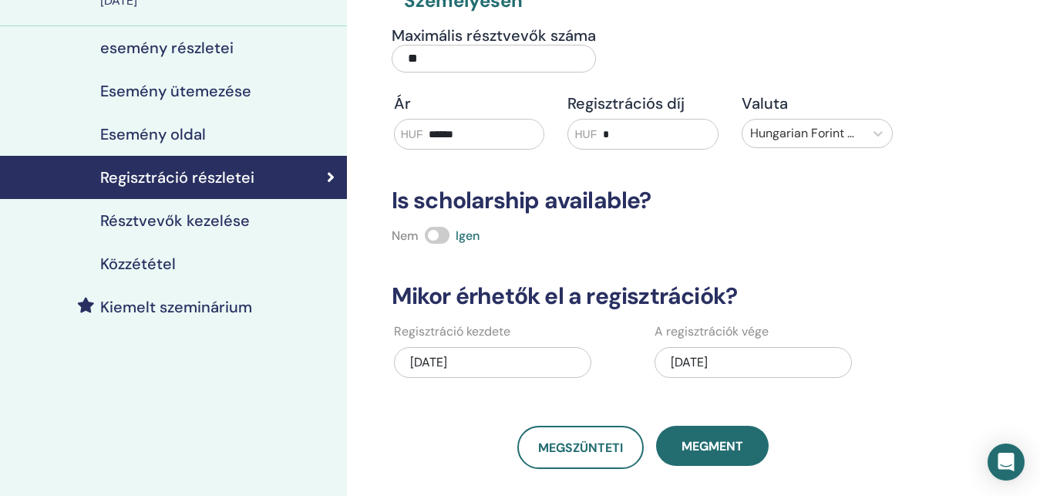
click at [441, 196] on h3 "Is scholarship available?" at bounding box center [643, 201] width 522 height 28
click at [439, 197] on h3 "Is scholarship available?" at bounding box center [643, 201] width 522 height 28
click at [420, 197] on h3 "Is scholarship available?" at bounding box center [643, 201] width 522 height 28
click at [729, 366] on div "[DATE]" at bounding box center [753, 362] width 197 height 31
drag, startPoint x: 779, startPoint y: 401, endPoint x: 473, endPoint y: 363, distance: 308.4
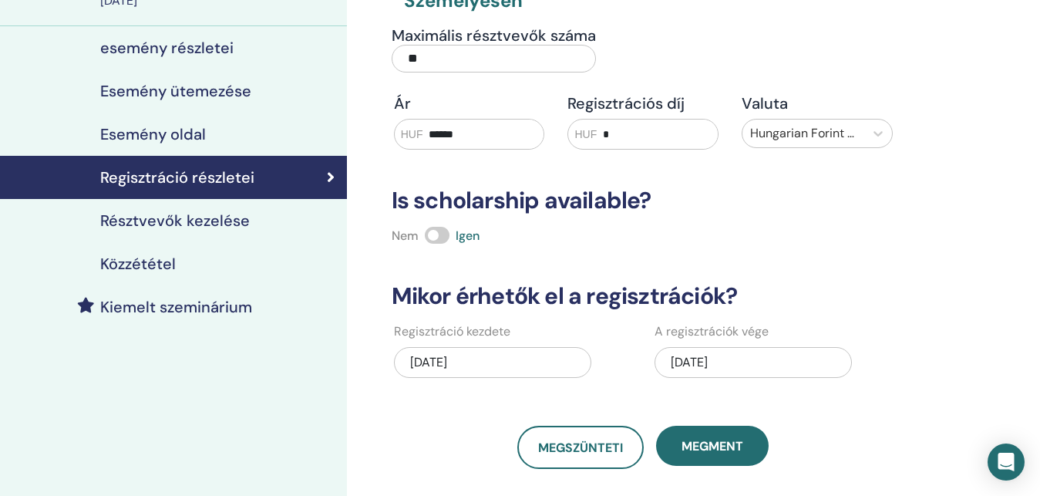
click at [776, 399] on div "Regisztráció részletei típus Személyesen Maximális résztvevők száma ** Ár HUF *…" at bounding box center [643, 180] width 522 height 577
click at [425, 358] on div "[DATE]" at bounding box center [492, 362] width 197 height 31
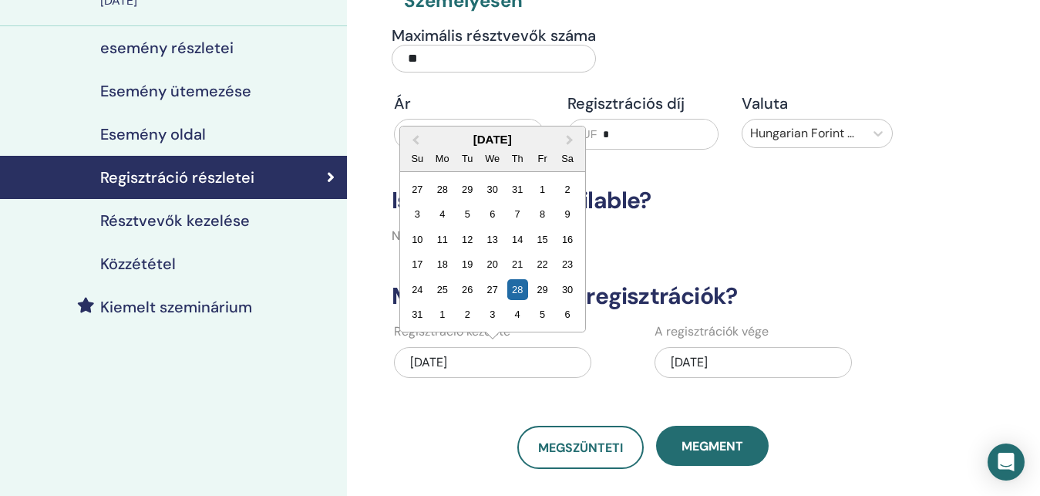
click at [422, 409] on div "Regisztráció részletei típus Személyesen Maximális résztvevők száma ** Ár HUF *…" at bounding box center [643, 180] width 522 height 577
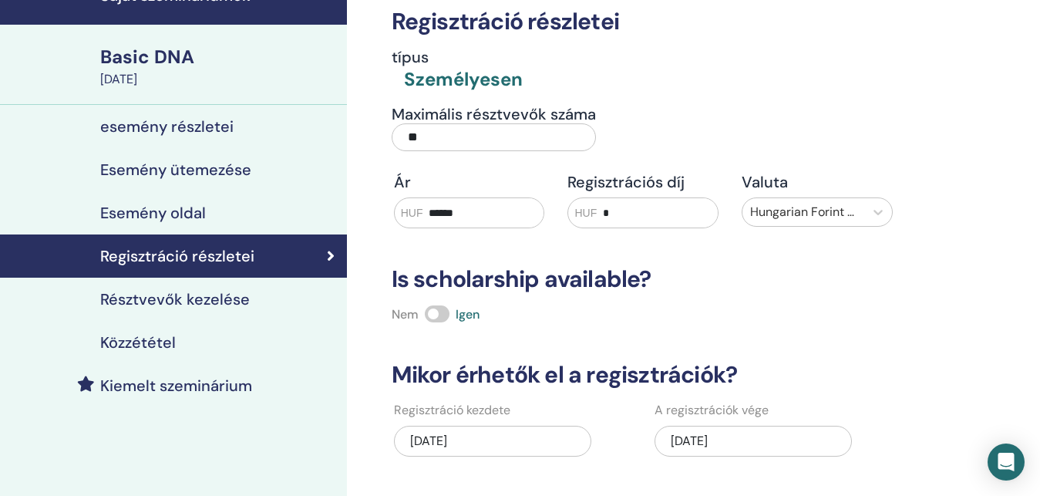
scroll to position [236, 0]
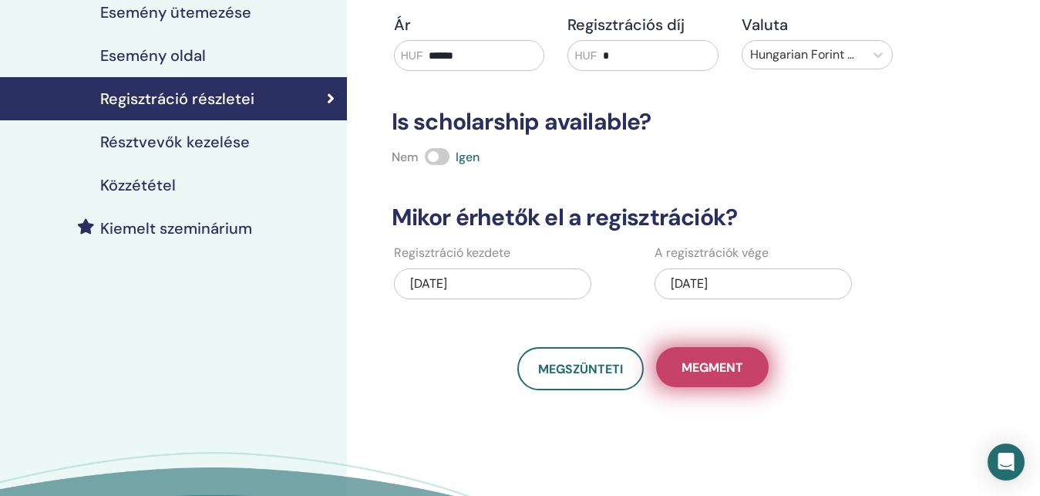
click at [698, 366] on span "Megment" at bounding box center [713, 367] width 62 height 16
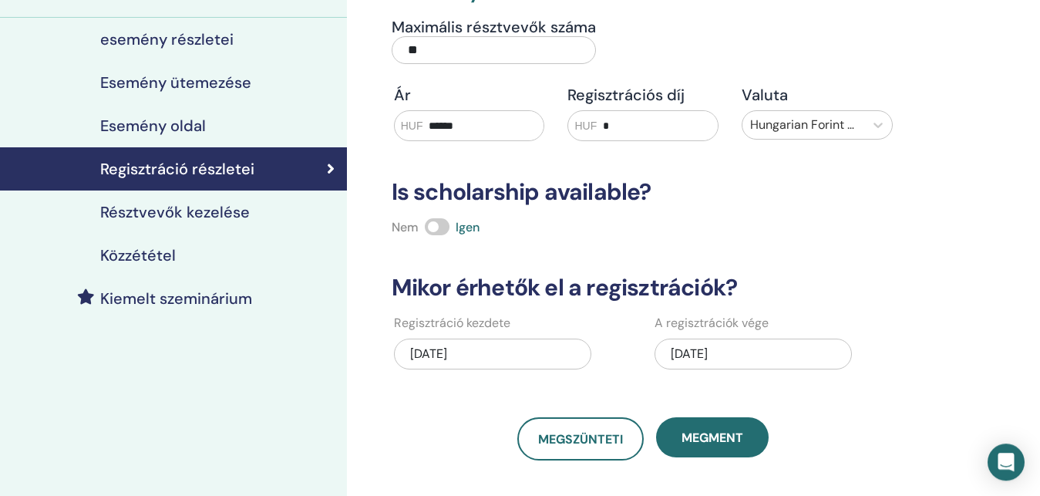
scroll to position [79, 0]
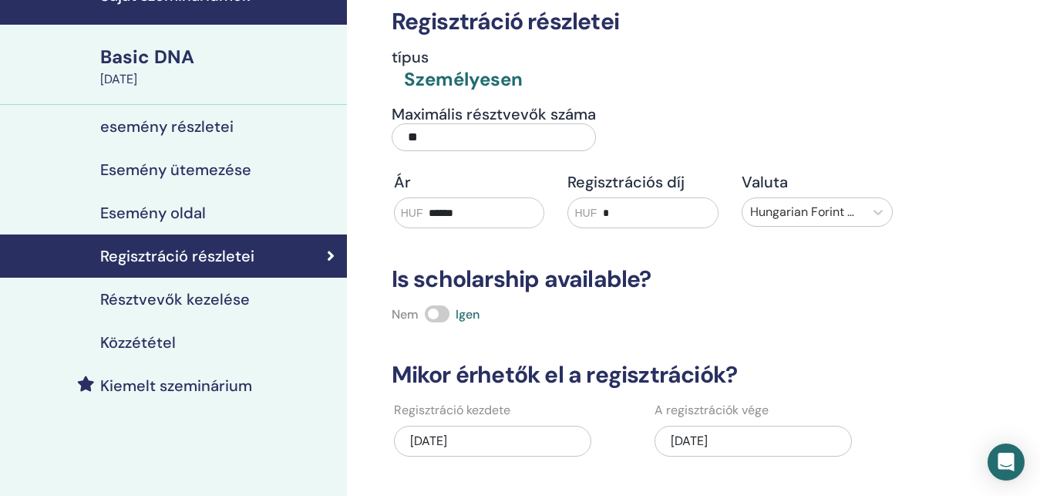
click at [224, 122] on h4 "esemény részletei" at bounding box center [166, 126] width 133 height 19
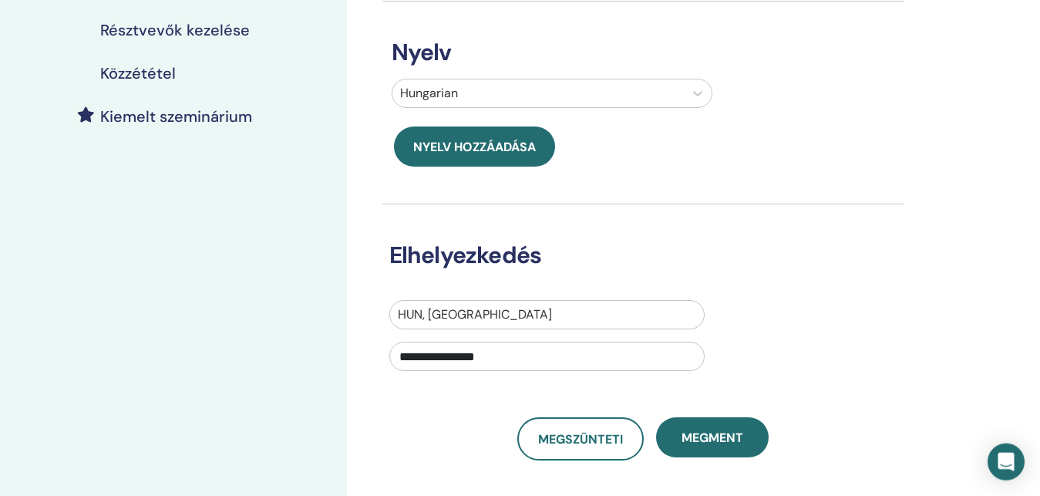
scroll to position [393, 0]
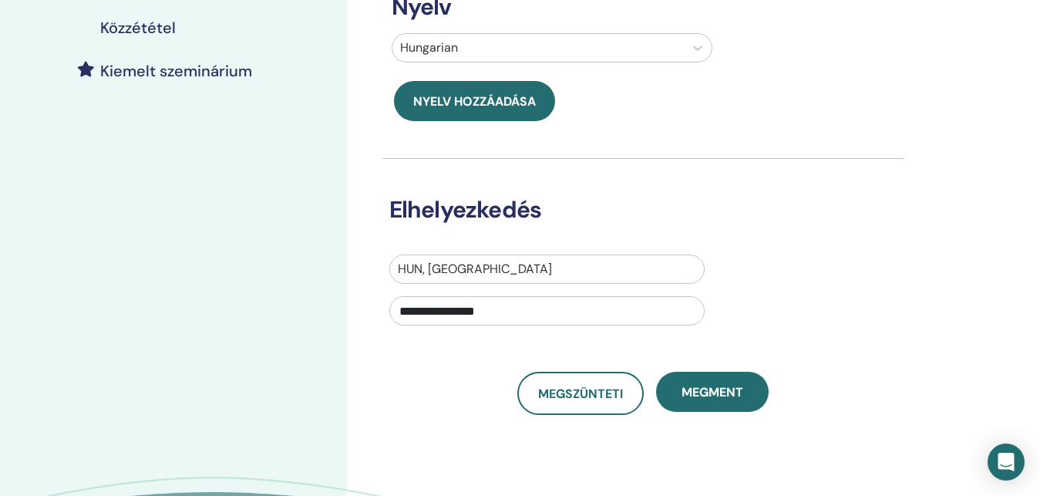
click at [436, 268] on div at bounding box center [547, 269] width 299 height 22
click at [350, 265] on div "**********" at bounding box center [693, 143] width 693 height 975
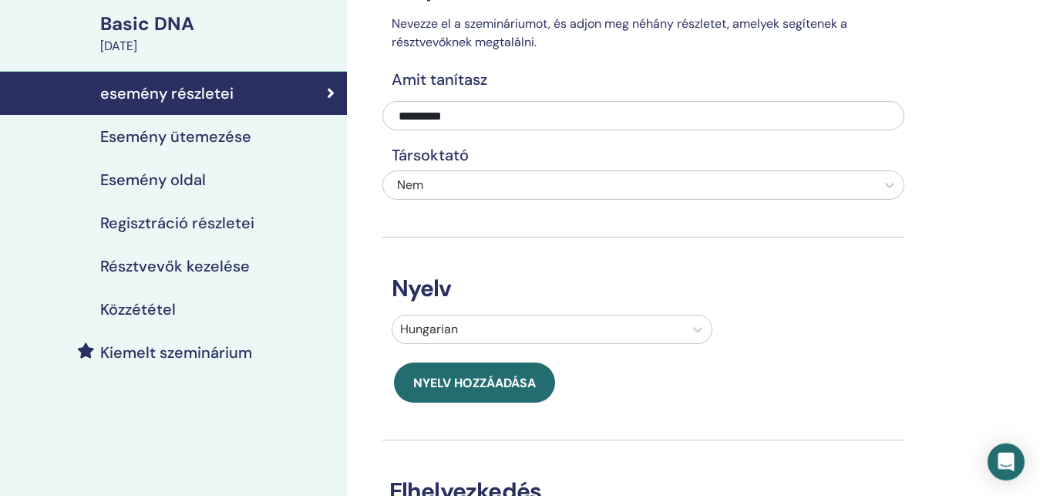
scroll to position [79, 0]
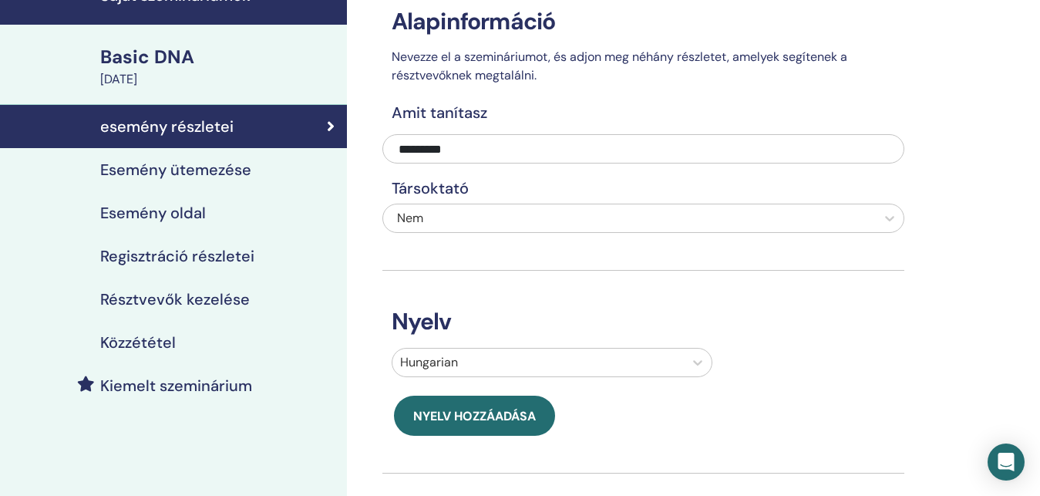
click at [174, 326] on link "Közzététel" at bounding box center [173, 342] width 347 height 43
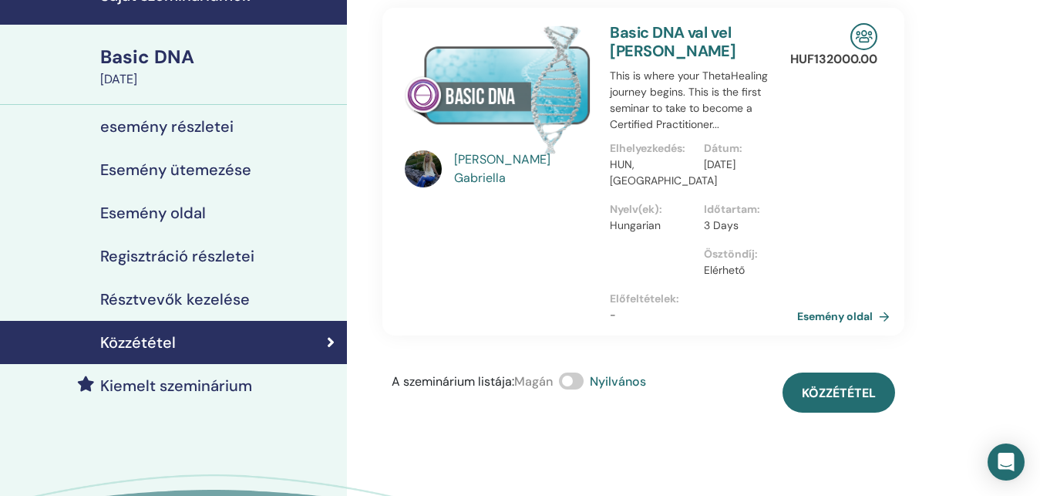
click at [267, 123] on div "esemény részletei" at bounding box center [173, 126] width 322 height 19
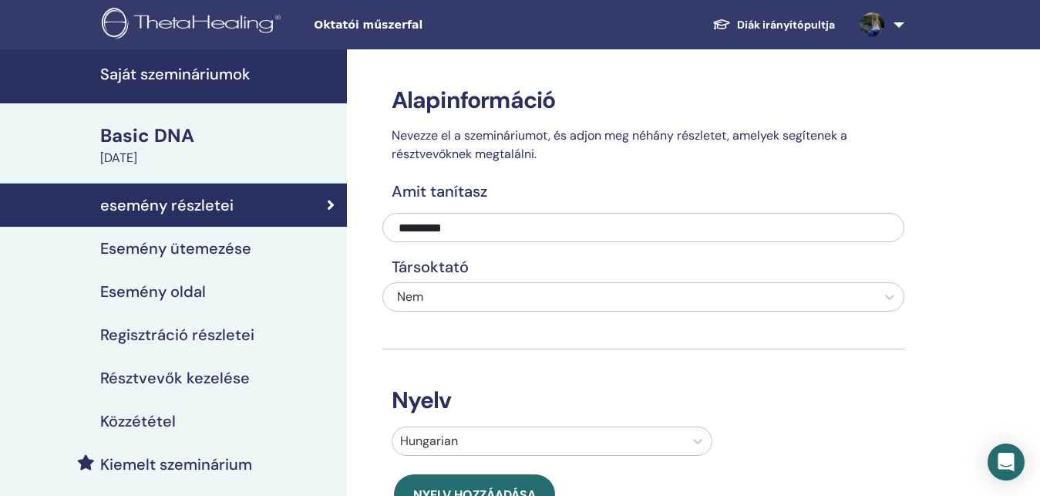
click at [200, 419] on div "Közzététel" at bounding box center [173, 421] width 322 height 19
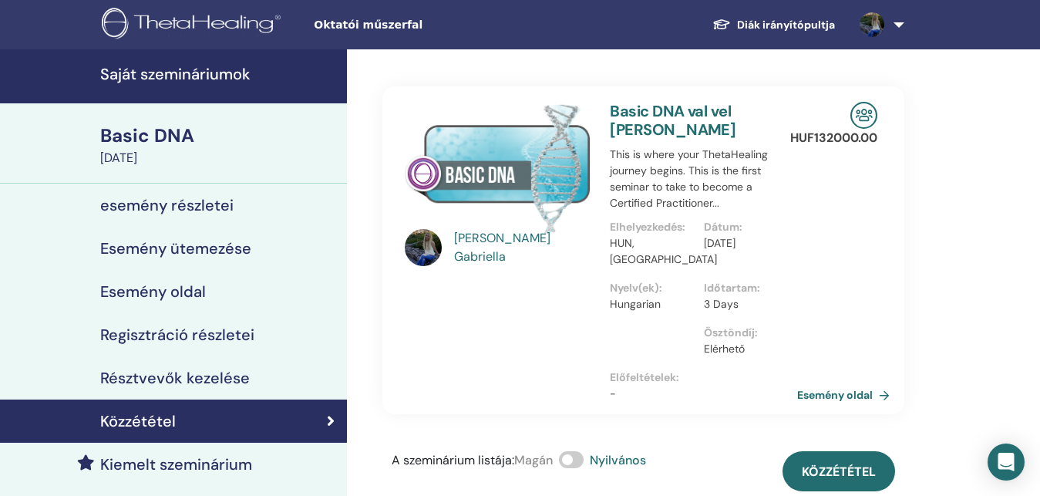
click at [179, 136] on div "Basic DNA" at bounding box center [218, 136] width 237 height 26
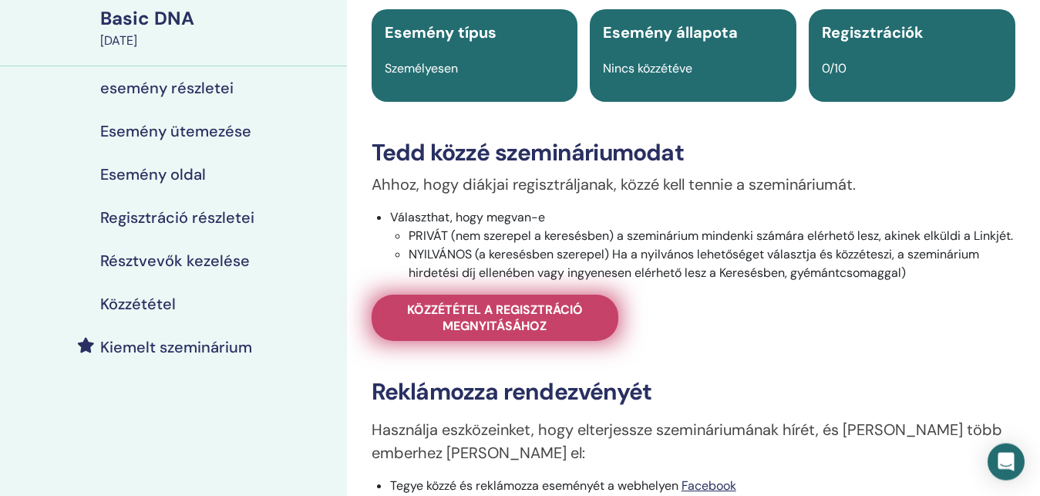
scroll to position [157, 0]
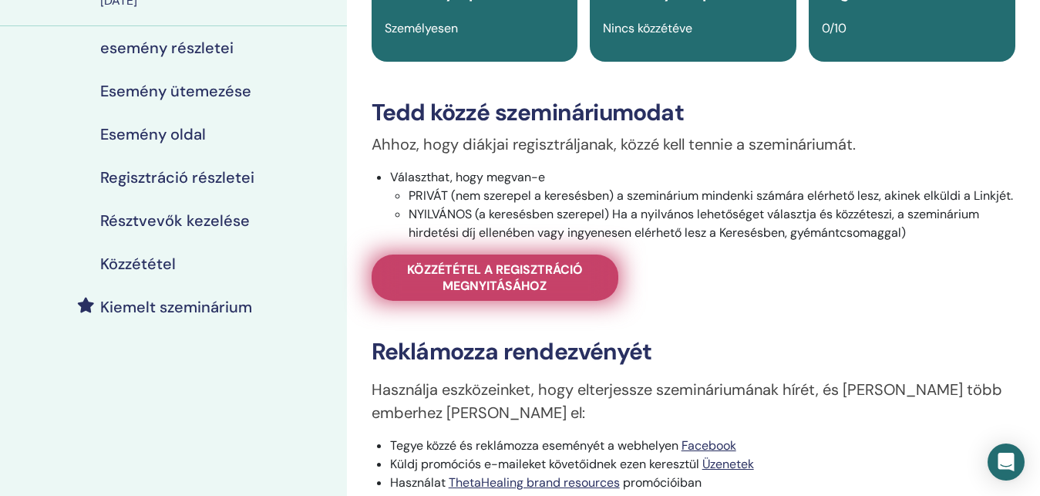
click at [523, 294] on span "Közzététel a regisztráció megnyitásához" at bounding box center [495, 277] width 208 height 32
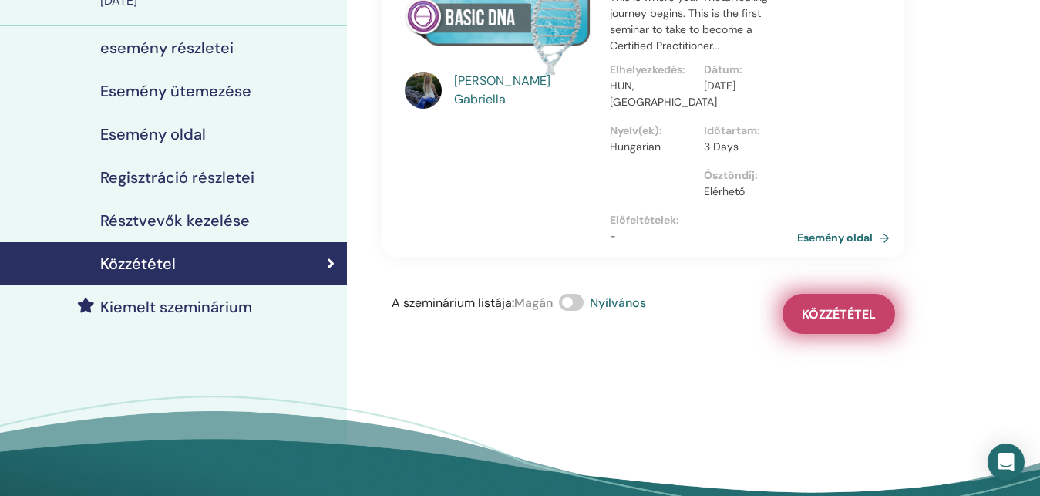
click at [836, 315] on span "Közzététel" at bounding box center [839, 314] width 74 height 16
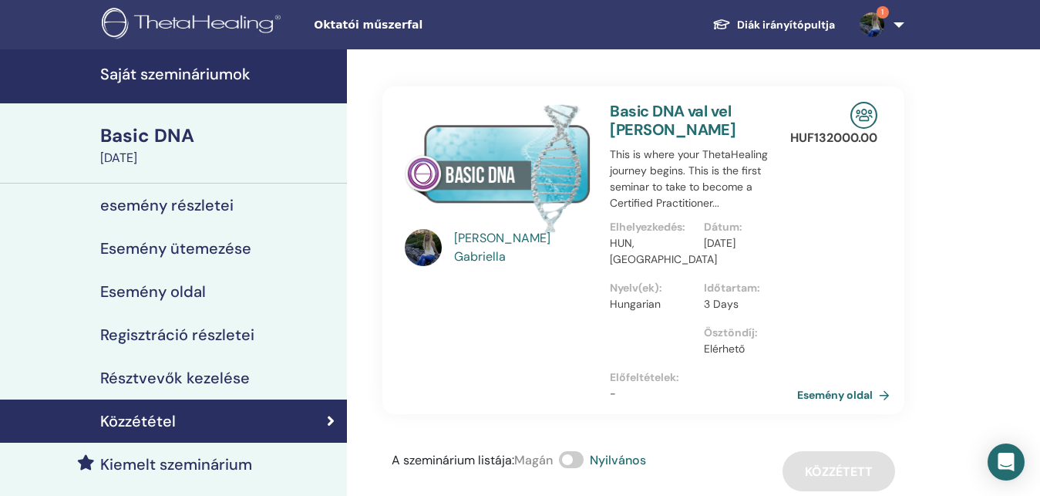
click at [131, 139] on div "Basic DNA" at bounding box center [218, 136] width 237 height 26
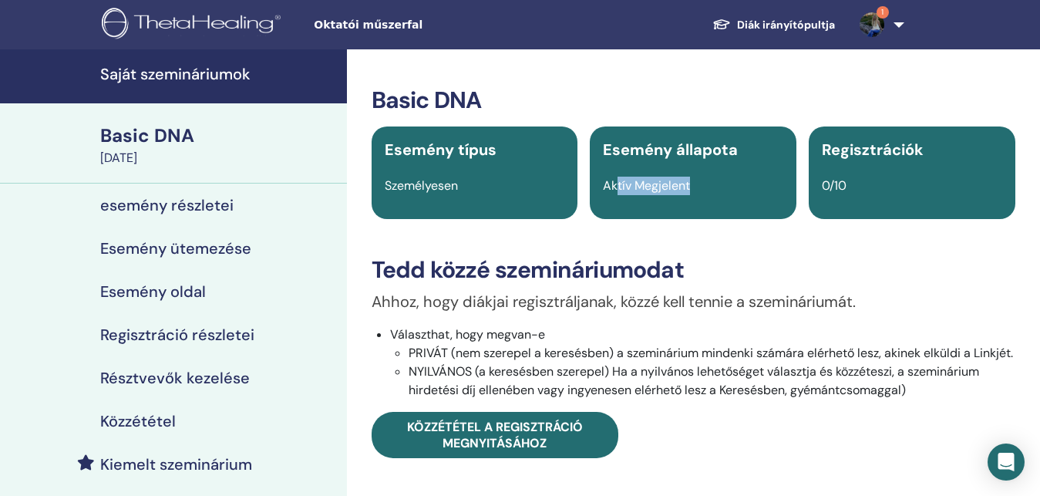
drag, startPoint x: 616, startPoint y: 187, endPoint x: 707, endPoint y: 190, distance: 91.1
click at [707, 190] on div "Aktív Megjelent" at bounding box center [693, 186] width 199 height 19
click at [719, 280] on h3 "Tedd közzé szemináriumodat" at bounding box center [694, 270] width 644 height 28
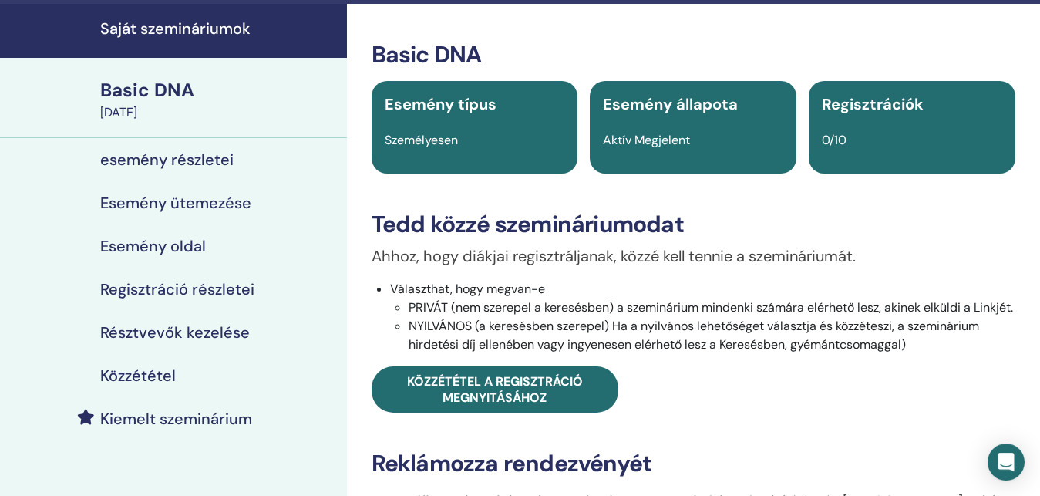
scroll to position [79, 0]
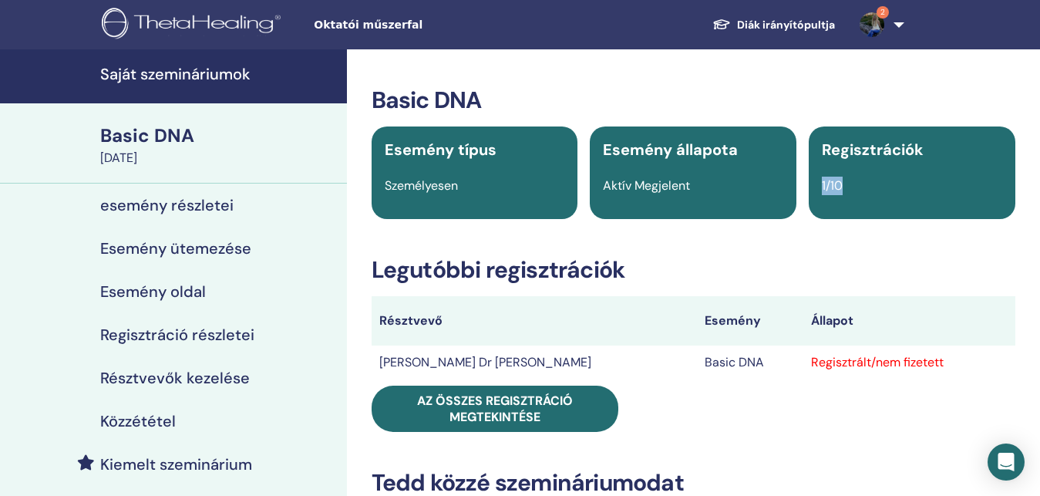
drag, startPoint x: 823, startPoint y: 184, endPoint x: 860, endPoint y: 177, distance: 38.4
click at [863, 177] on div "1/10" at bounding box center [912, 186] width 199 height 19
click at [860, 177] on div "1/10" at bounding box center [912, 186] width 199 height 19
click at [811, 364] on div "Regisztrált/nem fizetett" at bounding box center [909, 362] width 197 height 19
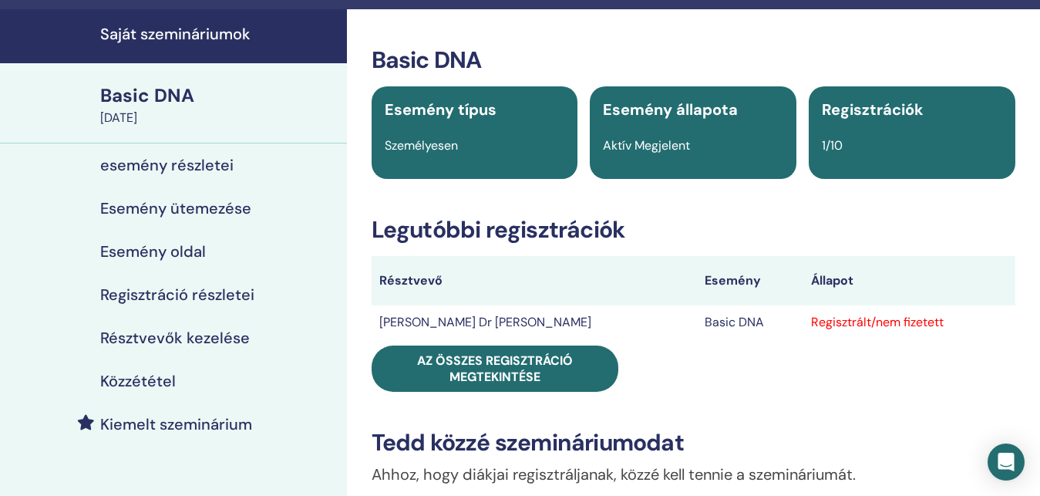
scroll to position [79, 0]
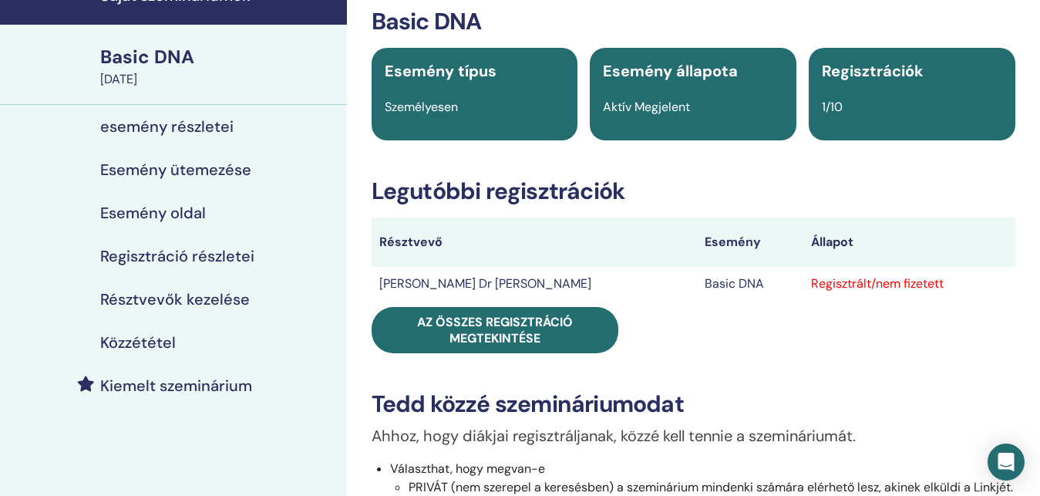
click at [811, 279] on div "Regisztrált/nem fizetett" at bounding box center [909, 283] width 197 height 19
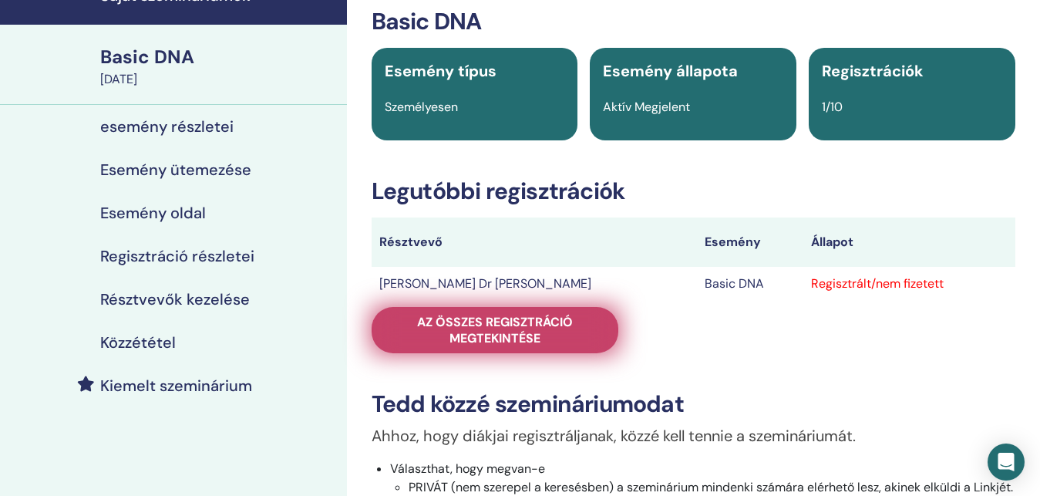
click at [544, 325] on span "Az összes regisztráció megtekintése" at bounding box center [495, 330] width 208 height 32
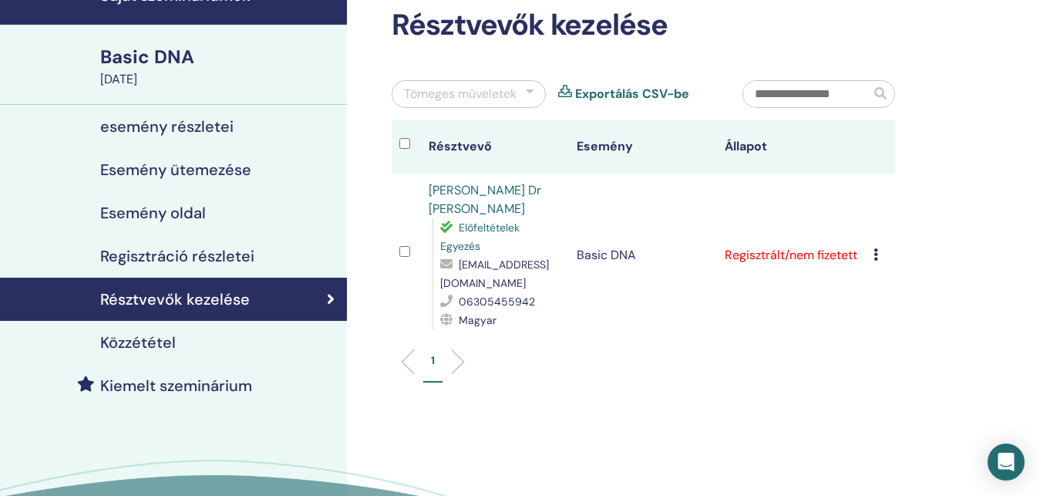
click at [878, 248] on icon at bounding box center [876, 254] width 5 height 12
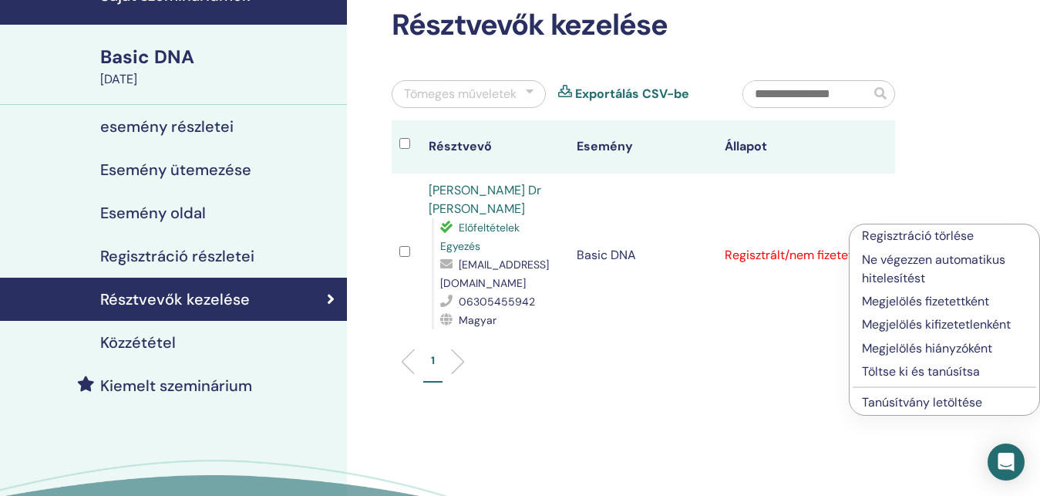
click at [718, 360] on div "Résztvevők kezelése Tömeges műveletek Exportálás CSV-be Résztvevő Esemény Állap…" at bounding box center [693, 292] width 693 height 643
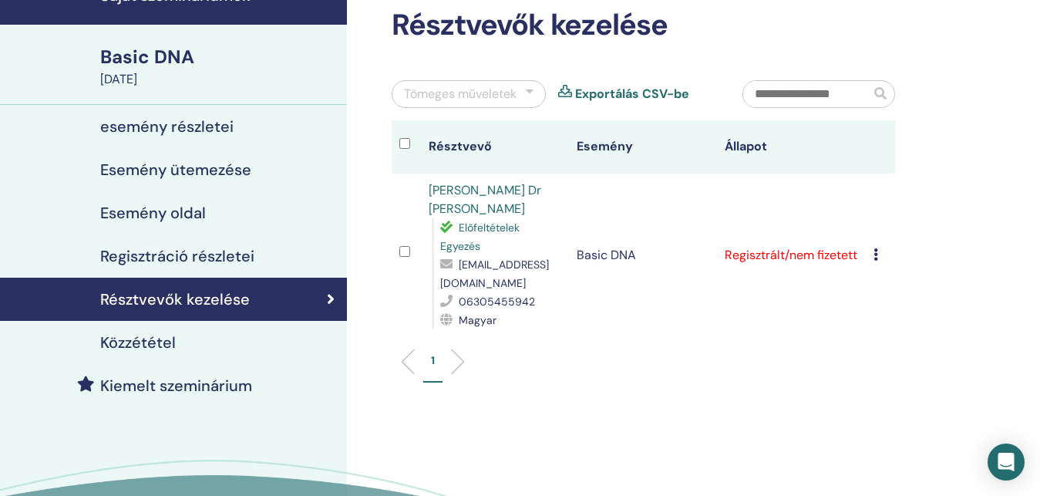
click at [878, 248] on icon at bounding box center [876, 254] width 5 height 12
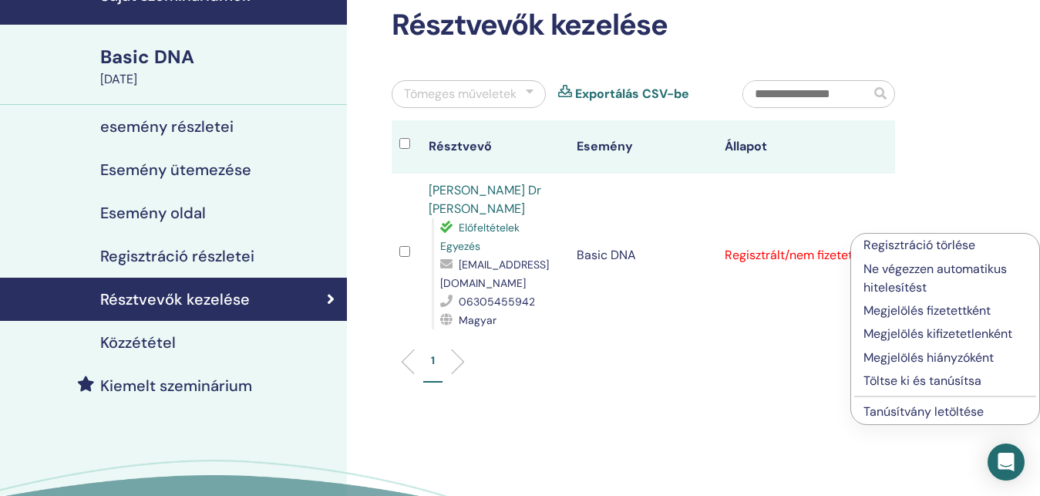
click at [738, 352] on div "Résztvevők kezelése Tömeges műveletek Exportálás CSV-be Résztvevő Esemény Állap…" at bounding box center [693, 292] width 693 height 643
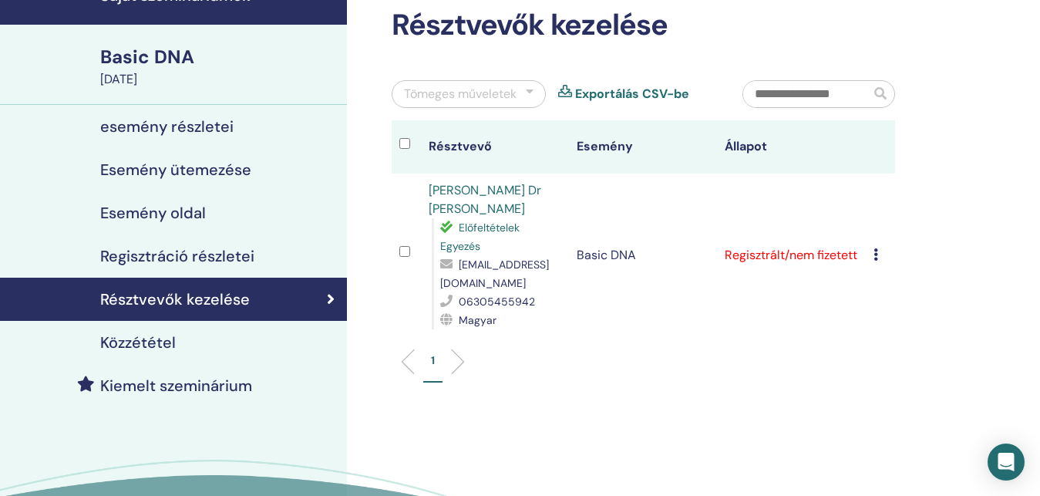
click at [878, 248] on icon at bounding box center [876, 254] width 5 height 12
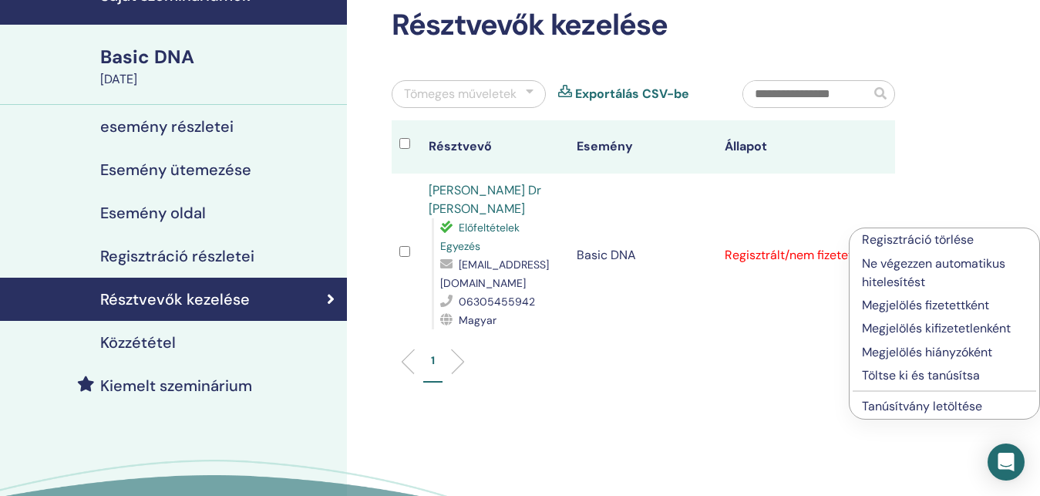
click at [922, 305] on p "Megjelölés fizetettként" at bounding box center [944, 305] width 165 height 19
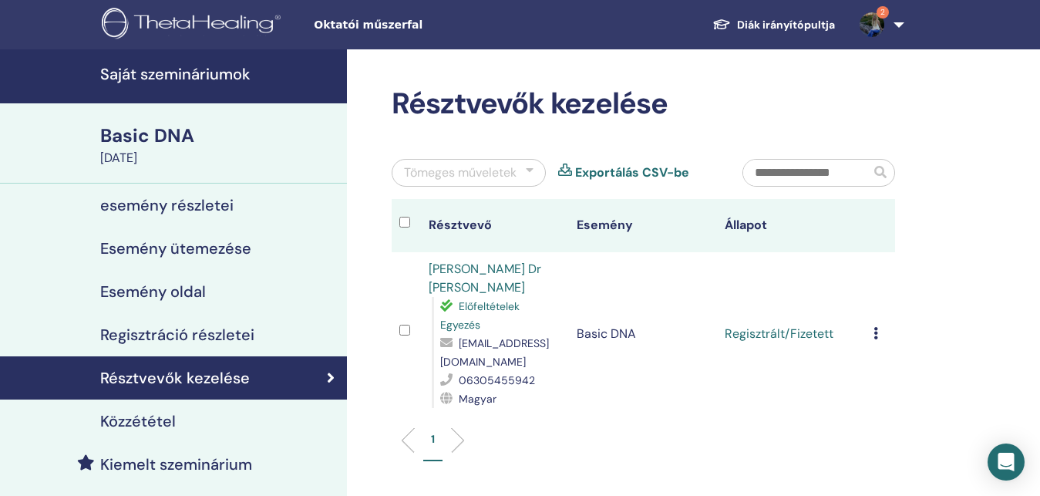
click at [793, 23] on link "Diák irányítópultja" at bounding box center [773, 25] width 147 height 29
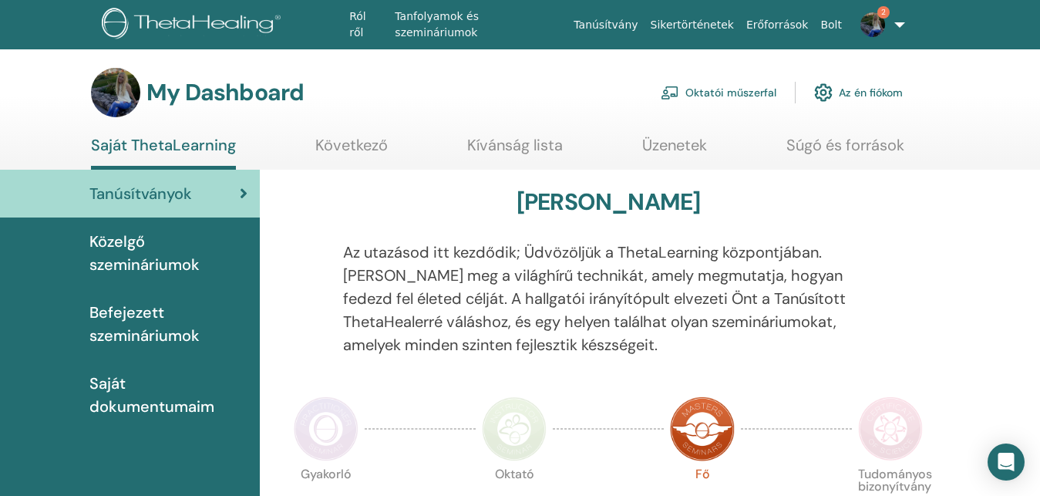
click at [851, 86] on link "Az én fiókom" at bounding box center [858, 93] width 89 height 34
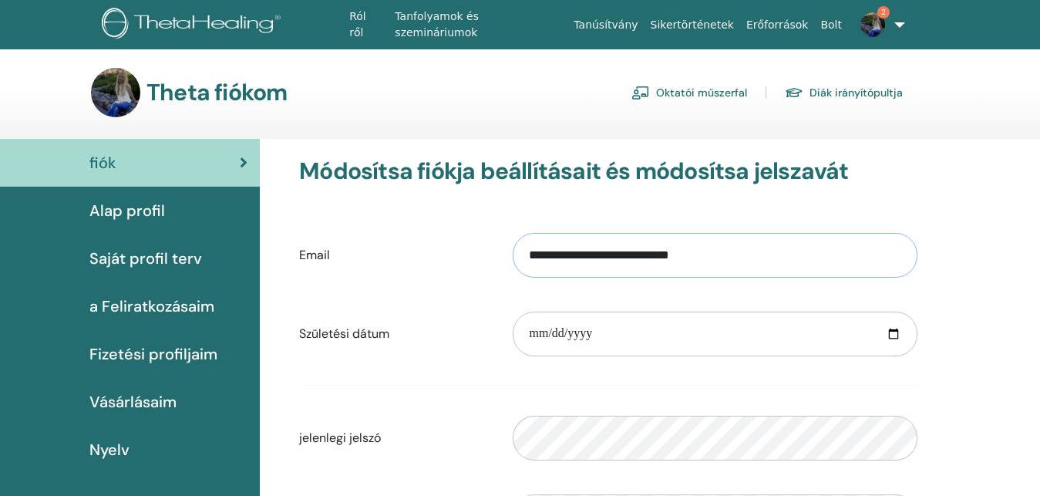
click at [739, 254] on input "**********" at bounding box center [715, 255] width 405 height 45
click at [711, 256] on input "**********" at bounding box center [715, 255] width 405 height 45
click at [982, 211] on div "**********" at bounding box center [650, 504] width 780 height 730
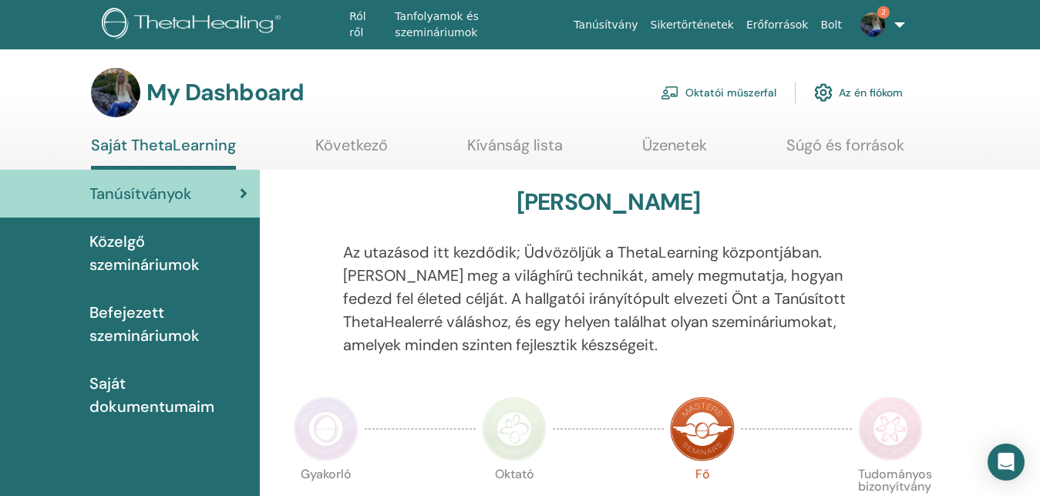
click at [419, 87] on div "My Dashboard Oktatói műszerfal Az én fiókom" at bounding box center [497, 92] width 812 height 49
